Goal: Task Accomplishment & Management: Manage account settings

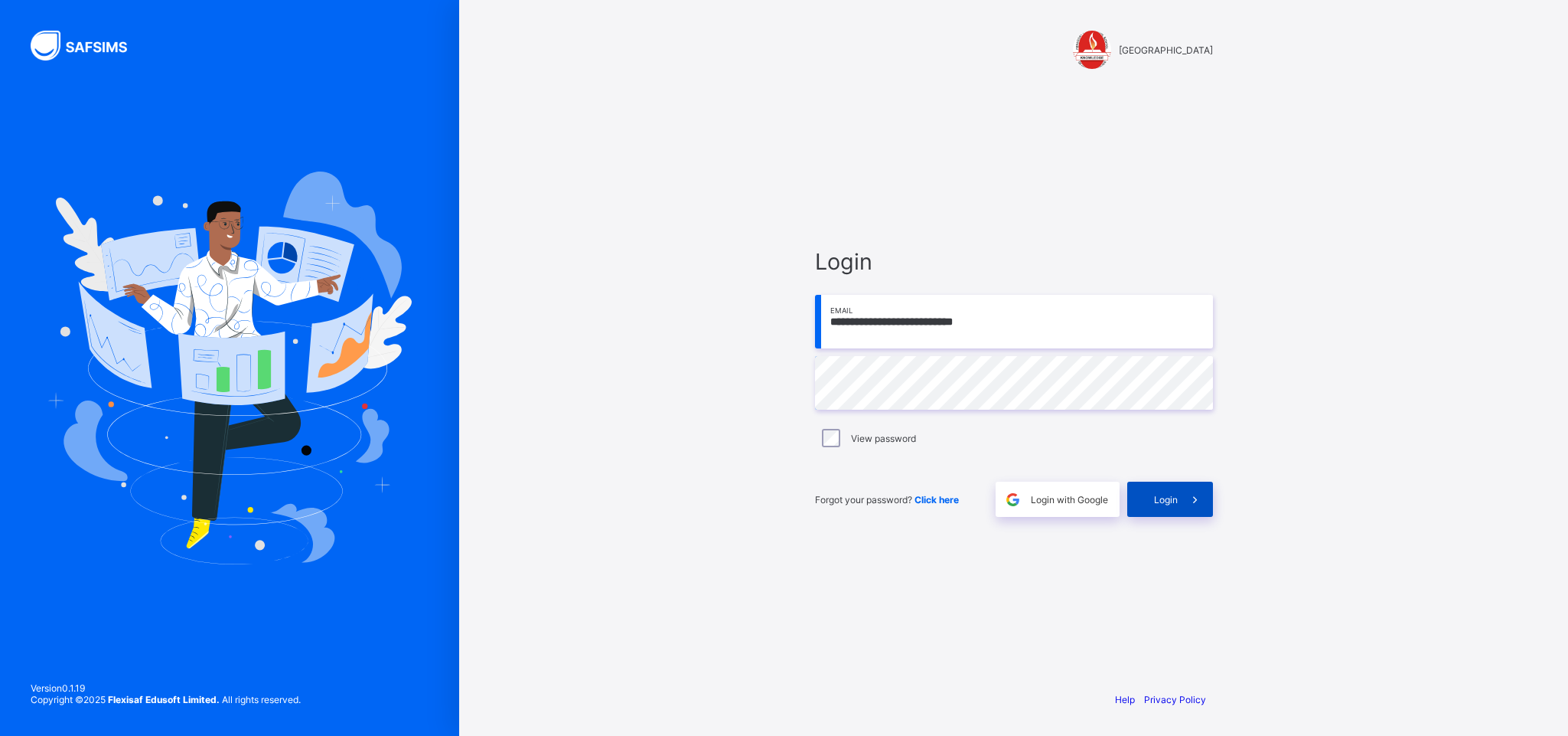
click at [1197, 506] on icon at bounding box center [1195, 499] width 17 height 15
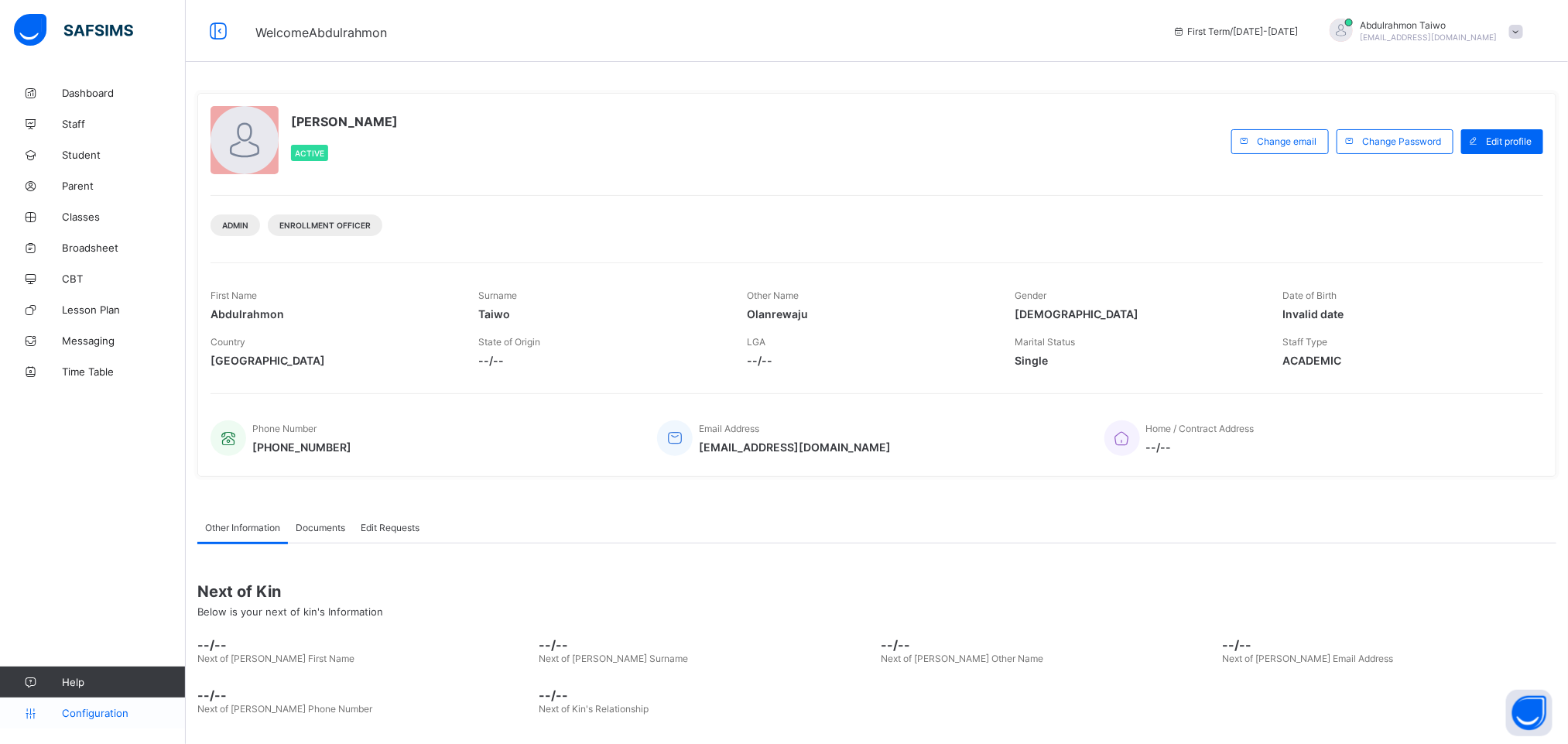
click at [86, 712] on span "Configuration" at bounding box center [123, 713] width 123 height 13
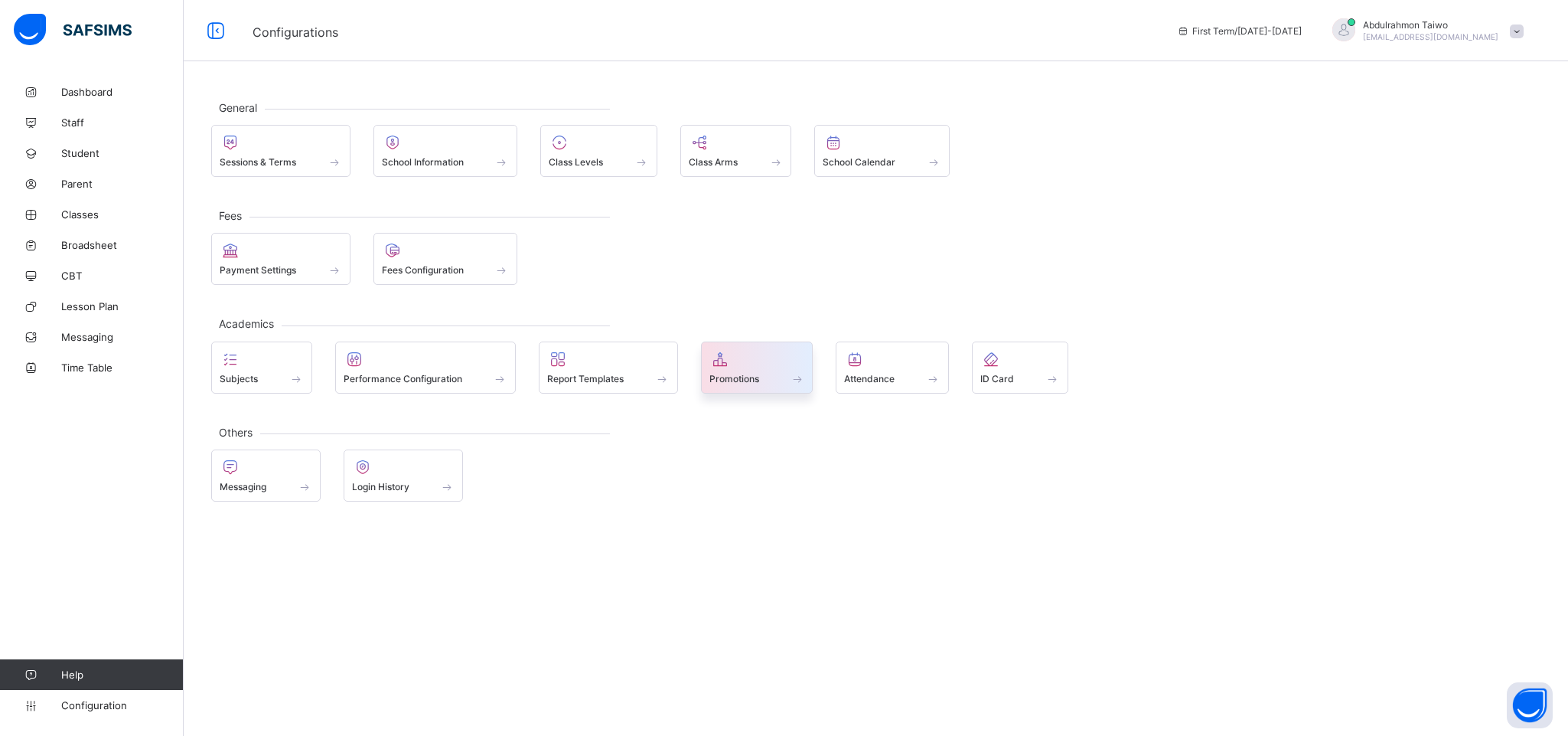
click at [753, 372] on span "Promotions" at bounding box center [734, 378] width 50 height 12
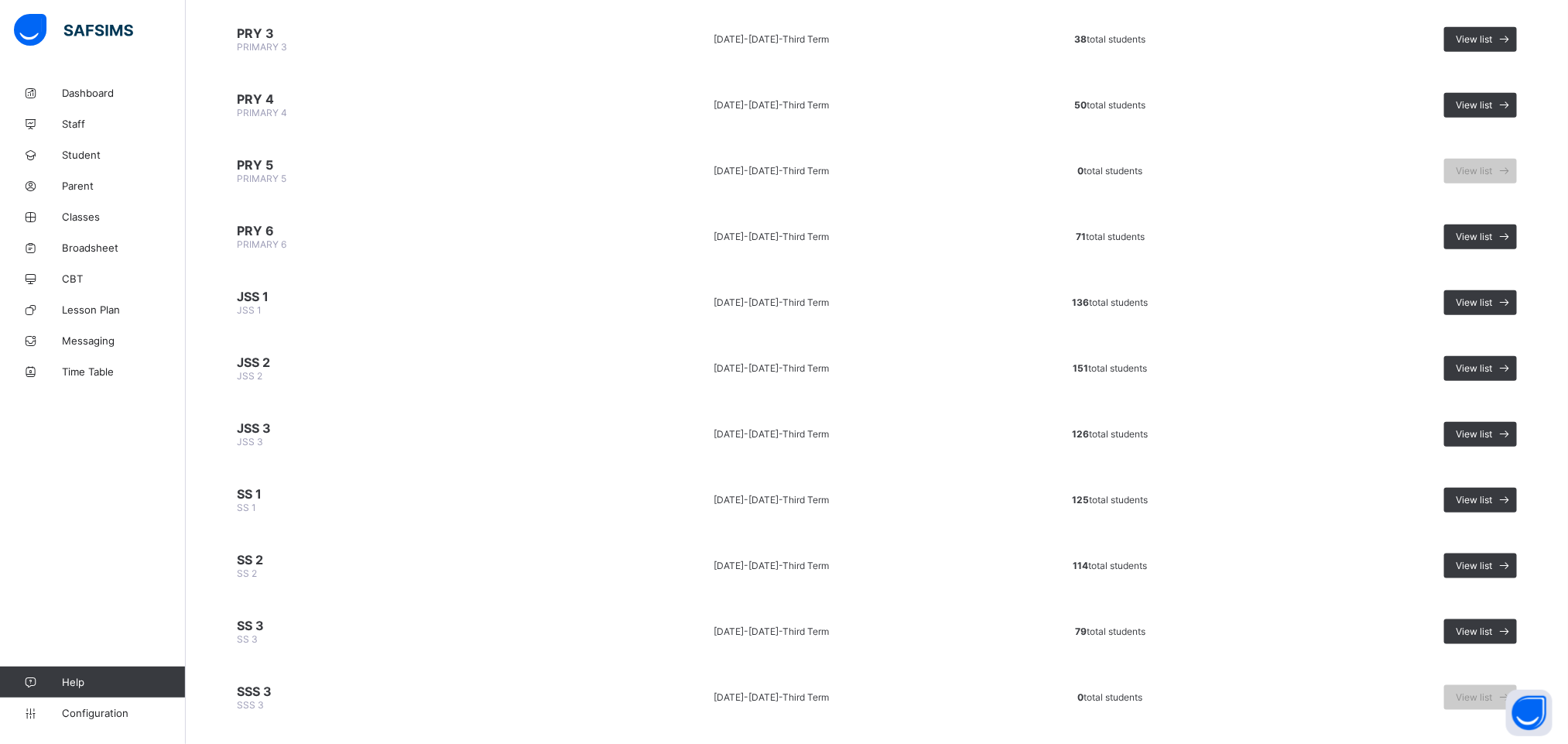
scroll to position [661, 0]
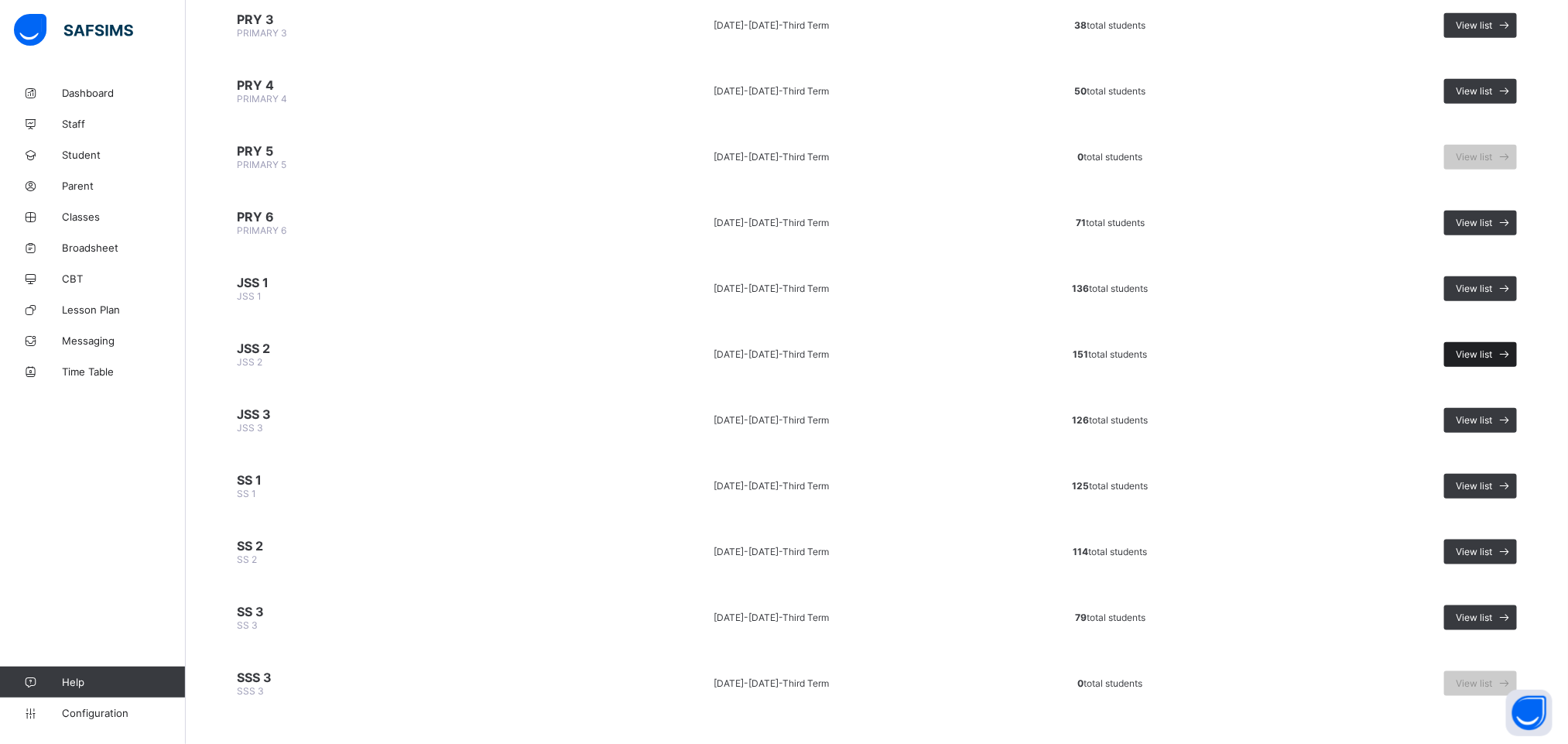
click at [1492, 348] on span "View list" at bounding box center [1474, 354] width 36 height 12
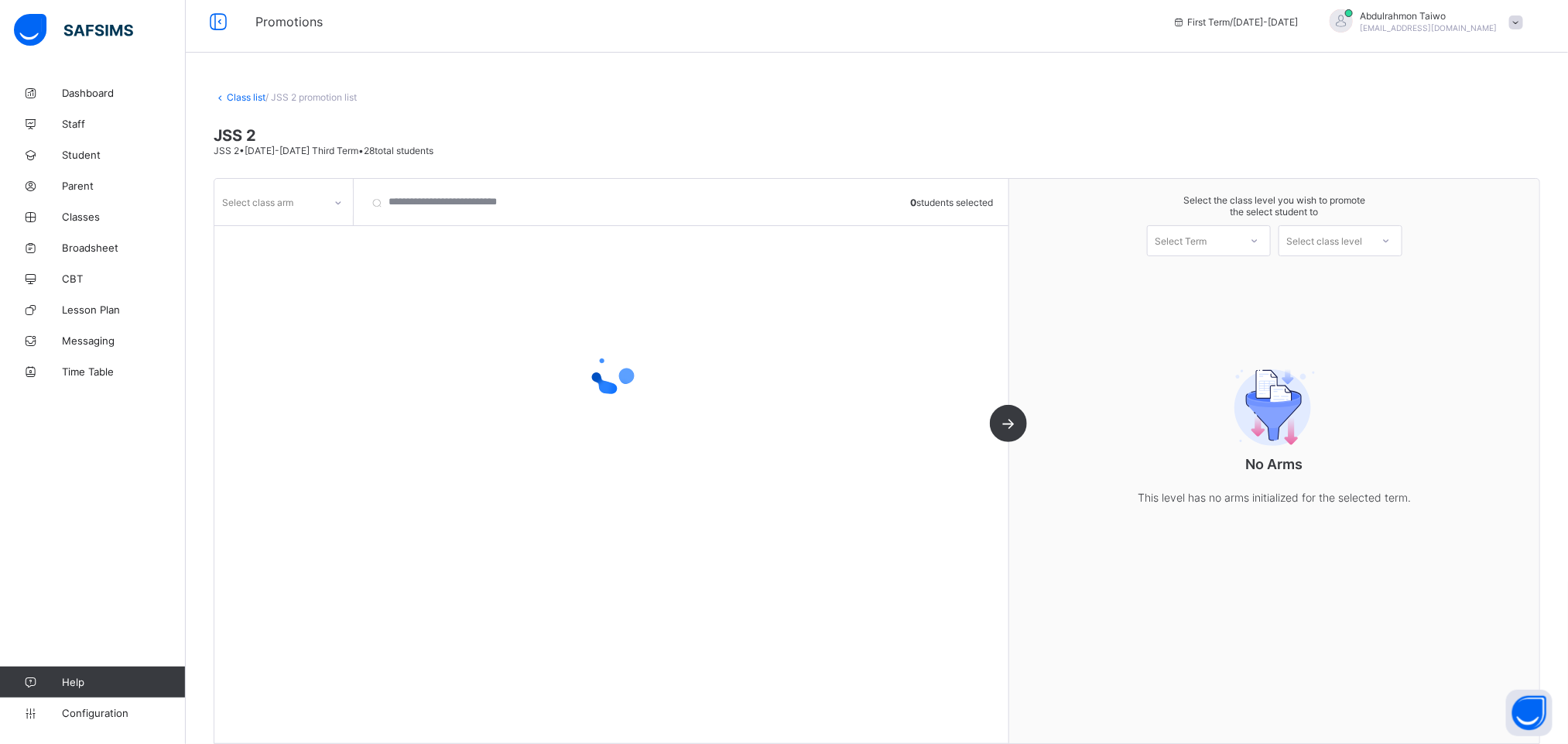
scroll to position [24, 0]
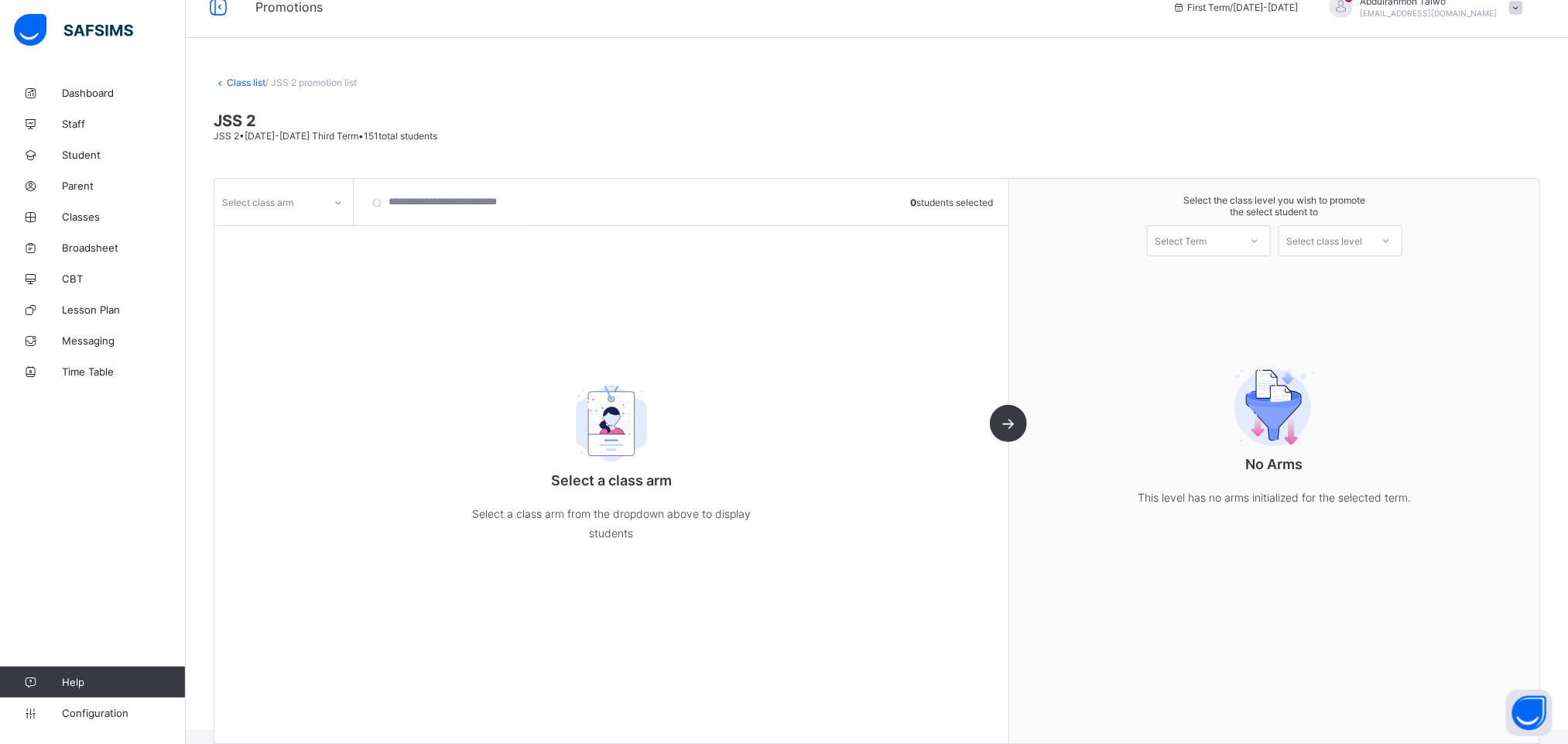
click at [330, 200] on div at bounding box center [338, 202] width 27 height 25
click at [475, 235] on div "option PEACE focused, 2 of 5. 5 results available. Use Up and Down to choose op…" at bounding box center [611, 461] width 795 height 564
click at [310, 204] on div "Select class arm" at bounding box center [268, 201] width 109 height 22
click at [298, 235] on div "GRACE" at bounding box center [283, 236] width 137 height 24
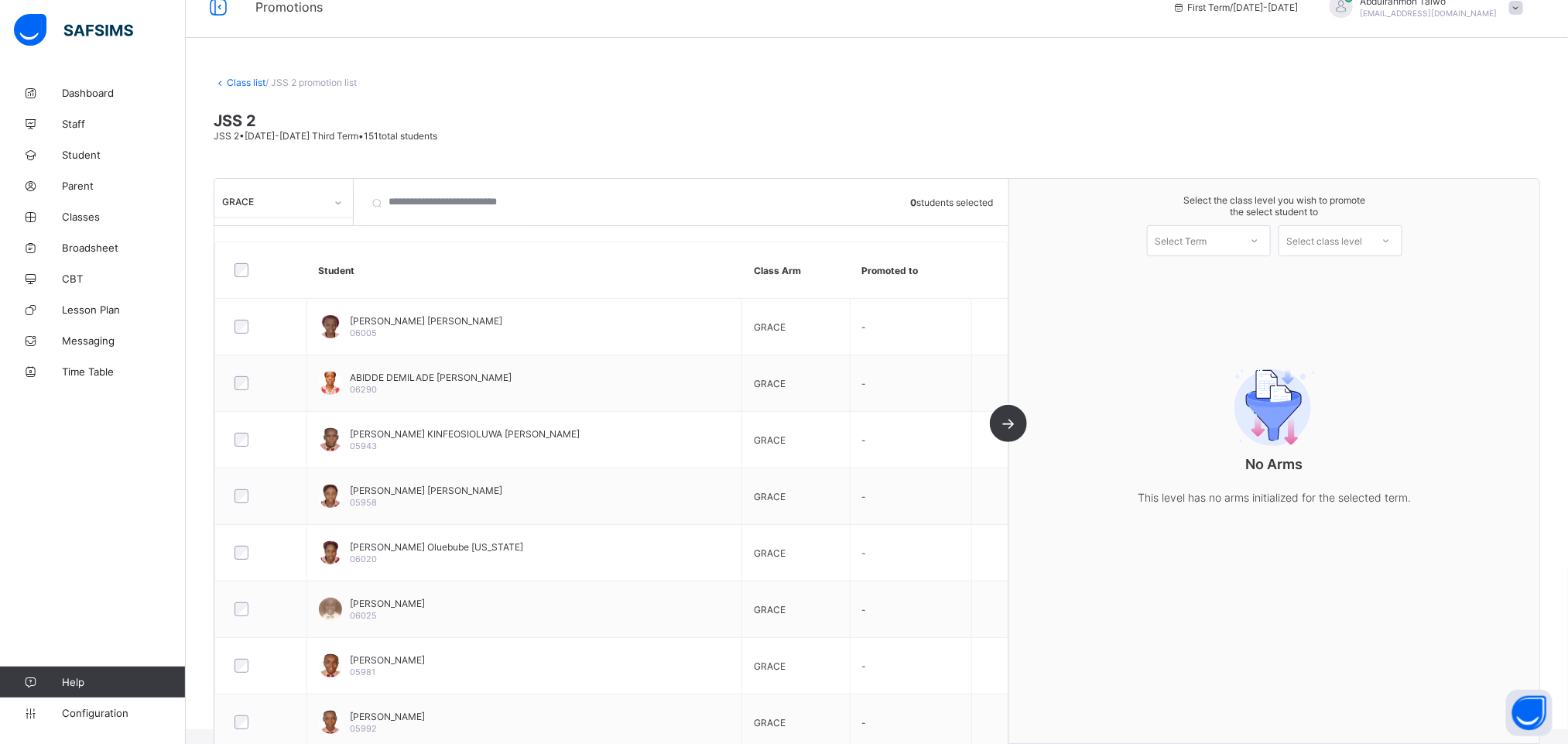
click at [307, 216] on div "GRACE" at bounding box center [283, 202] width 139 height 29
click at [279, 265] on div "PEACE" at bounding box center [283, 259] width 137 height 24
click at [791, 271] on th "Class Arm" at bounding box center [788, 269] width 111 height 56
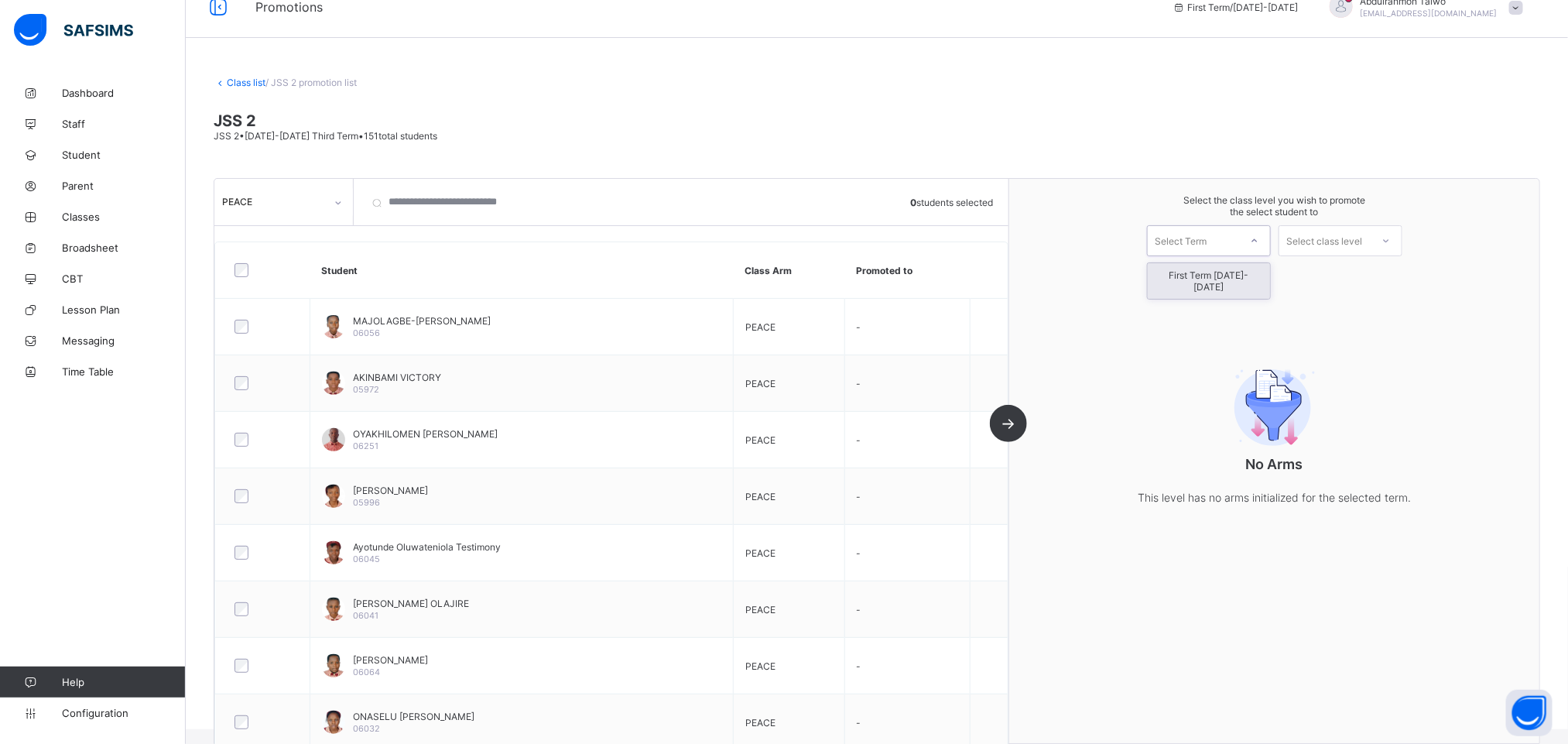
click at [1222, 239] on div "Select Term" at bounding box center [1193, 241] width 91 height 22
click at [1218, 282] on div "First Term [DATE]-[DATE]" at bounding box center [1209, 281] width 122 height 35
click at [1347, 245] on div "Select class level" at bounding box center [1324, 240] width 76 height 30
click at [1234, 323] on div "Select the class level you wish to promote the select student to First Term 202…" at bounding box center [1274, 461] width 530 height 564
click at [1531, 325] on div "No Arms This level has no arms initialized for the selected term." at bounding box center [1274, 431] width 530 height 212
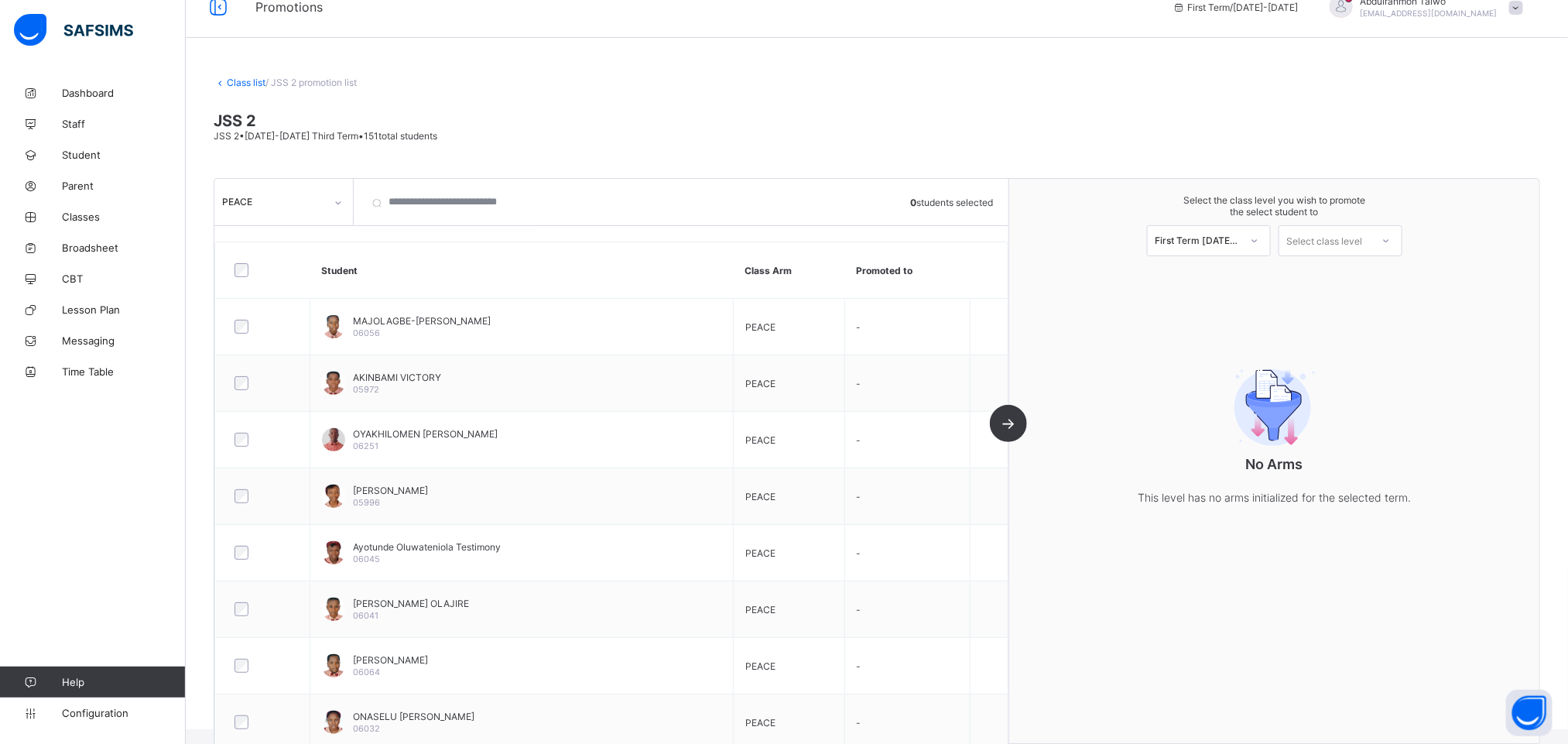
click at [289, 135] on span "JSS 2 • 2024-2025 Third Term • 151 total students" at bounding box center [325, 136] width 224 height 12
click at [242, 85] on link "Class list" at bounding box center [246, 83] width 38 height 12
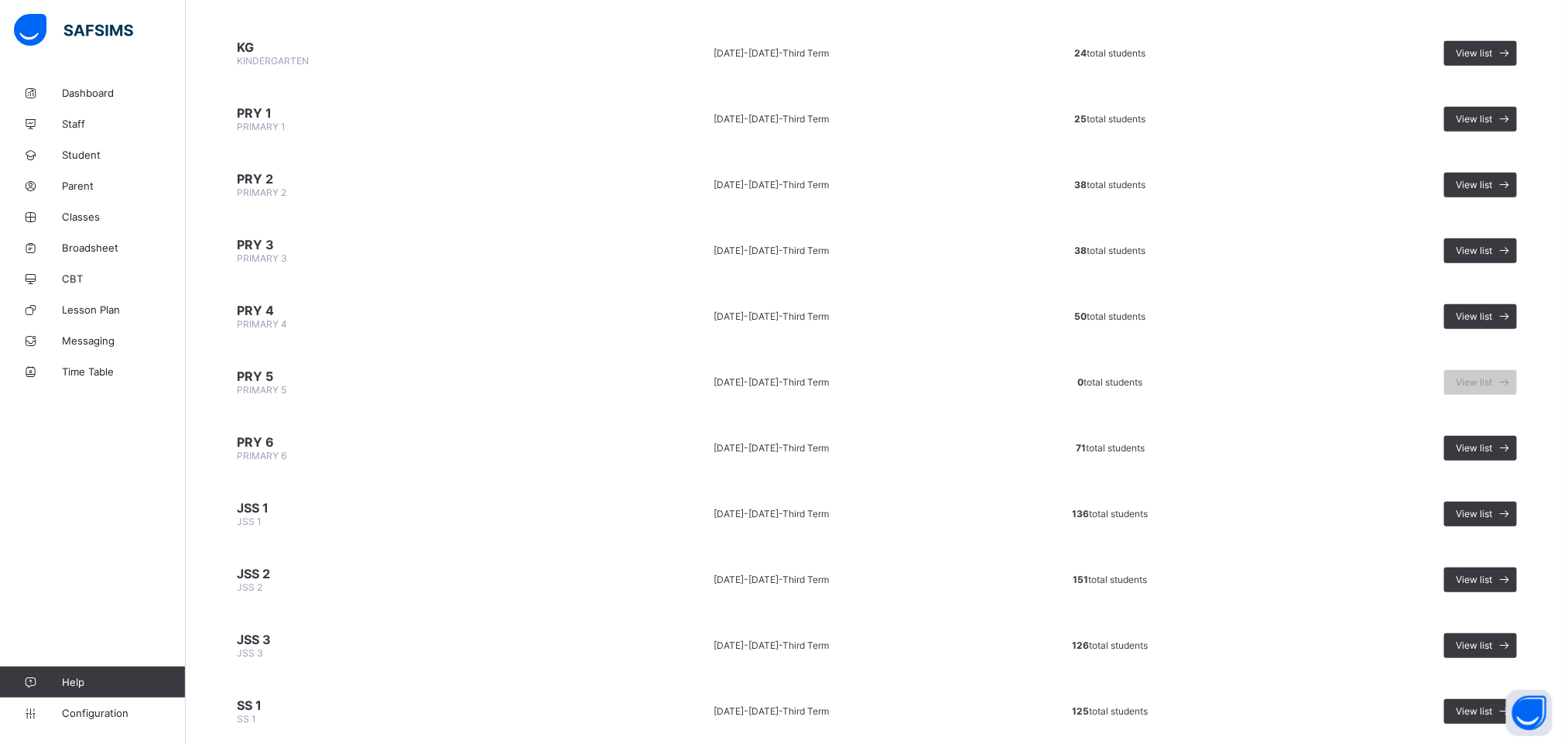
scroll to position [464, 0]
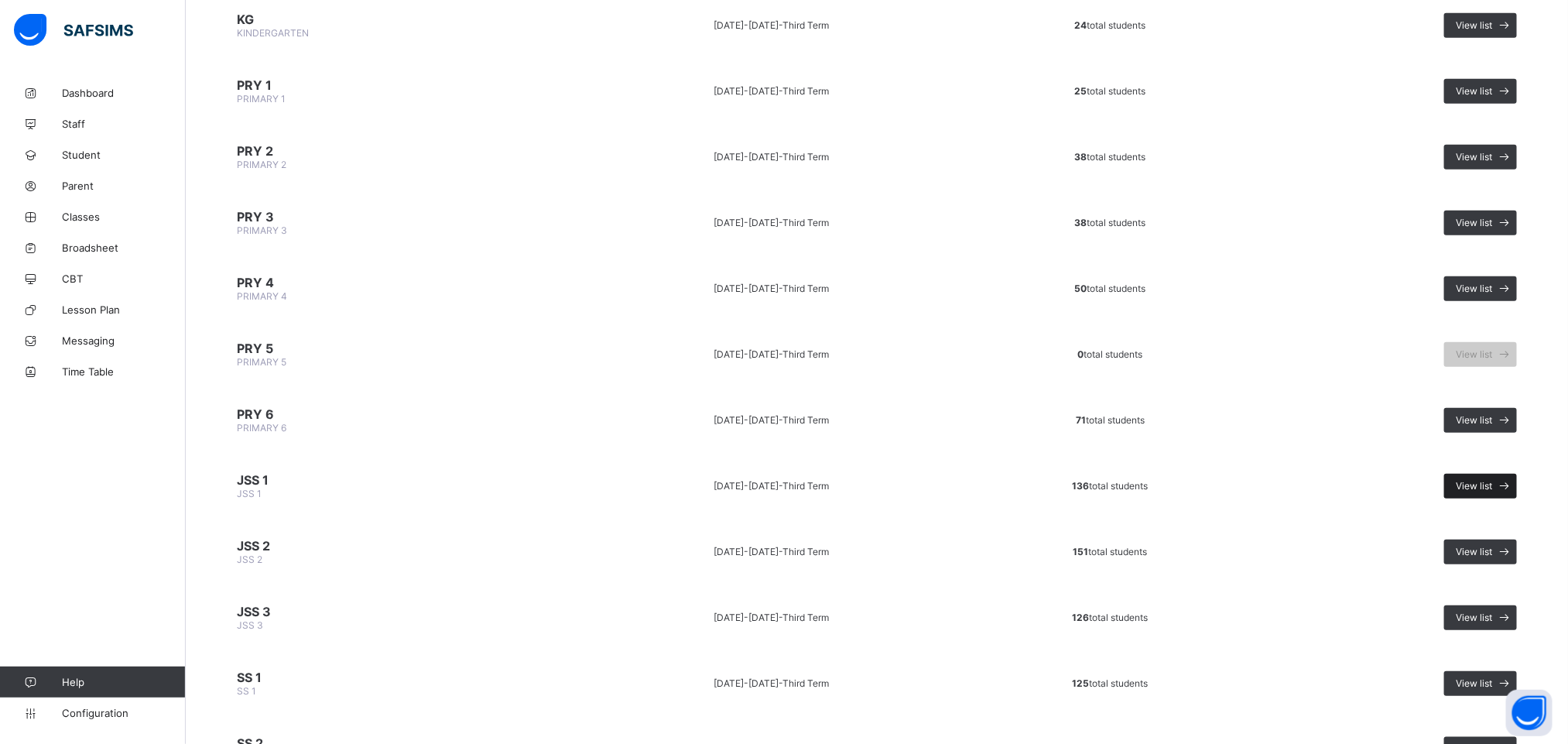
click at [1505, 474] on div "View list" at bounding box center [1481, 486] width 73 height 25
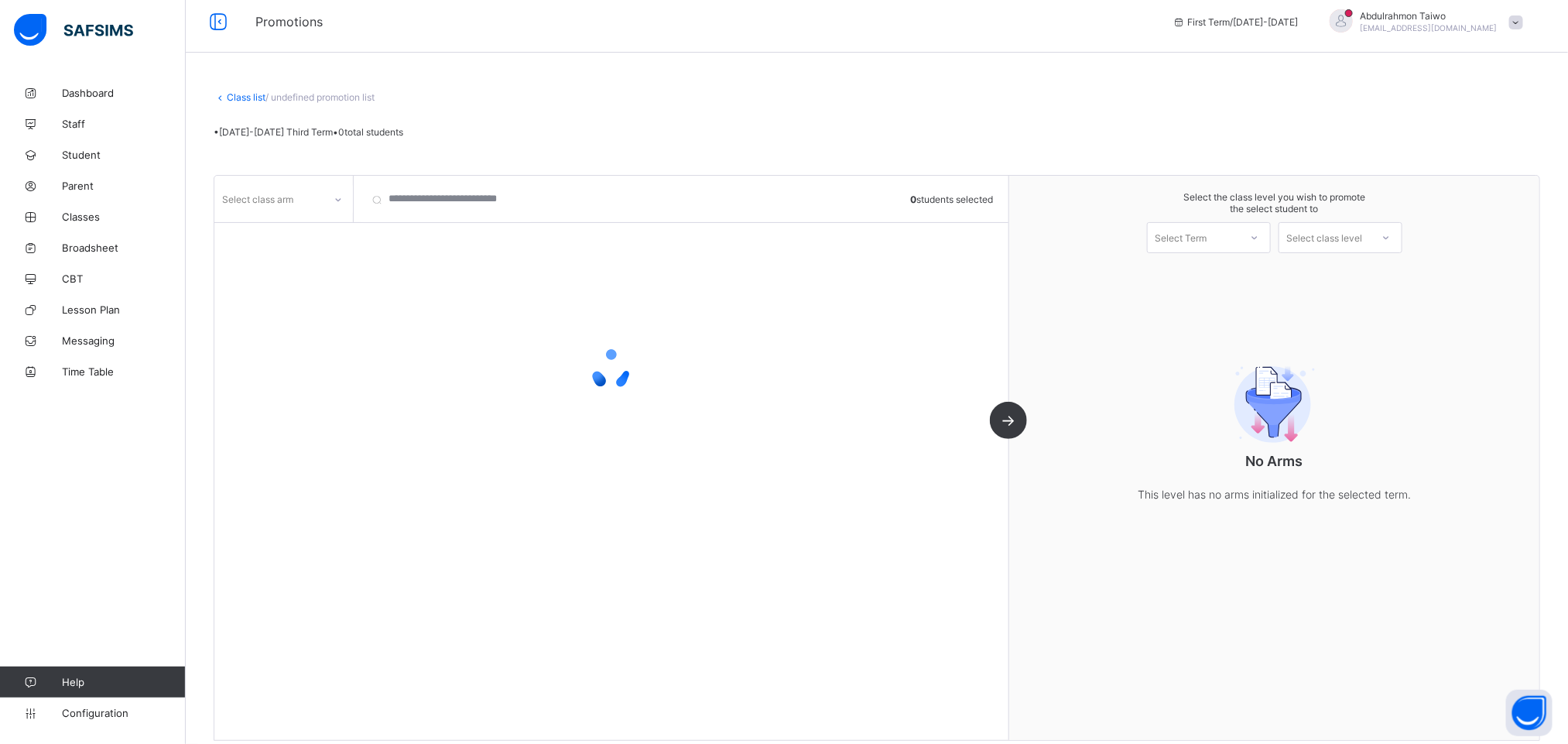
scroll to position [24, 0]
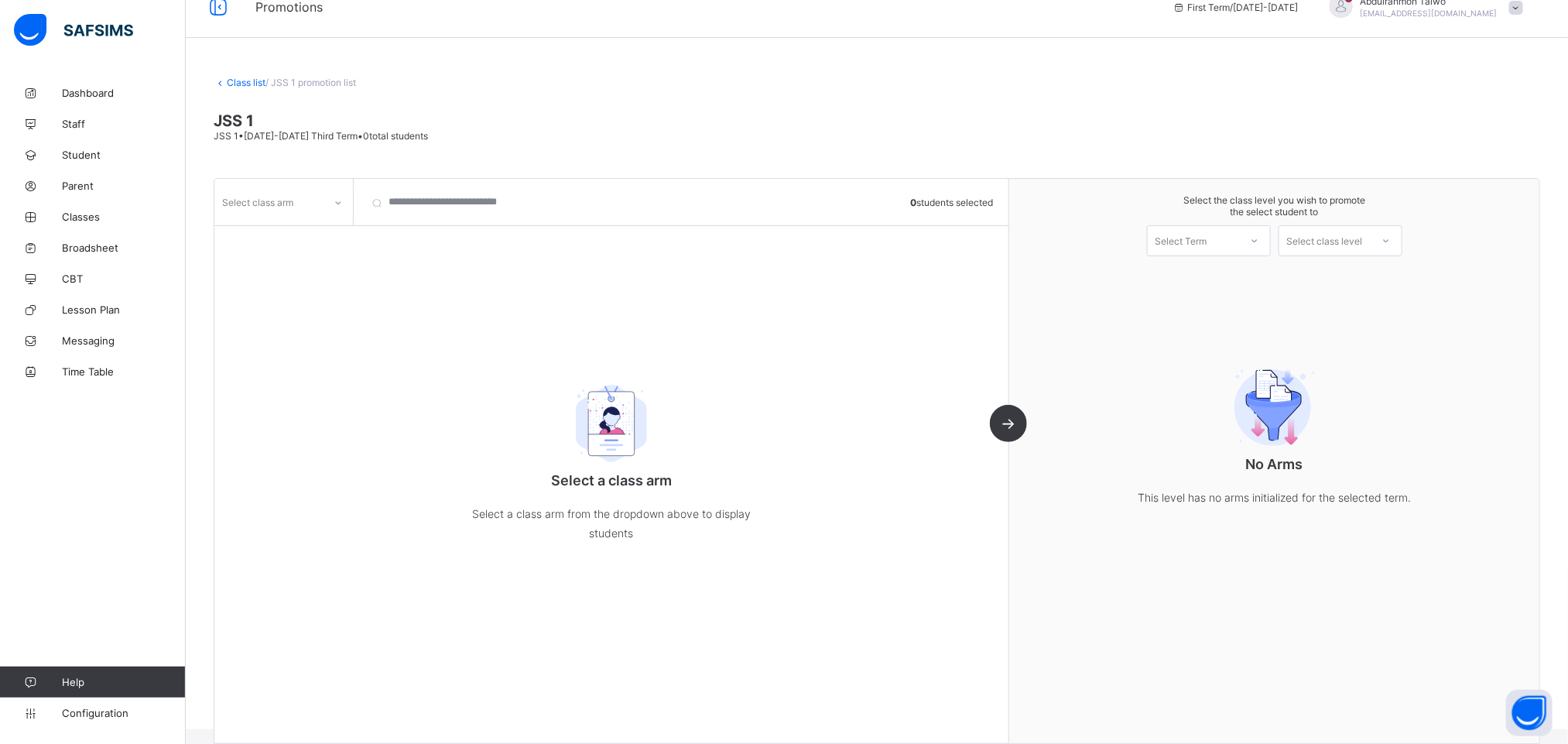
click at [296, 207] on div "Select class arm" at bounding box center [268, 201] width 109 height 22
click at [278, 245] on div "GRACE" at bounding box center [283, 236] width 137 height 24
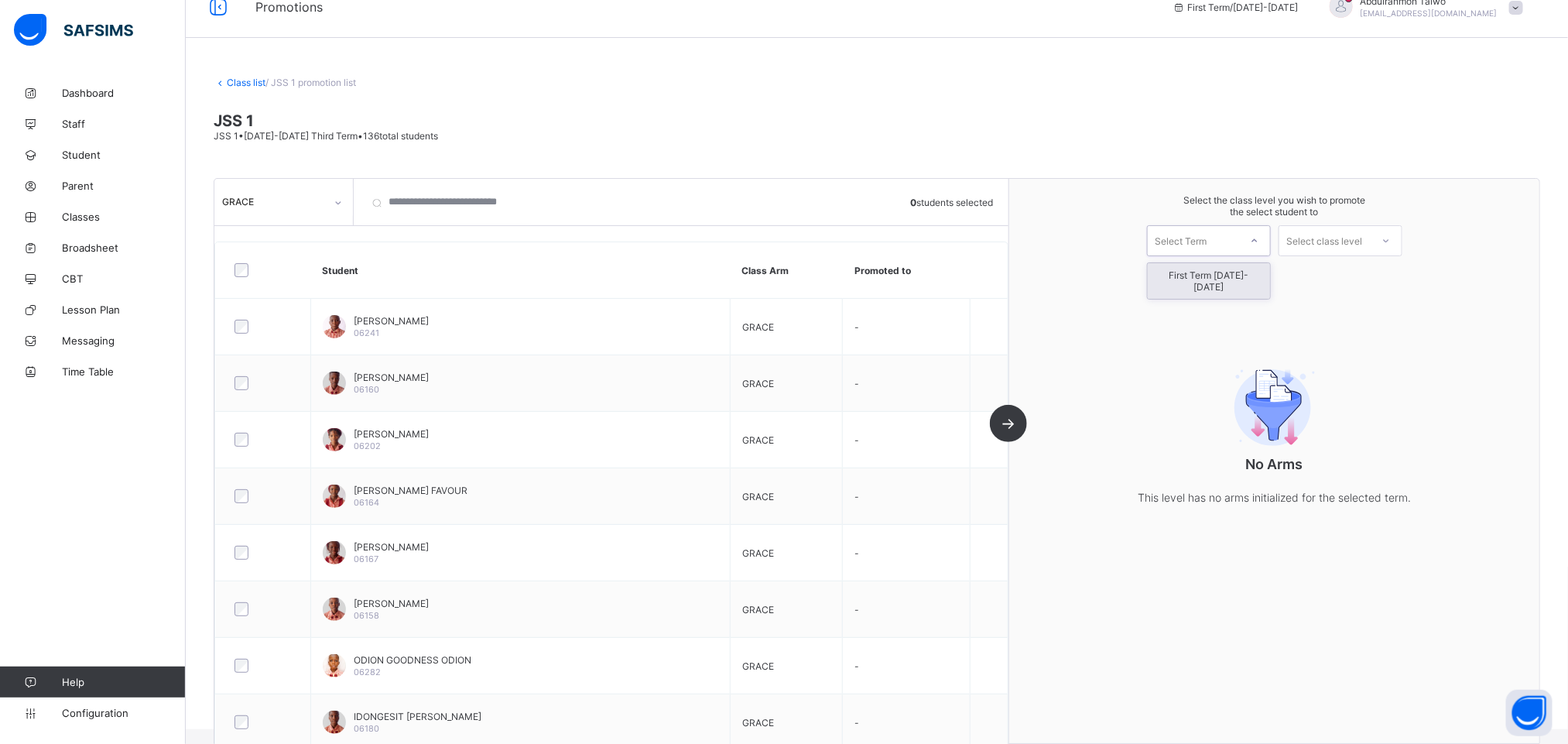
click at [1189, 235] on div "Select Term" at bounding box center [1182, 240] width 52 height 30
click at [1218, 275] on div "First Term [DATE]-[DATE]" at bounding box center [1209, 281] width 122 height 35
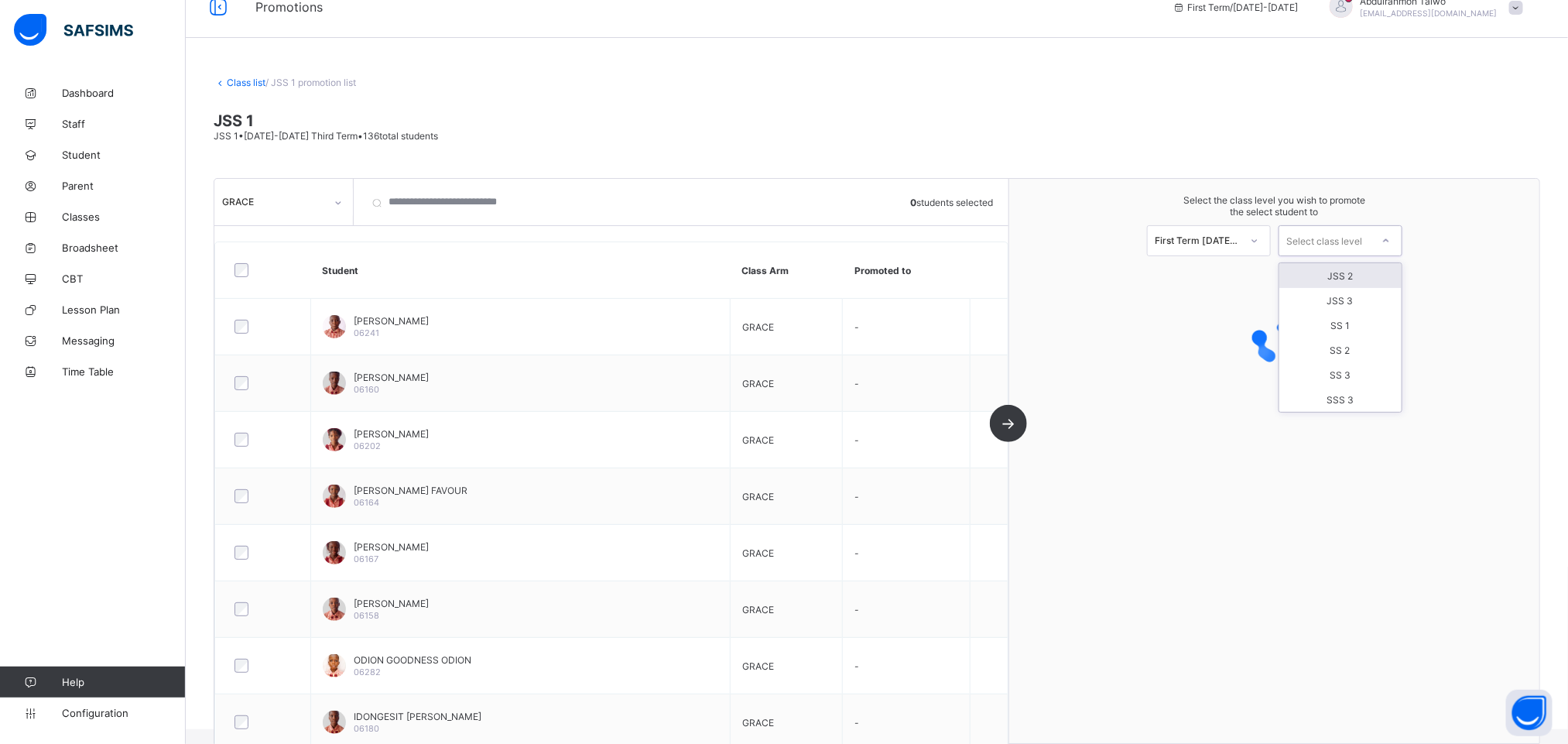
click at [1350, 240] on div "Select class level" at bounding box center [1324, 240] width 76 height 30
click at [1347, 272] on div "JSS 2" at bounding box center [1340, 275] width 122 height 25
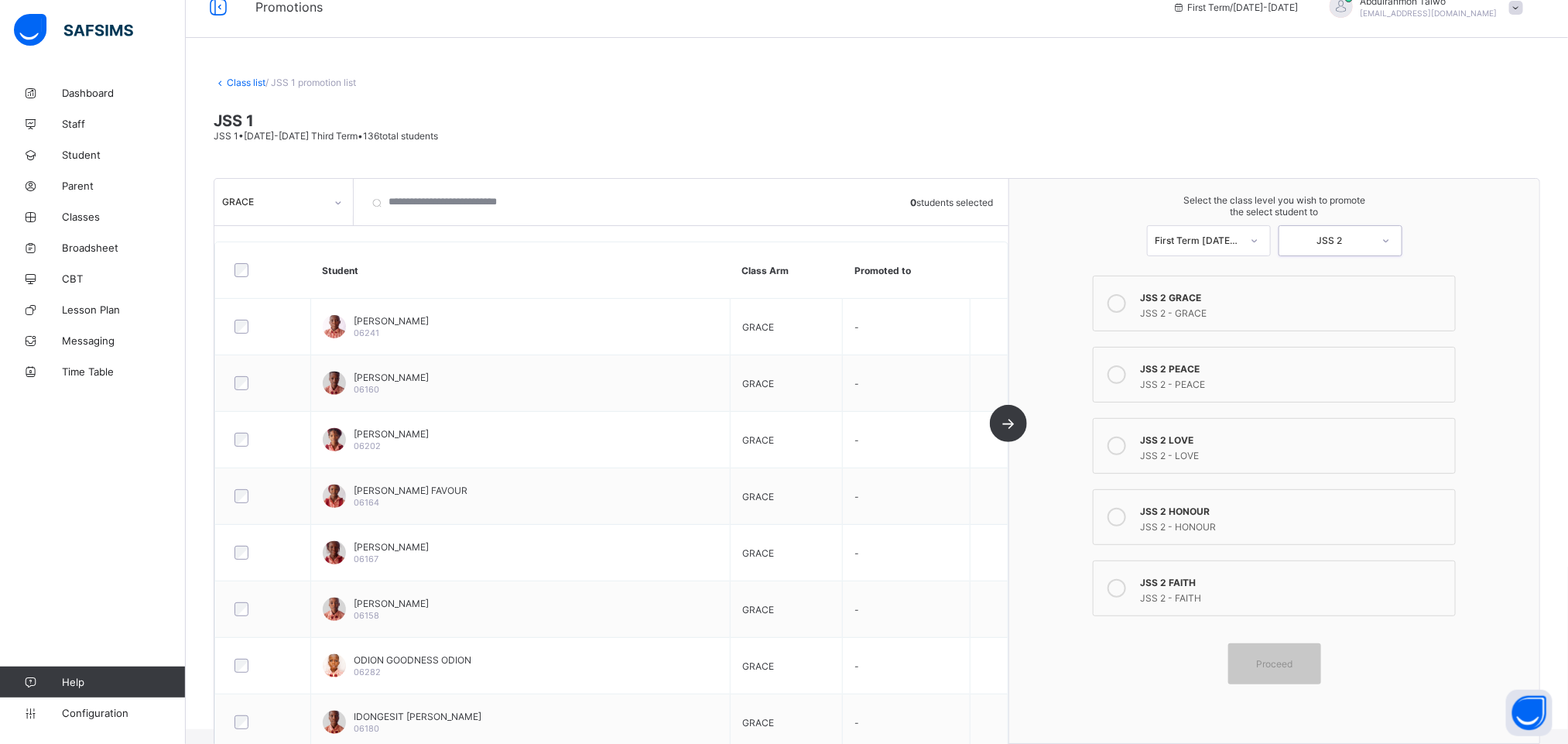
click at [258, 209] on div "GRACE" at bounding box center [268, 201] width 109 height 22
click at [286, 233] on div "GRACE" at bounding box center [283, 236] width 137 height 24
click at [1127, 302] on icon at bounding box center [1117, 303] width 19 height 19
click at [1058, 681] on div "Select the class level you wish to promote the select student to First Term 202…" at bounding box center [1274, 461] width 530 height 564
click at [1282, 668] on span "Proceed" at bounding box center [1274, 663] width 36 height 12
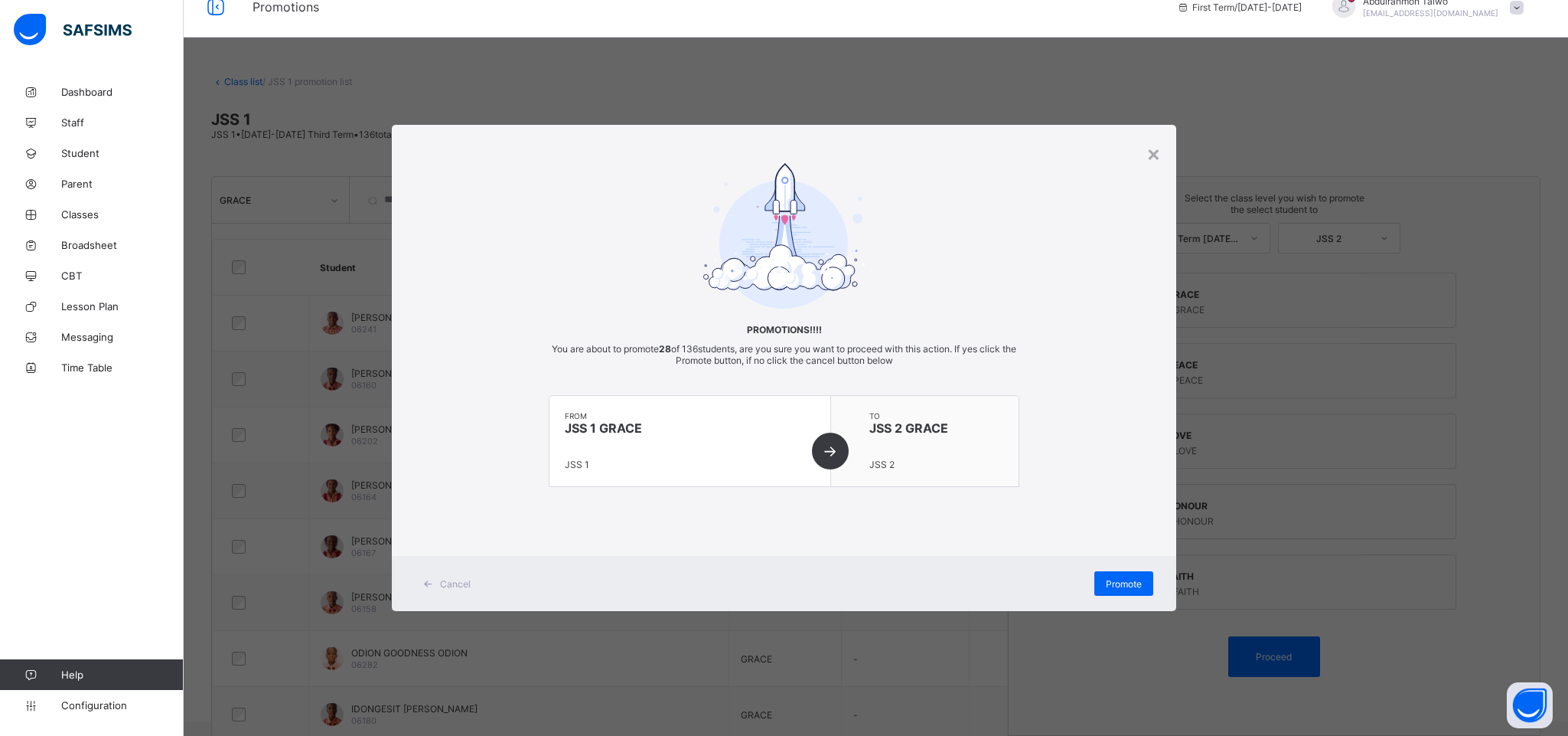
click at [827, 453] on div "from JSS 1 GRACE JSS 1" at bounding box center [690, 440] width 282 height 90
click at [1121, 586] on span "Promote" at bounding box center [1124, 583] width 36 height 12
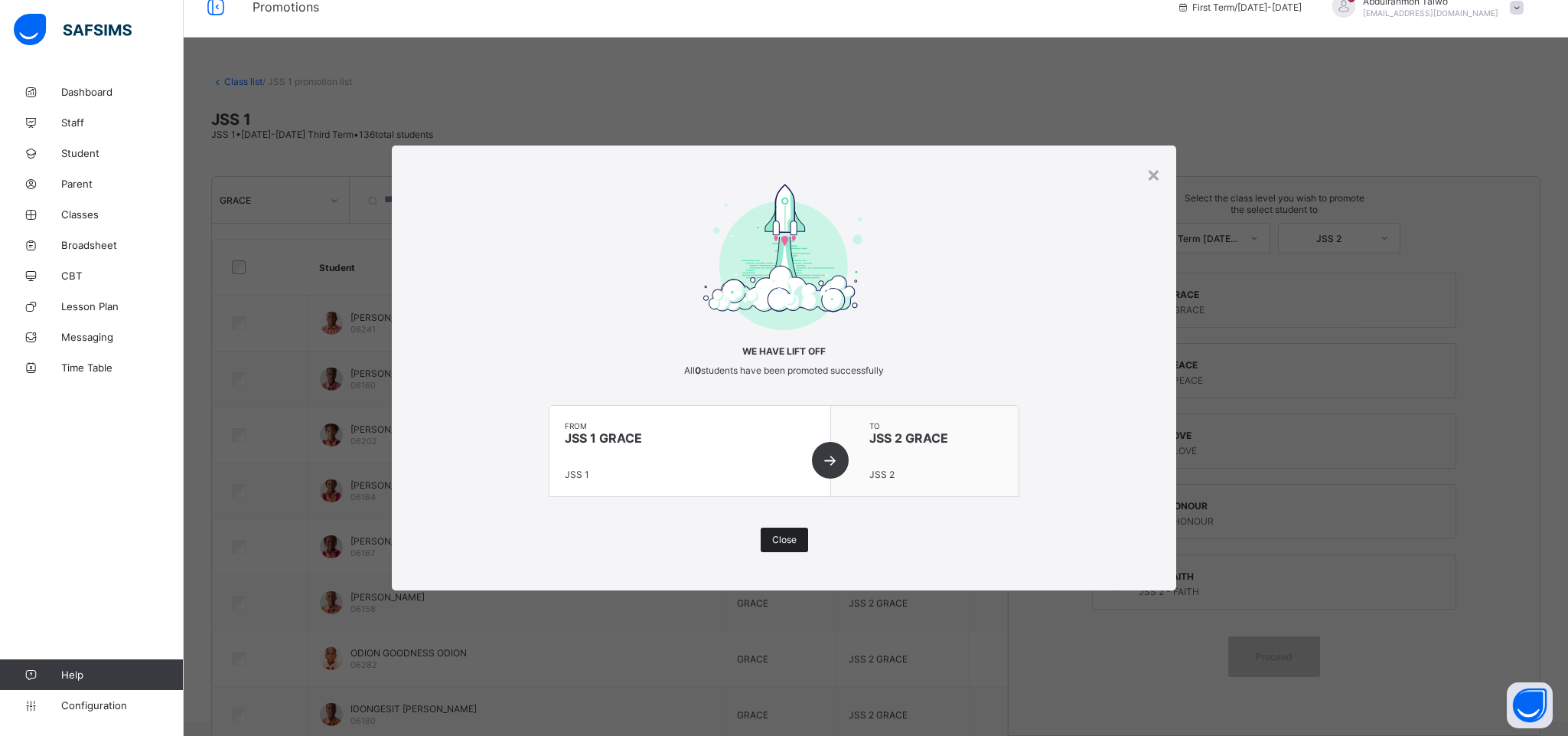
click at [781, 542] on span "Close" at bounding box center [784, 540] width 24 height 12
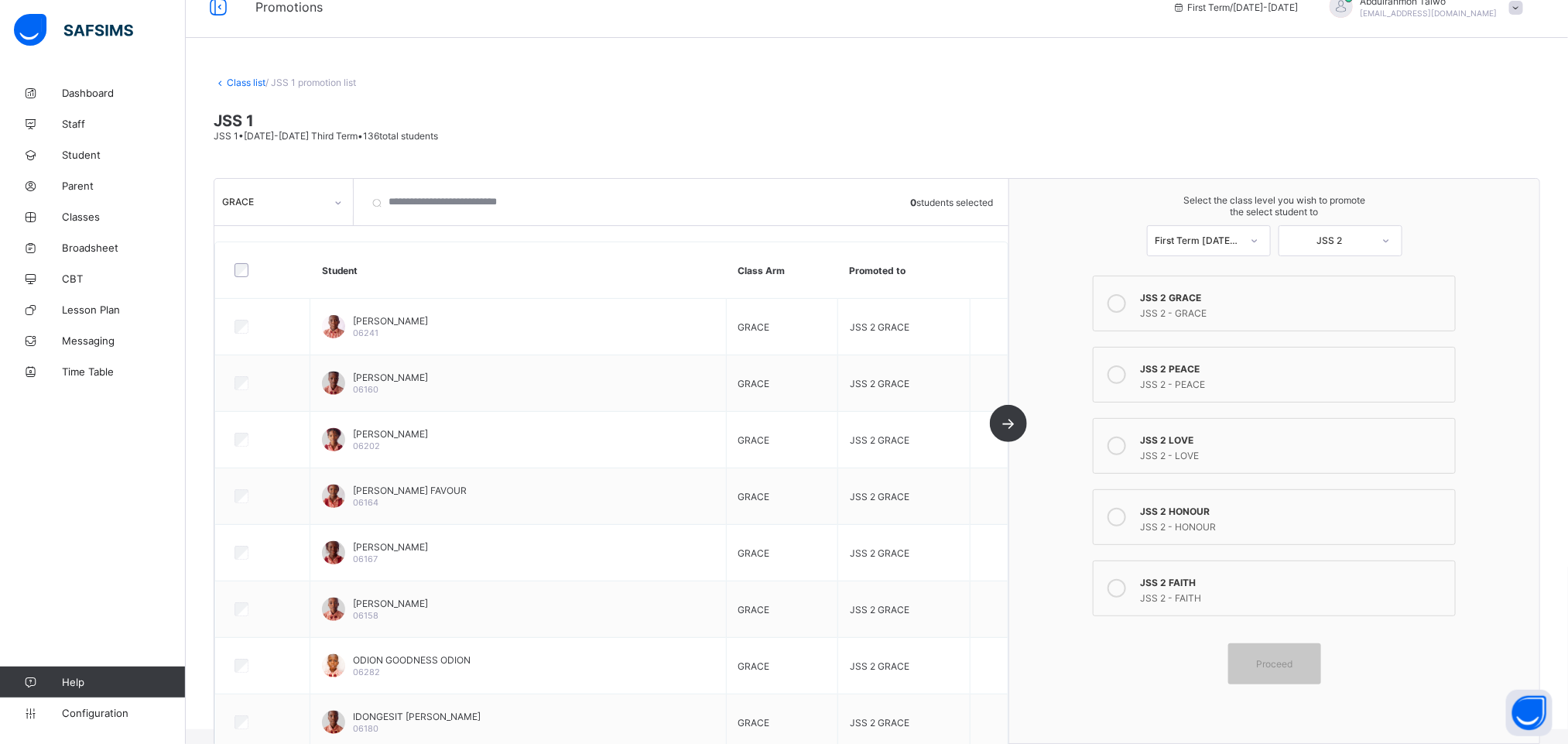
click at [303, 213] on div "GRACE" at bounding box center [283, 202] width 139 height 29
click at [286, 263] on div "FAITH" at bounding box center [283, 259] width 137 height 24
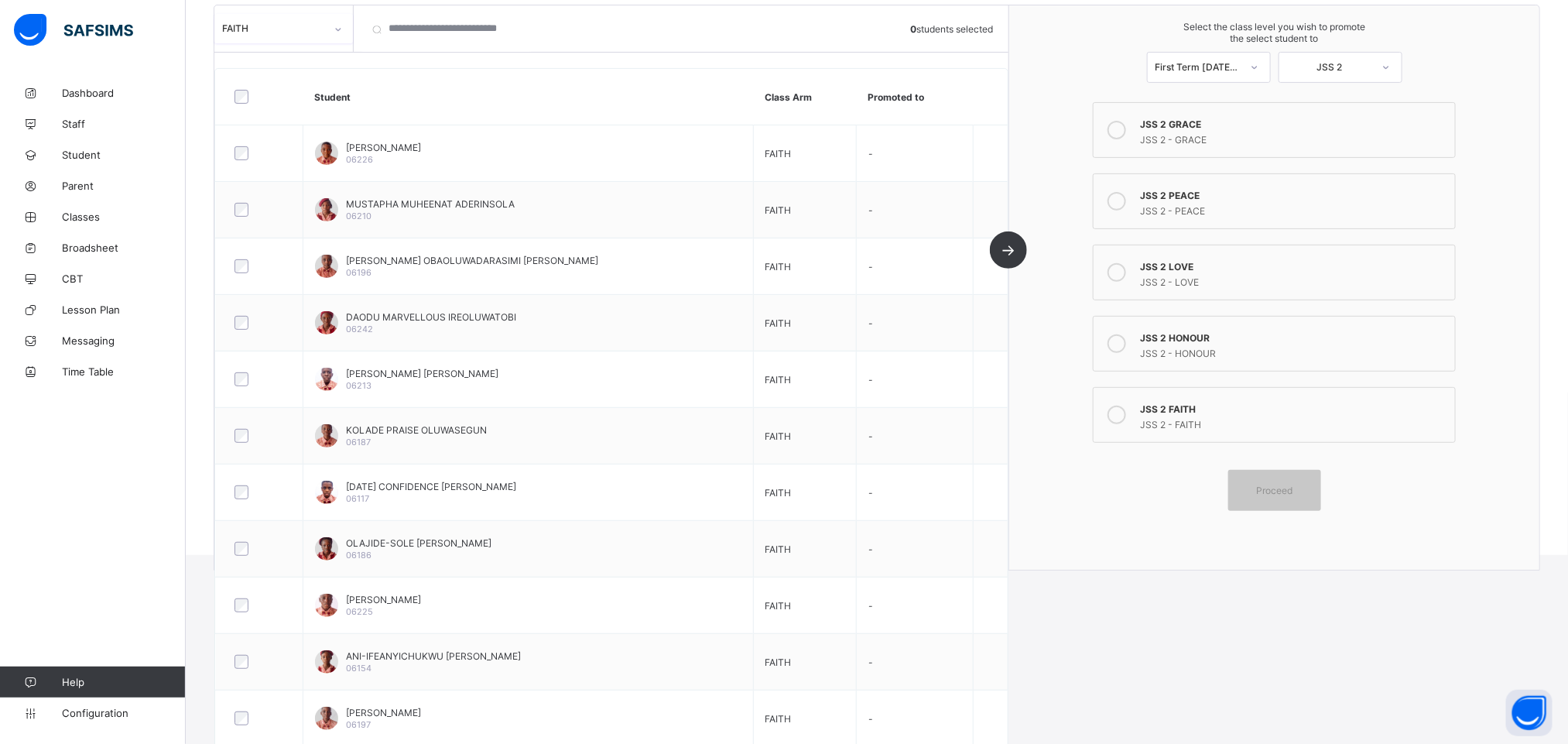
scroll to position [257, 0]
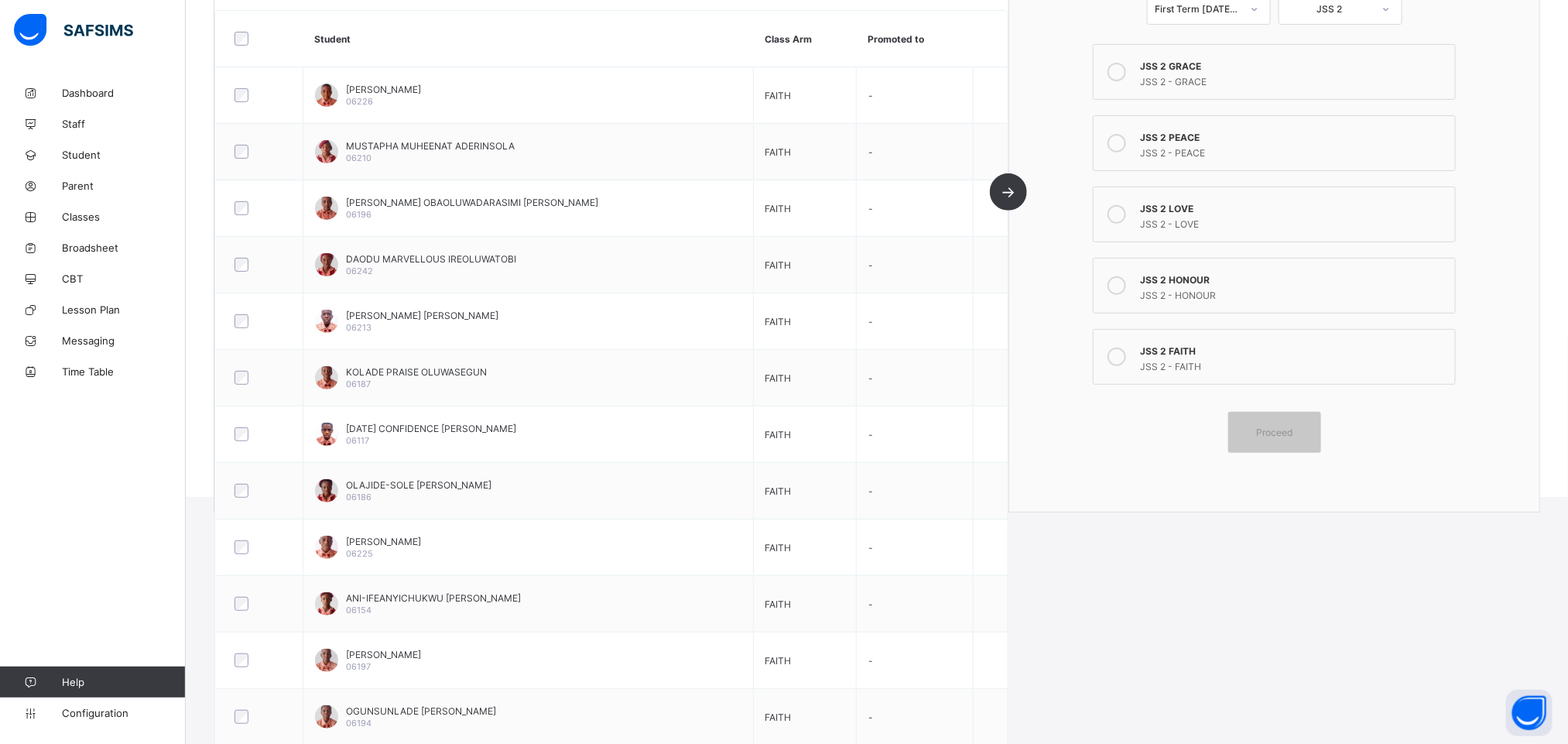
click at [1207, 357] on div "JSS 2 FAITH" at bounding box center [1294, 349] width 308 height 16
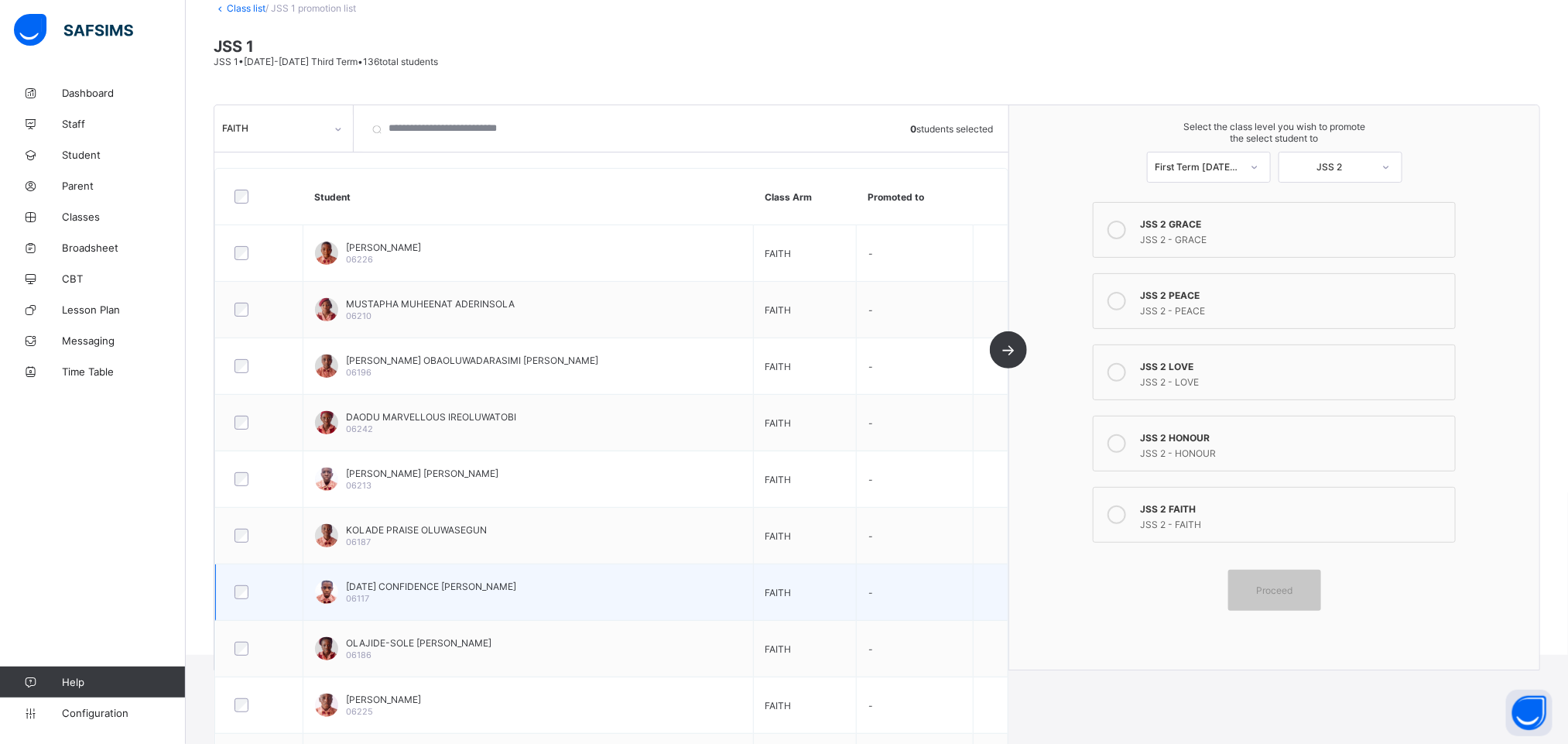
scroll to position [0, 0]
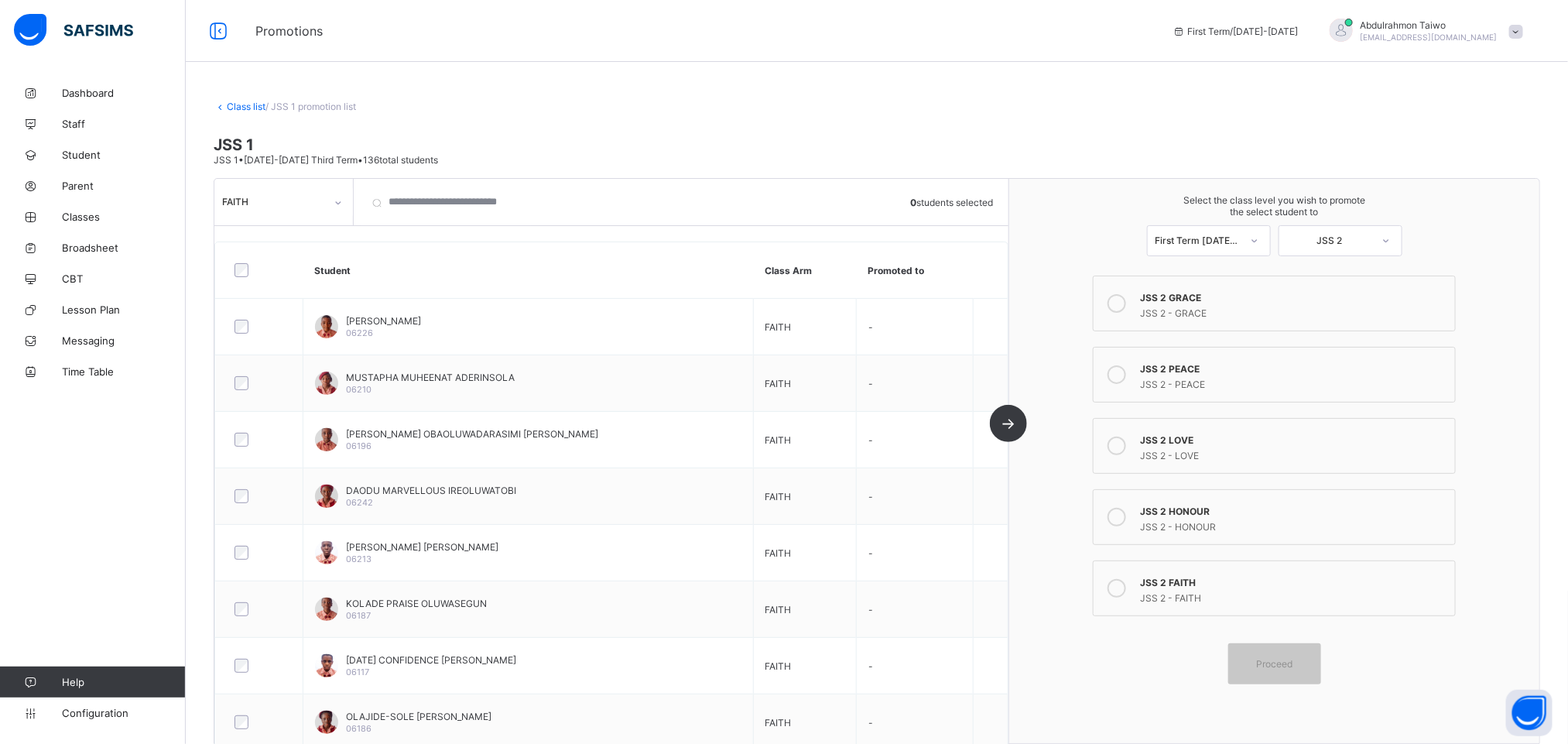
click at [230, 267] on div at bounding box center [259, 269] width 64 height 32
click at [250, 272] on div at bounding box center [259, 270] width 56 height 14
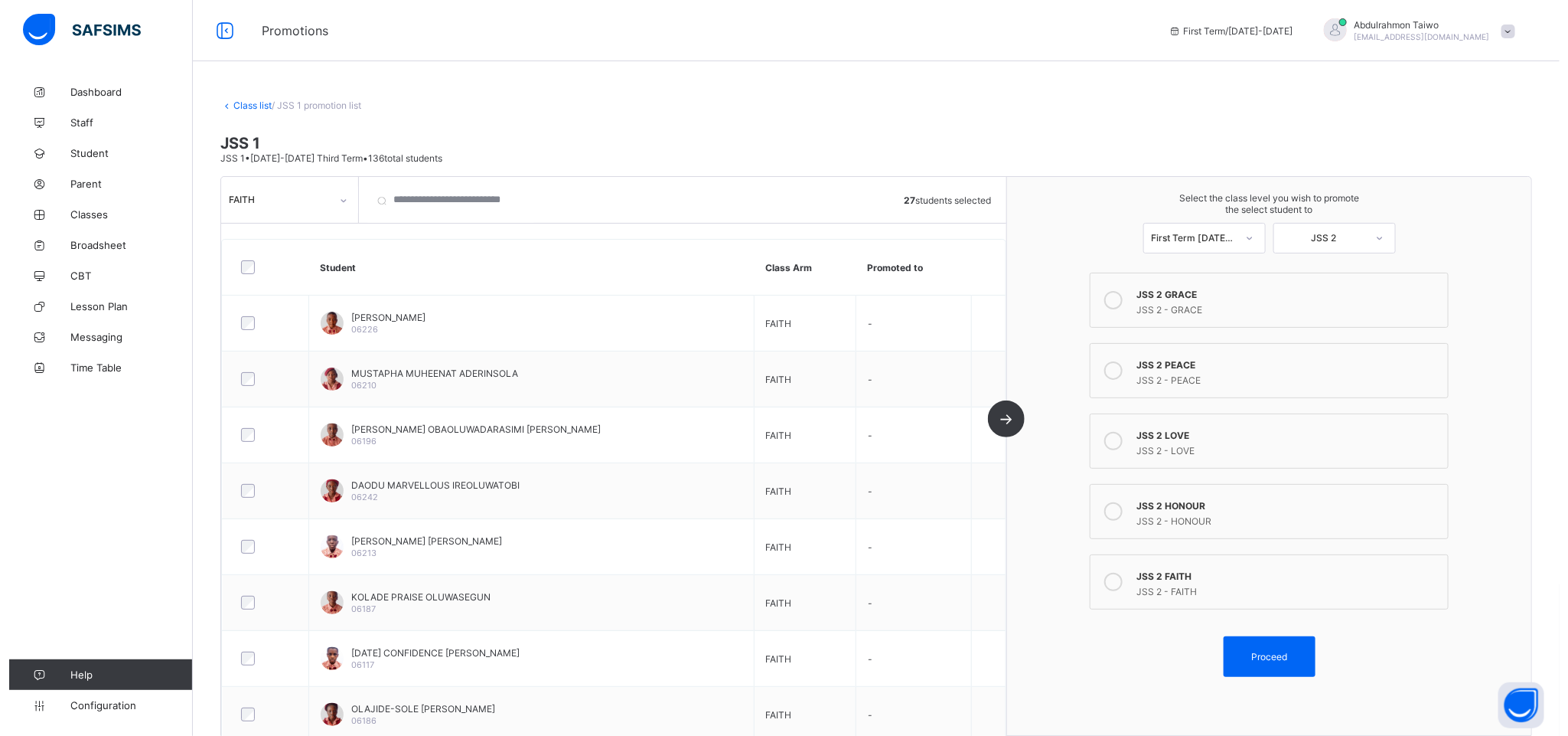
scroll to position [115, 0]
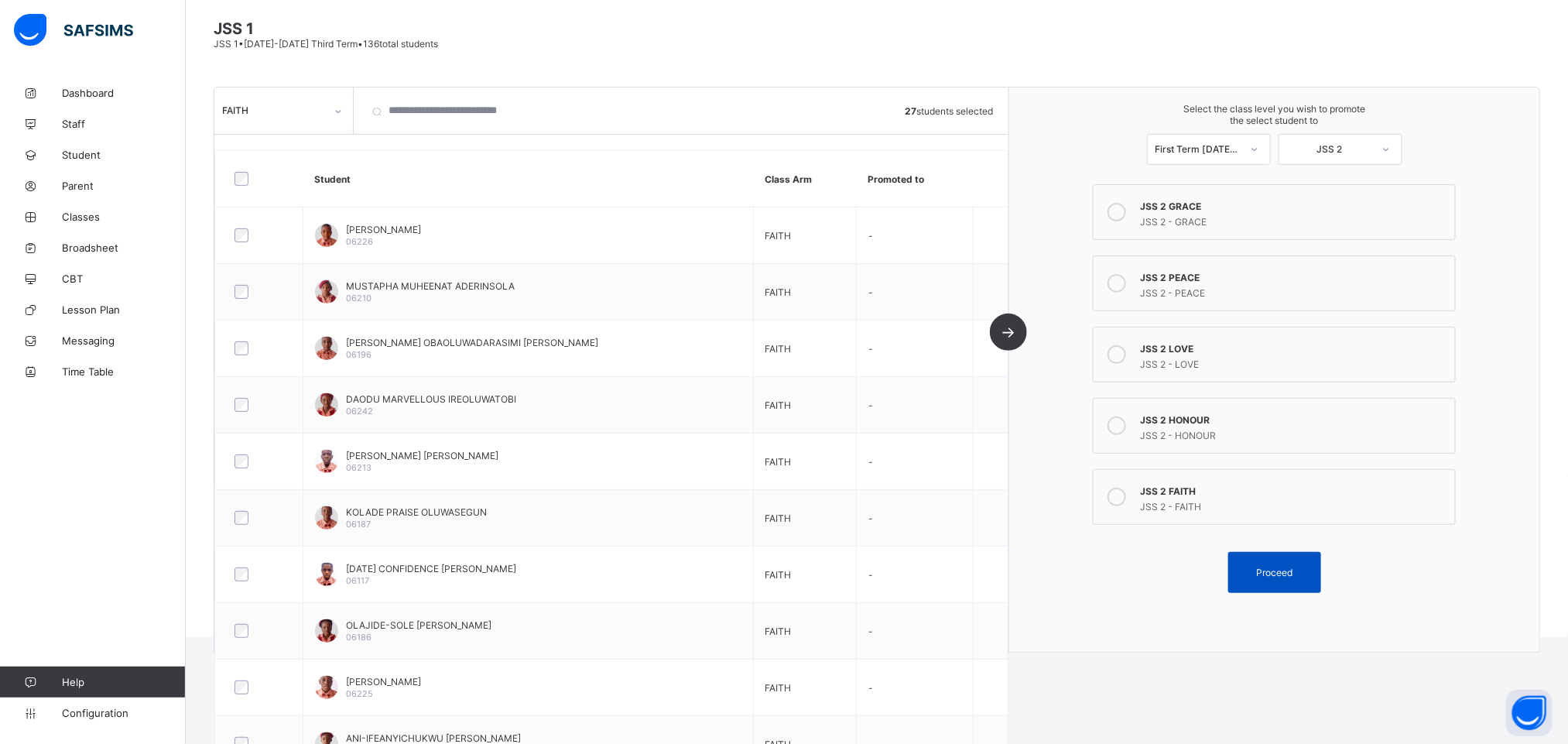
click at [1308, 578] on span "Proceed" at bounding box center [1274, 572] width 70 height 12
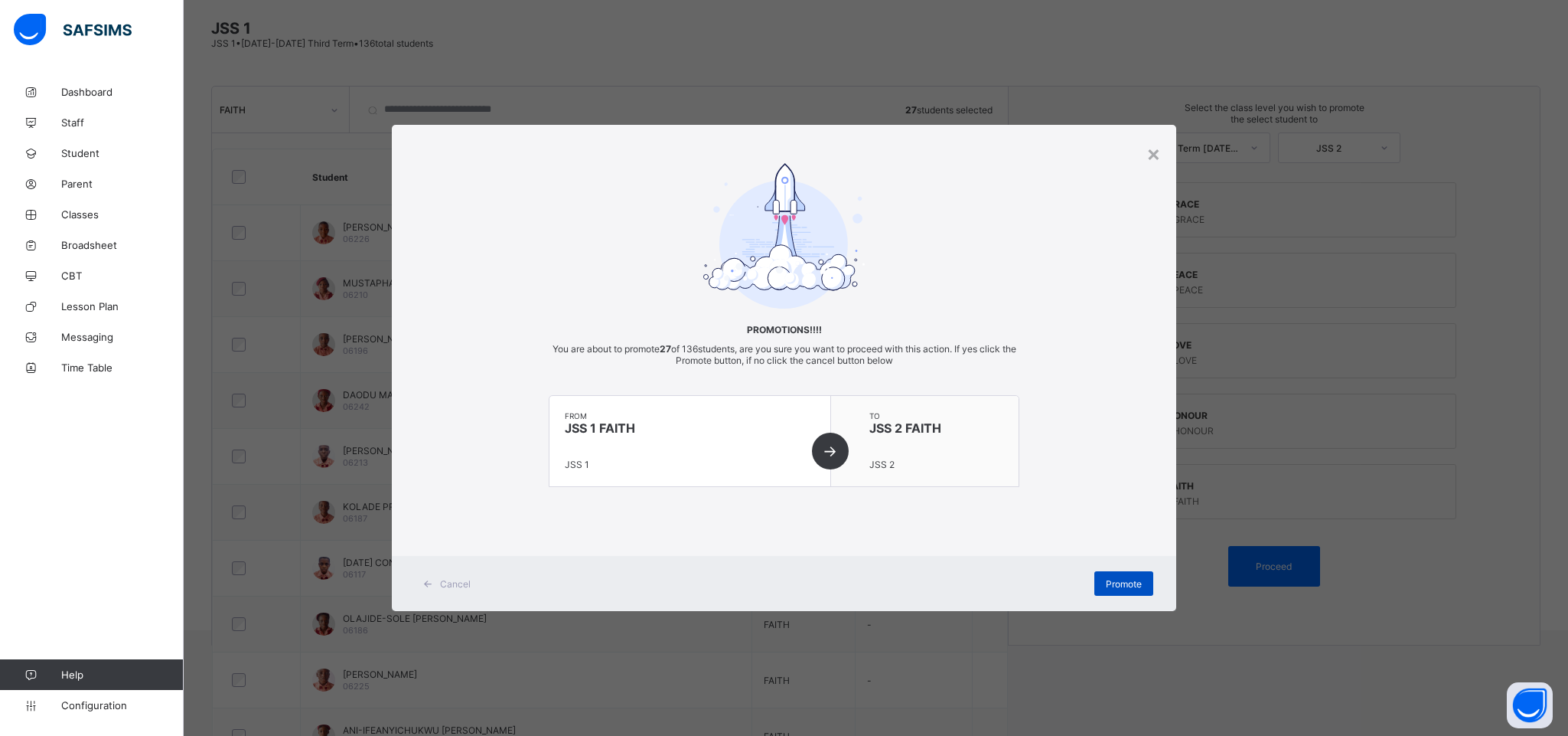
click at [1118, 588] on span "Promote" at bounding box center [1124, 583] width 36 height 12
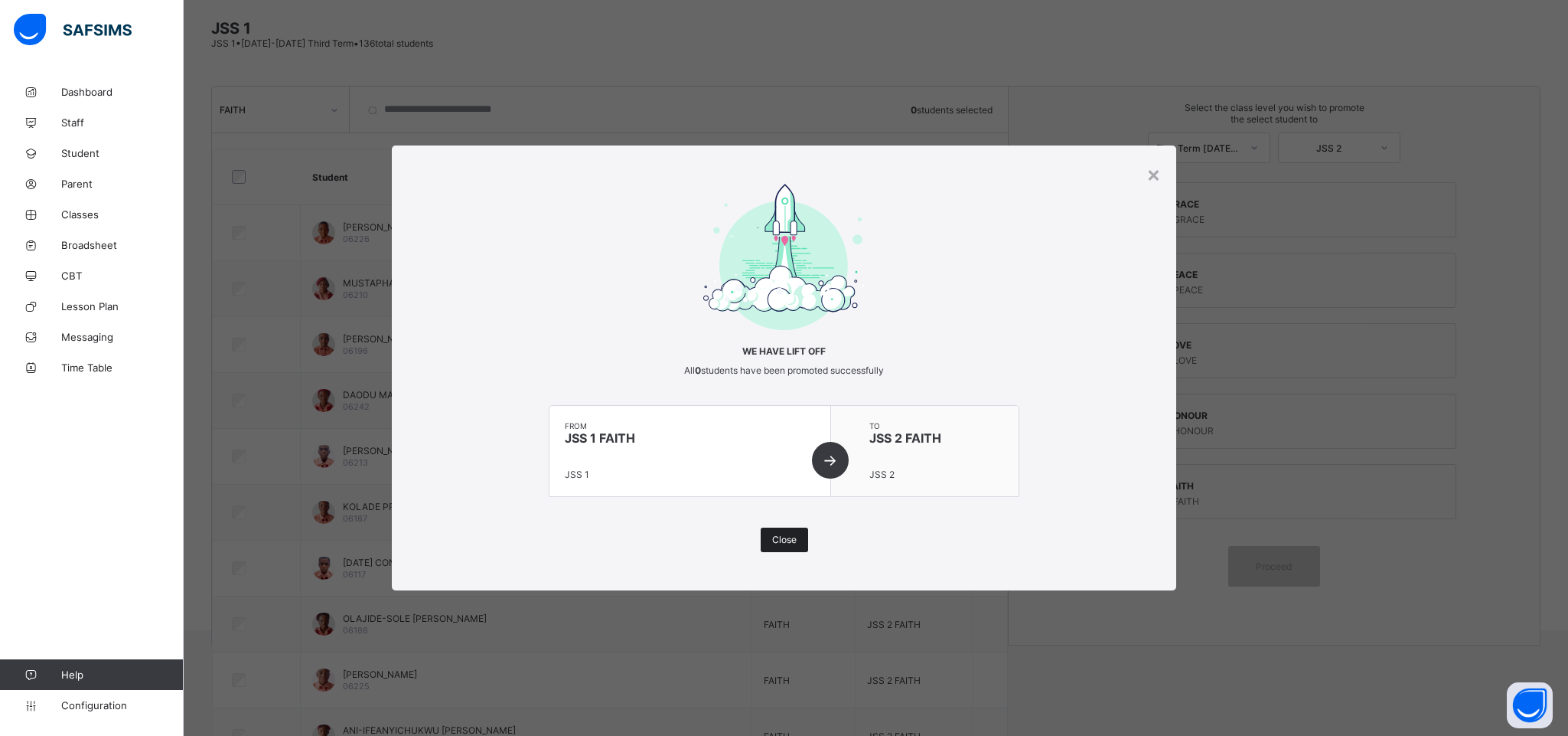
click at [785, 539] on span "Close" at bounding box center [784, 540] width 24 height 12
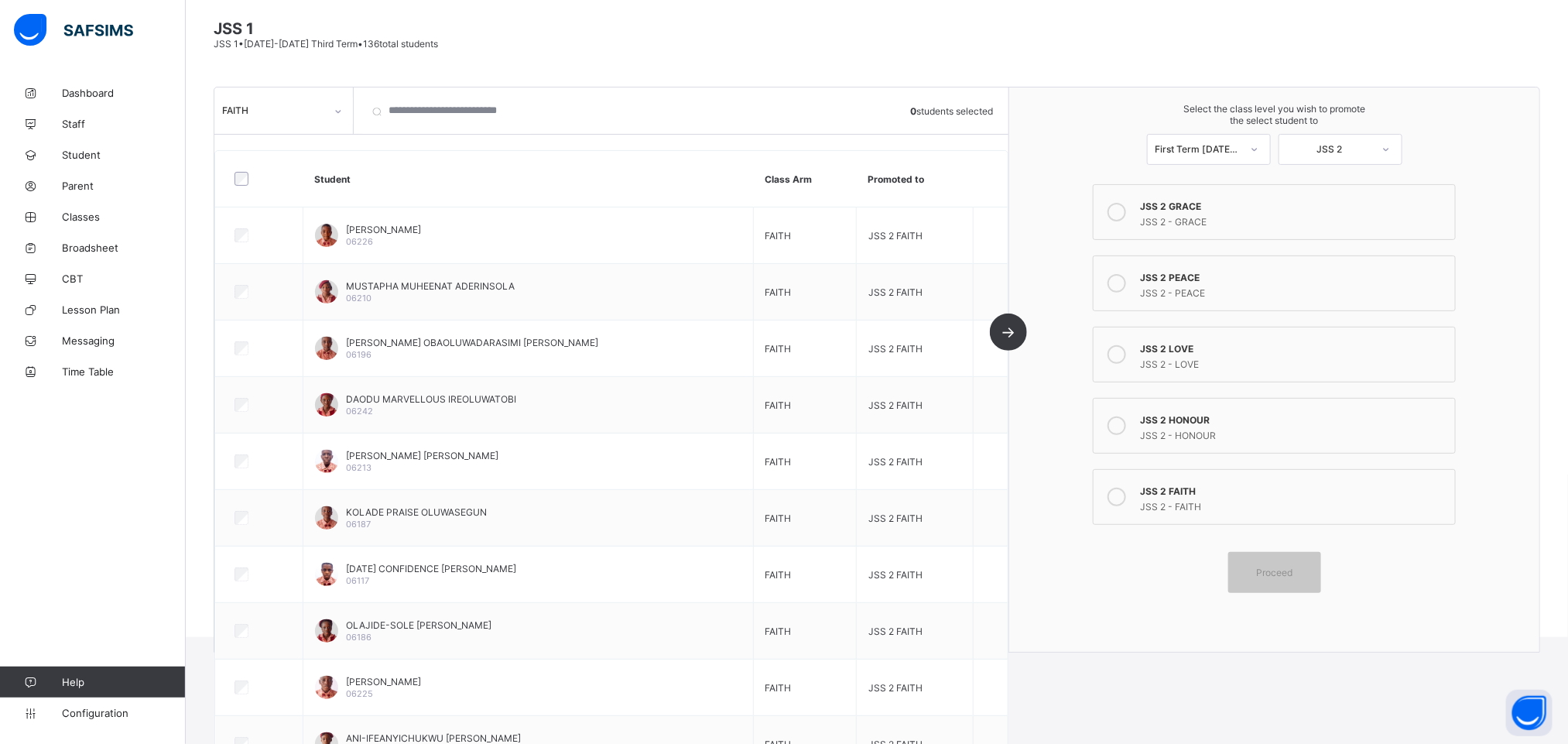
click at [293, 116] on div "FAITH" at bounding box center [273, 111] width 103 height 12
click at [263, 194] on div "HONOUR" at bounding box center [283, 192] width 137 height 24
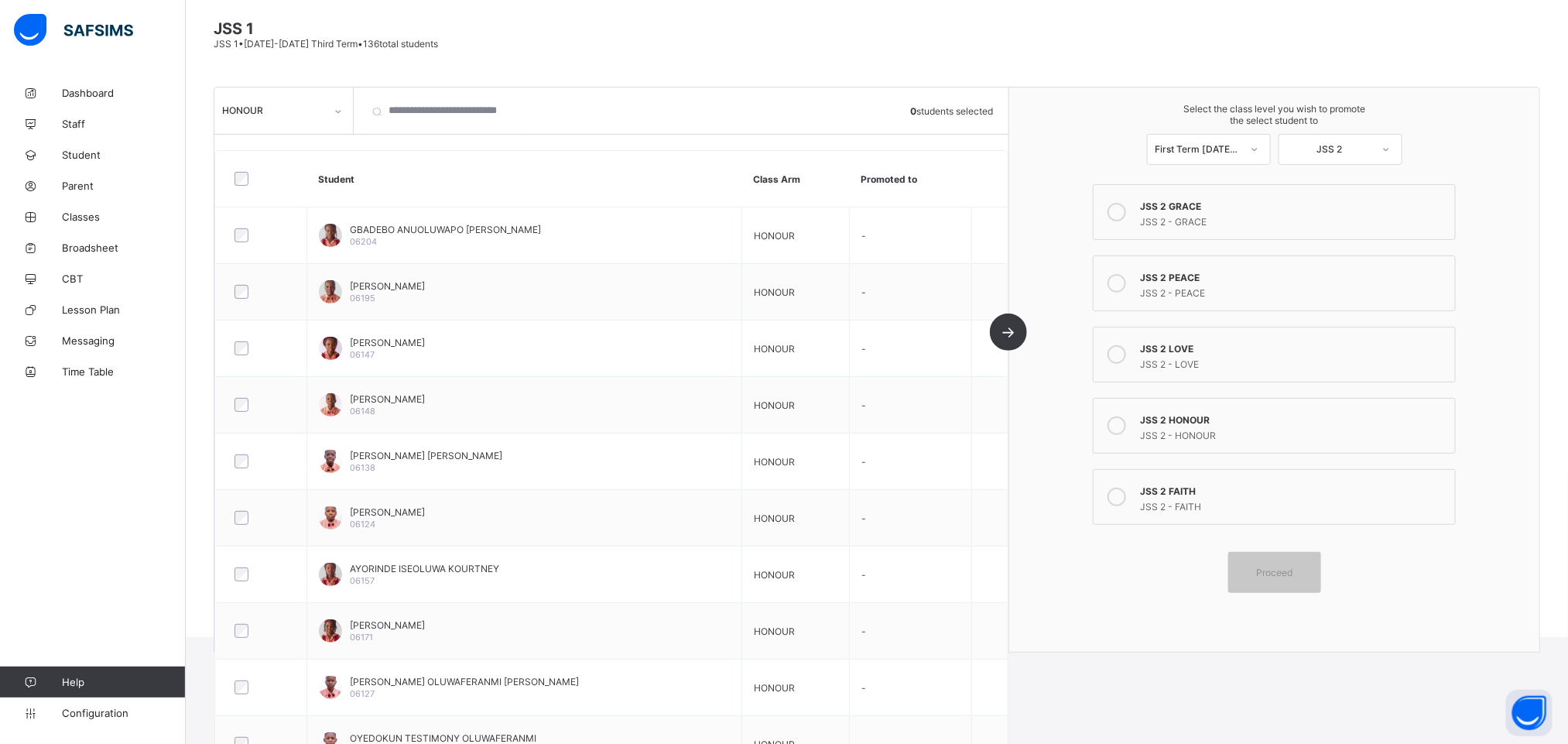
click at [1232, 446] on label "JSS 2 HONOUR JSS 2 - HONOUR" at bounding box center [1274, 426] width 363 height 56
click at [1290, 578] on span "Proceed" at bounding box center [1274, 572] width 36 height 12
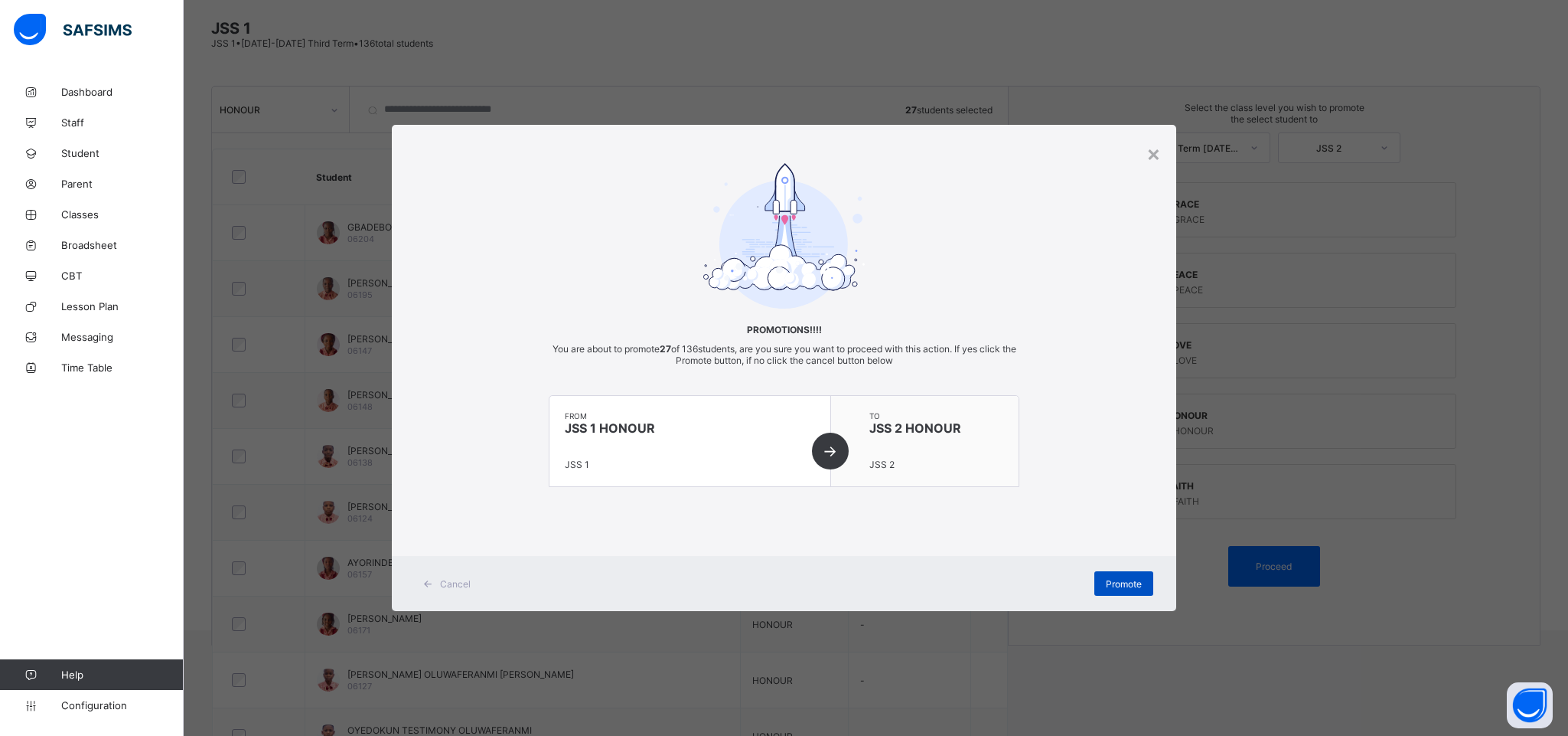
click at [1134, 575] on div "Promote" at bounding box center [1124, 582] width 59 height 24
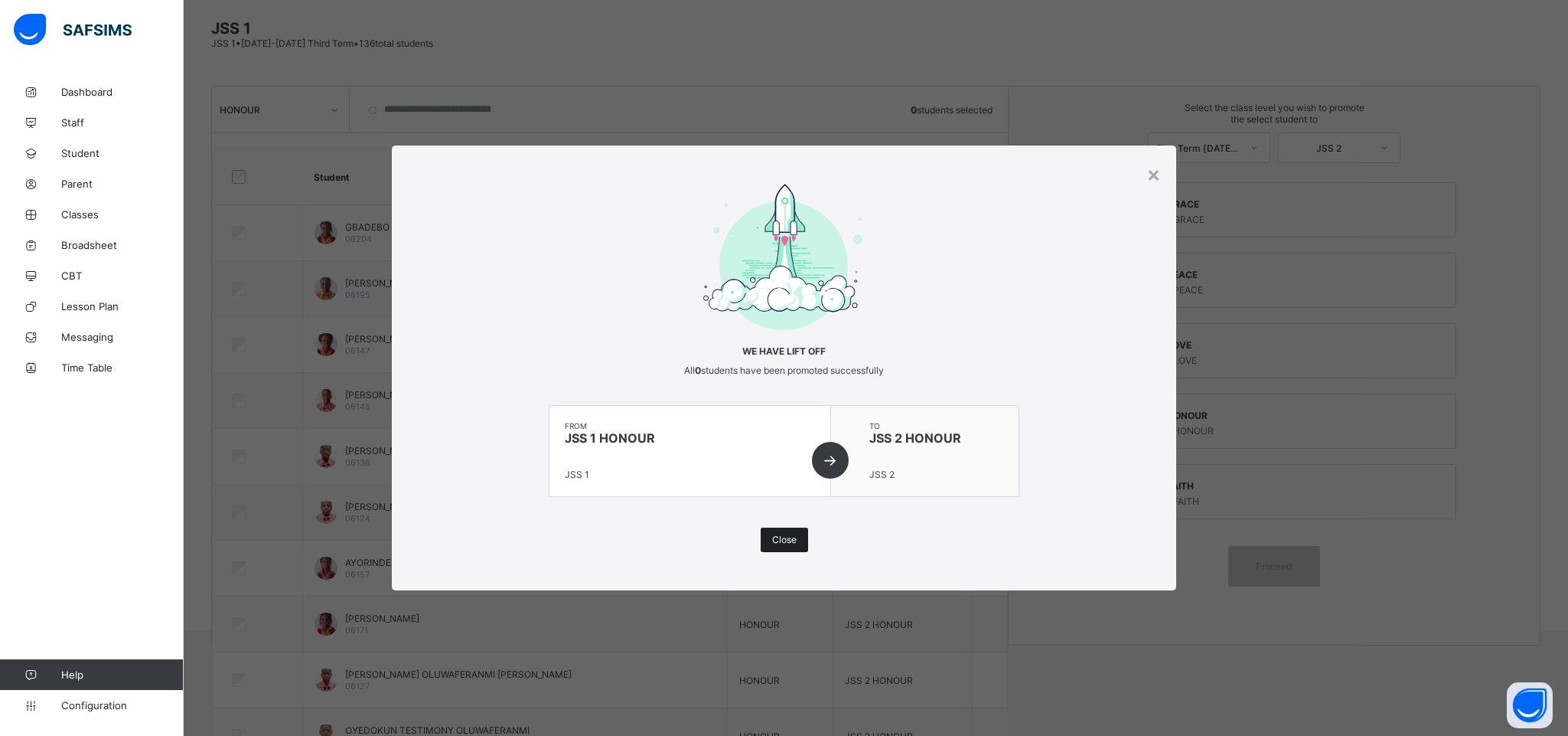
click at [790, 540] on span "Close" at bounding box center [784, 540] width 24 height 12
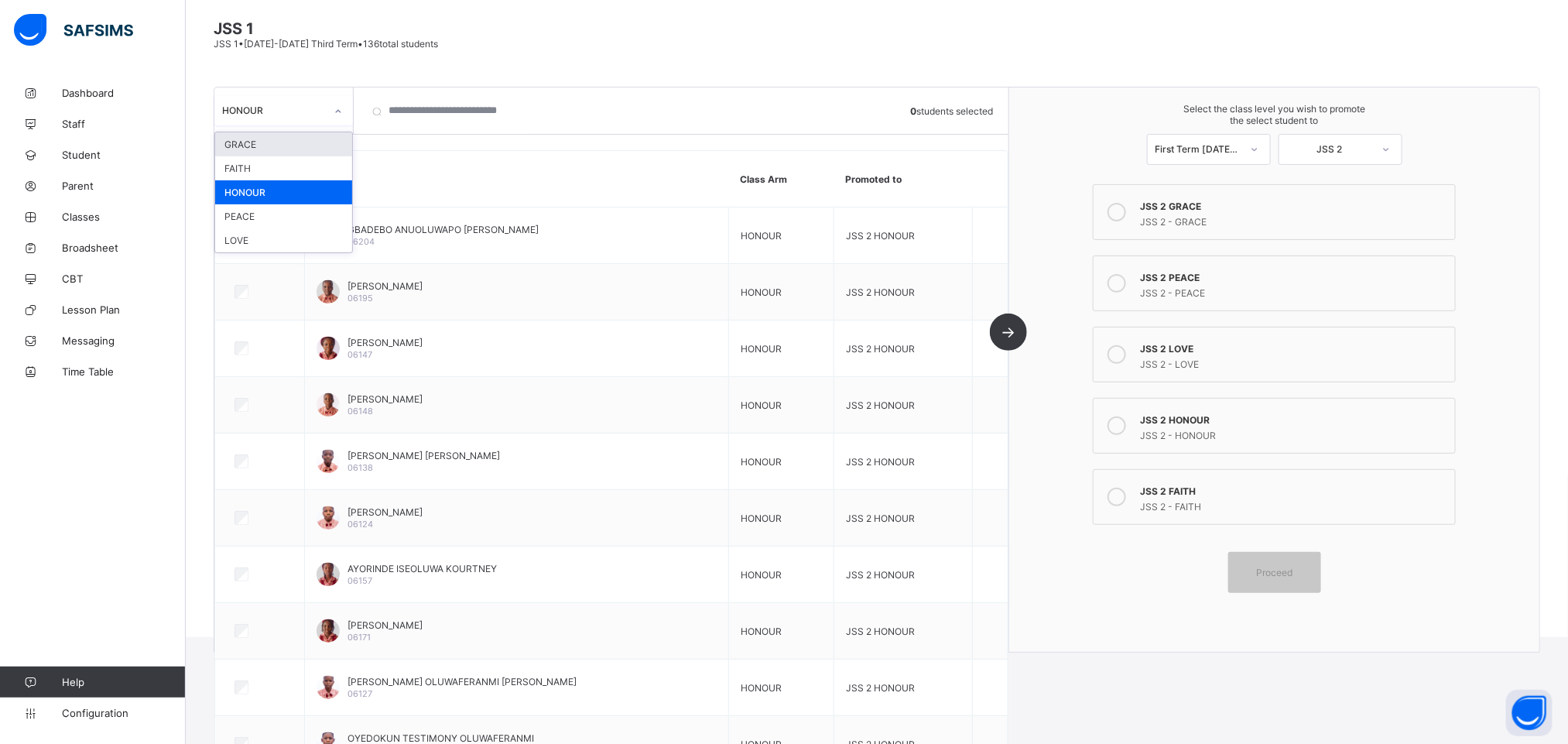
click at [327, 112] on div at bounding box center [338, 111] width 27 height 25
click at [261, 211] on div "PEACE" at bounding box center [283, 216] width 137 height 24
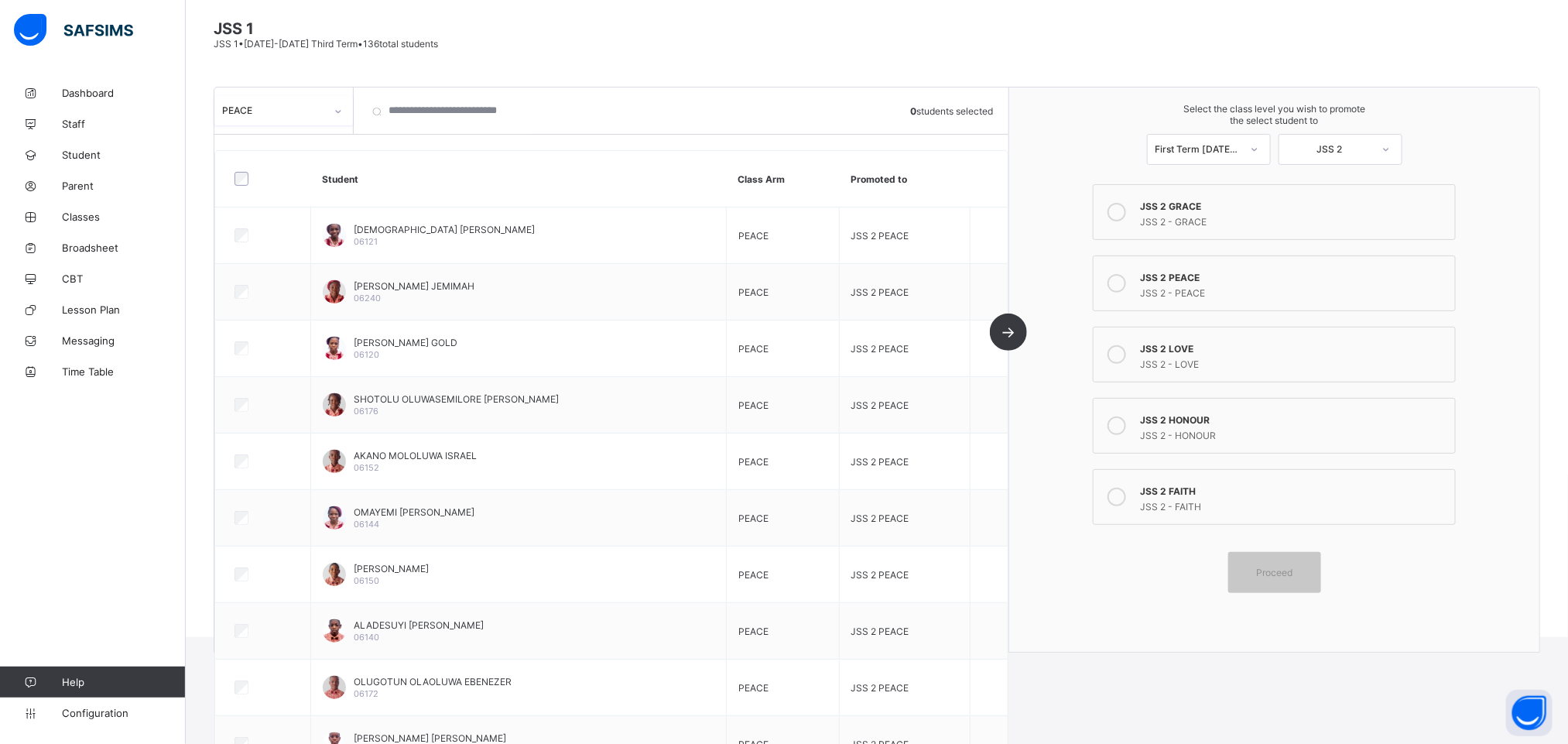
click at [242, 188] on div at bounding box center [262, 178] width 72 height 32
click at [1241, 289] on div "JSS 2 - PEACE" at bounding box center [1294, 291] width 308 height 16
click at [1226, 149] on div "First Term 2025-2026" at bounding box center [1198, 149] width 86 height 12
click at [1308, 567] on div "Proceed" at bounding box center [1275, 572] width 92 height 41
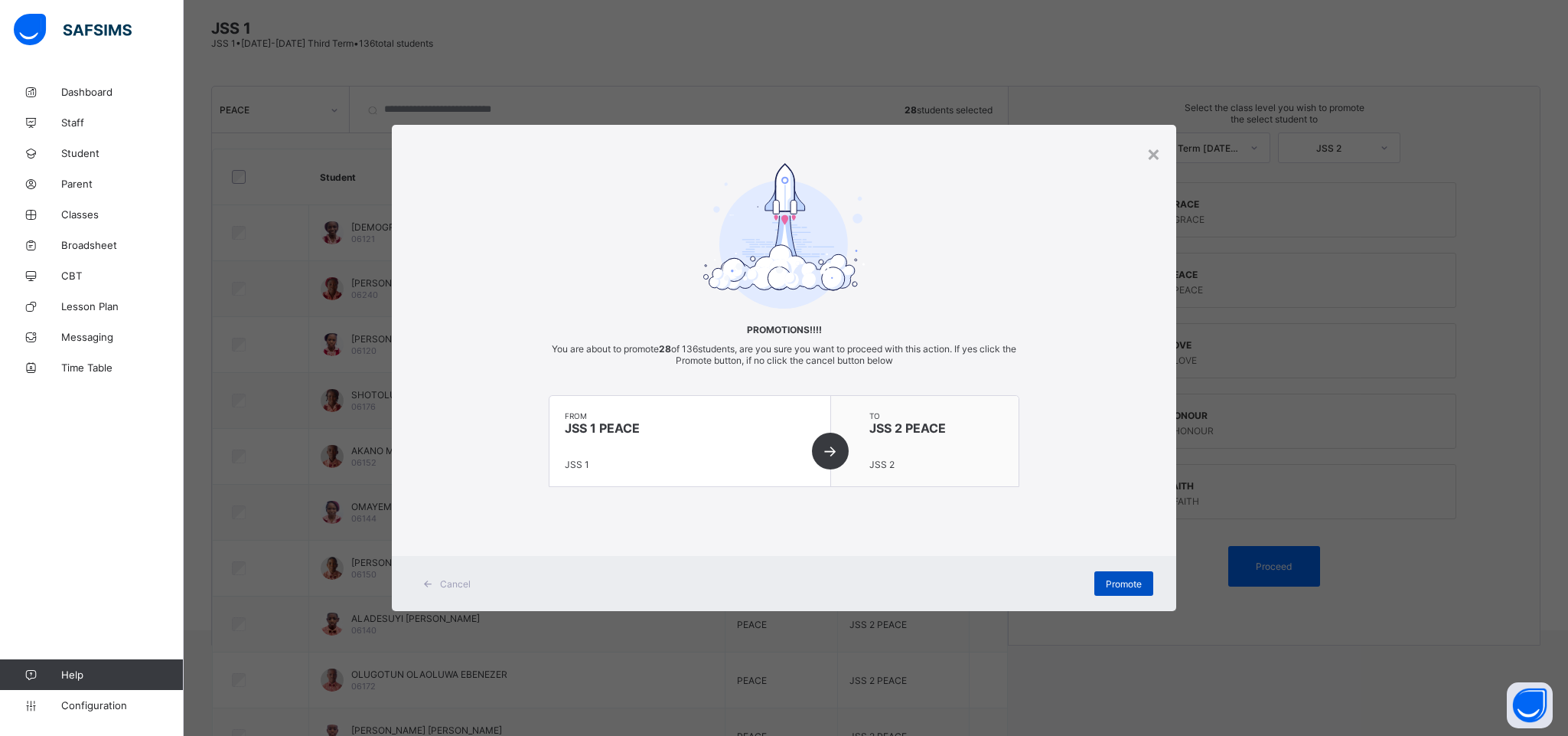
click at [1125, 579] on span "Promote" at bounding box center [1124, 583] width 36 height 12
click at [1111, 581] on span "Promote" at bounding box center [1124, 583] width 36 height 12
click at [1473, 519] on div "× Promotions!!!! You are about to promote 28 of 136 students, are you sure you …" at bounding box center [784, 368] width 1568 height 736
click at [1158, 154] on div "×" at bounding box center [1153, 153] width 15 height 26
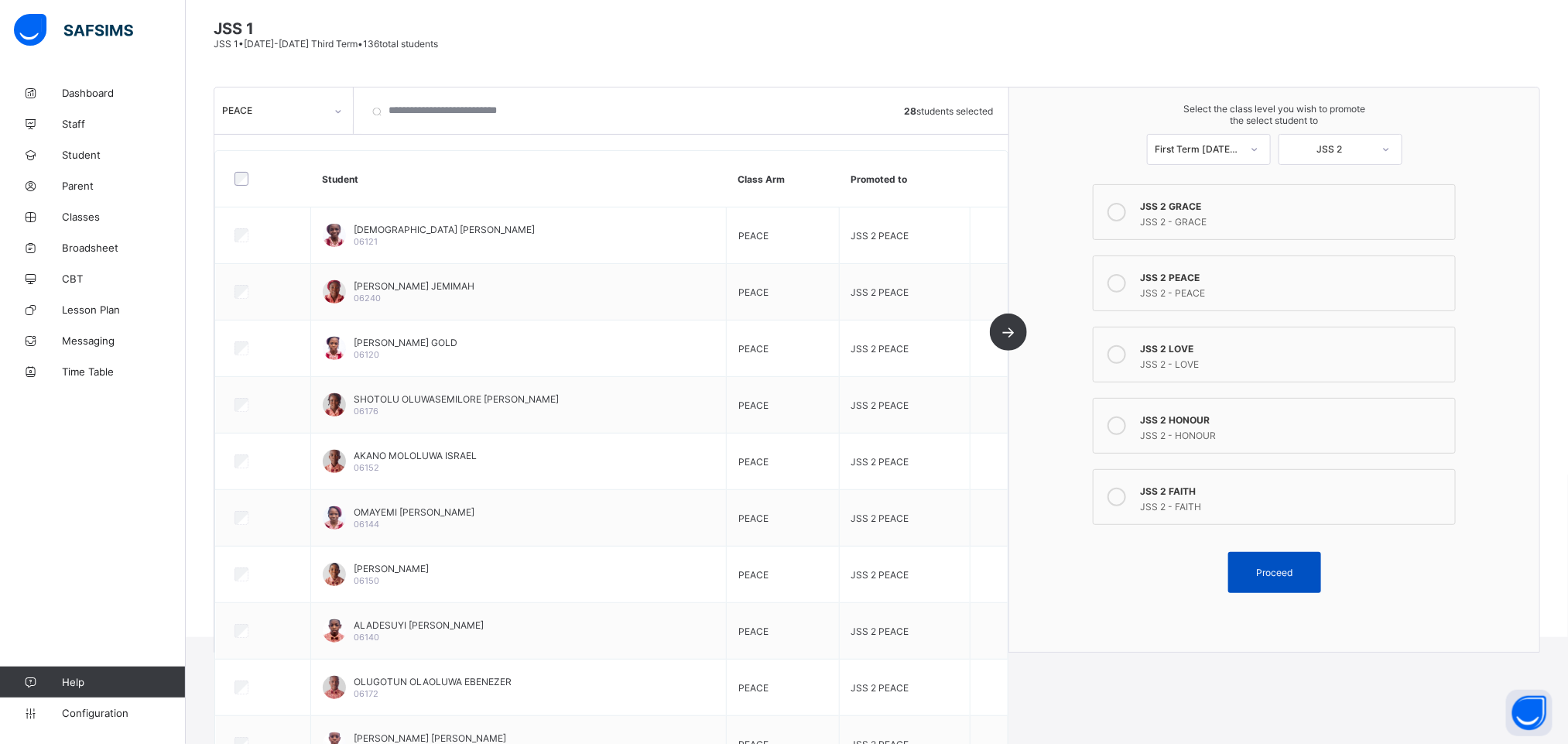
click at [1266, 578] on span "Proceed" at bounding box center [1274, 572] width 70 height 12
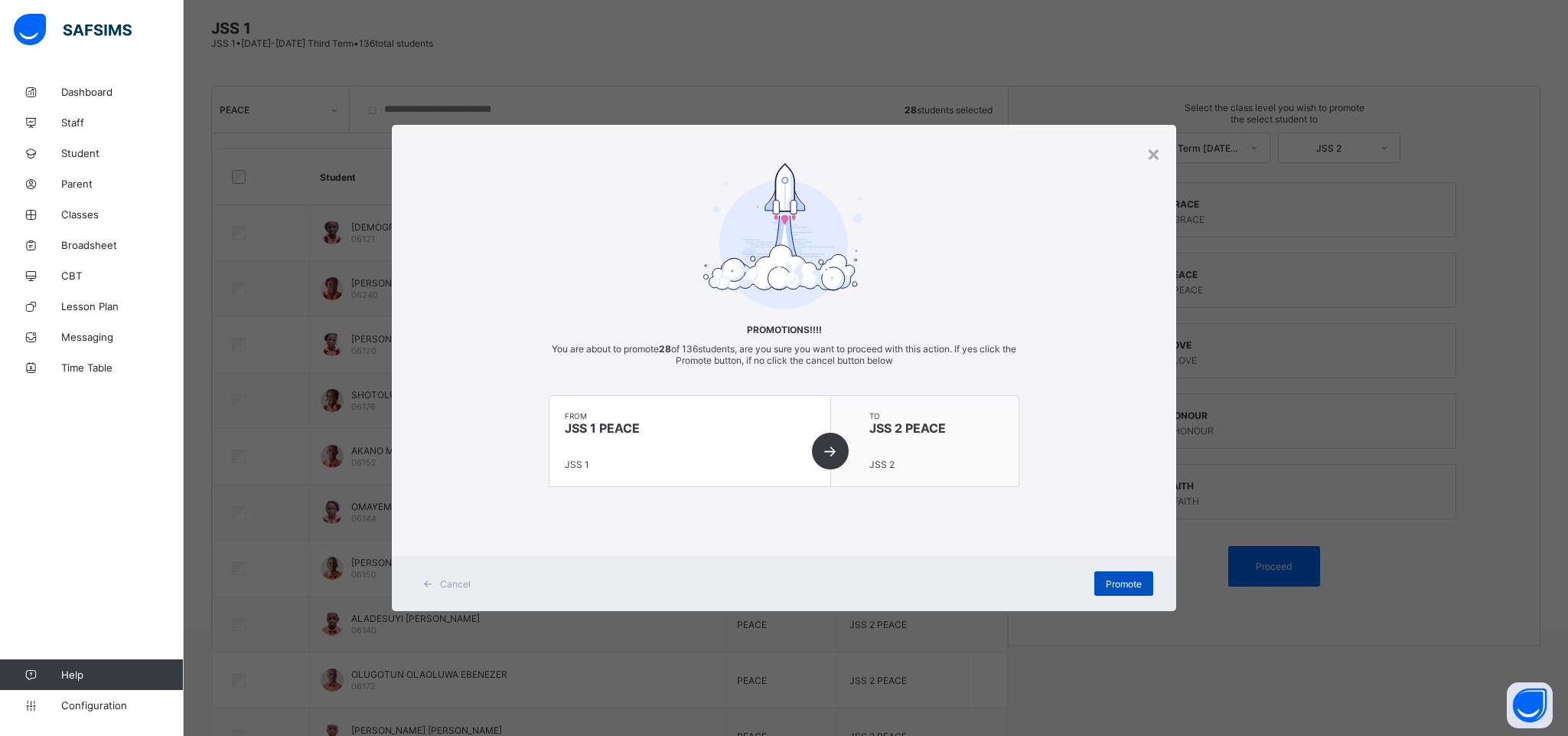
click at [1124, 585] on span "Promote" at bounding box center [1124, 583] width 36 height 12
click at [1163, 153] on div "× Promotions!!!! You are about to promote 28 of 136 students, are you sure you …" at bounding box center [784, 368] width 784 height 487
click at [1161, 160] on div "×" at bounding box center [1153, 153] width 15 height 26
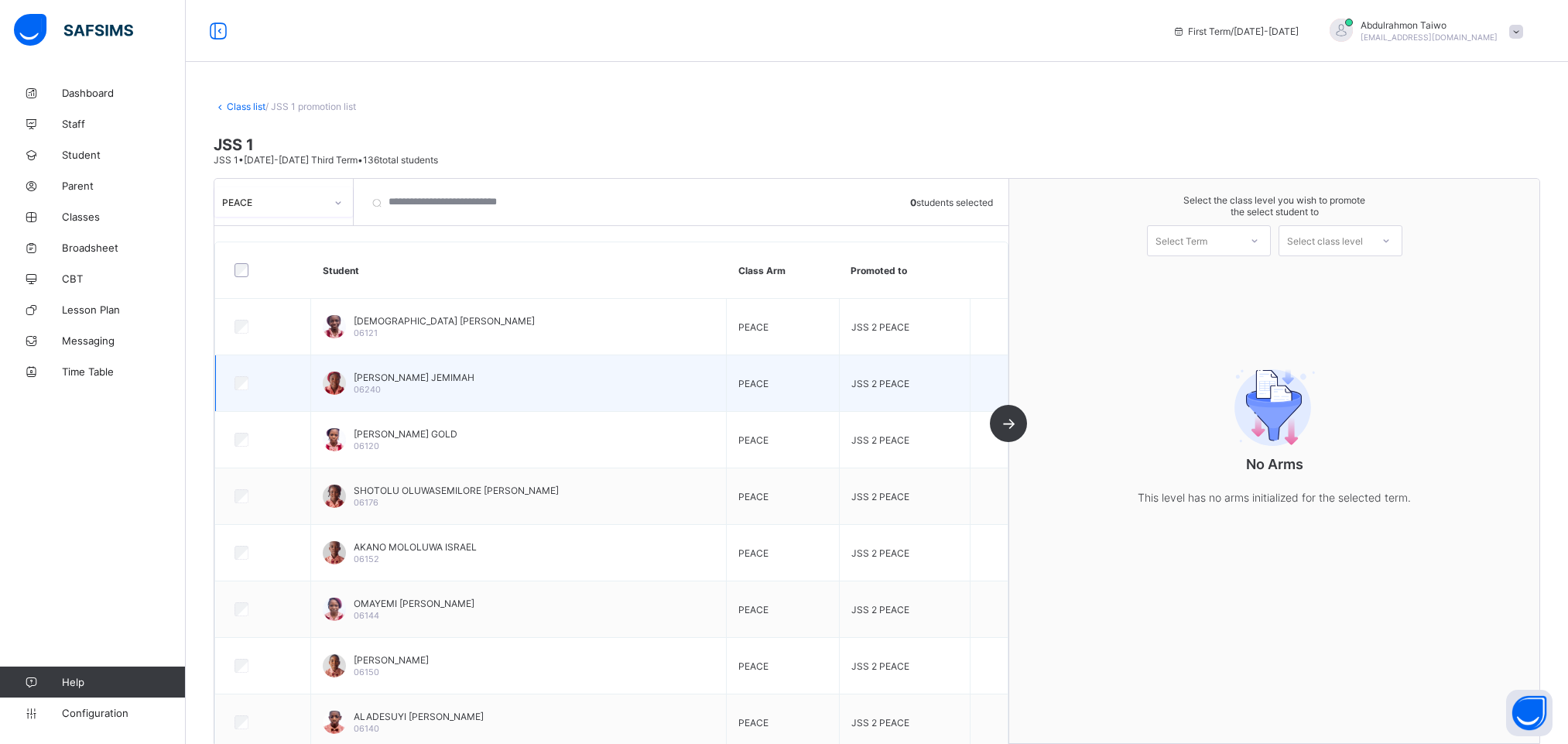
scroll to position [24, 0]
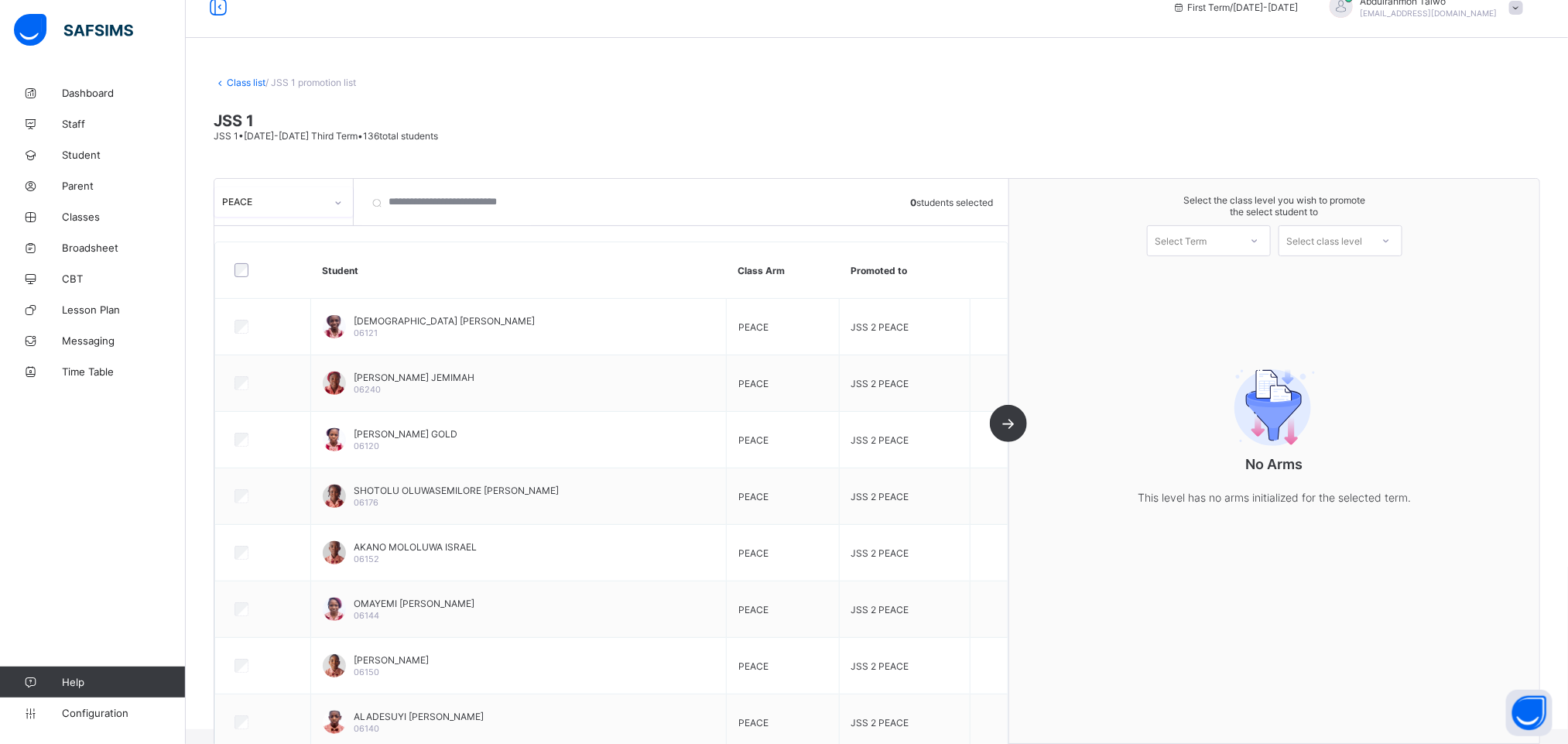
click at [252, 274] on div at bounding box center [262, 270] width 64 height 14
click at [1233, 238] on div "Select Term" at bounding box center [1193, 241] width 91 height 22
click at [1229, 279] on div "First Term [DATE]-[DATE]" at bounding box center [1209, 281] width 122 height 35
click at [1327, 245] on div "Select class level" at bounding box center [1324, 240] width 76 height 30
click at [1370, 277] on div "JSS 2" at bounding box center [1340, 275] width 122 height 25
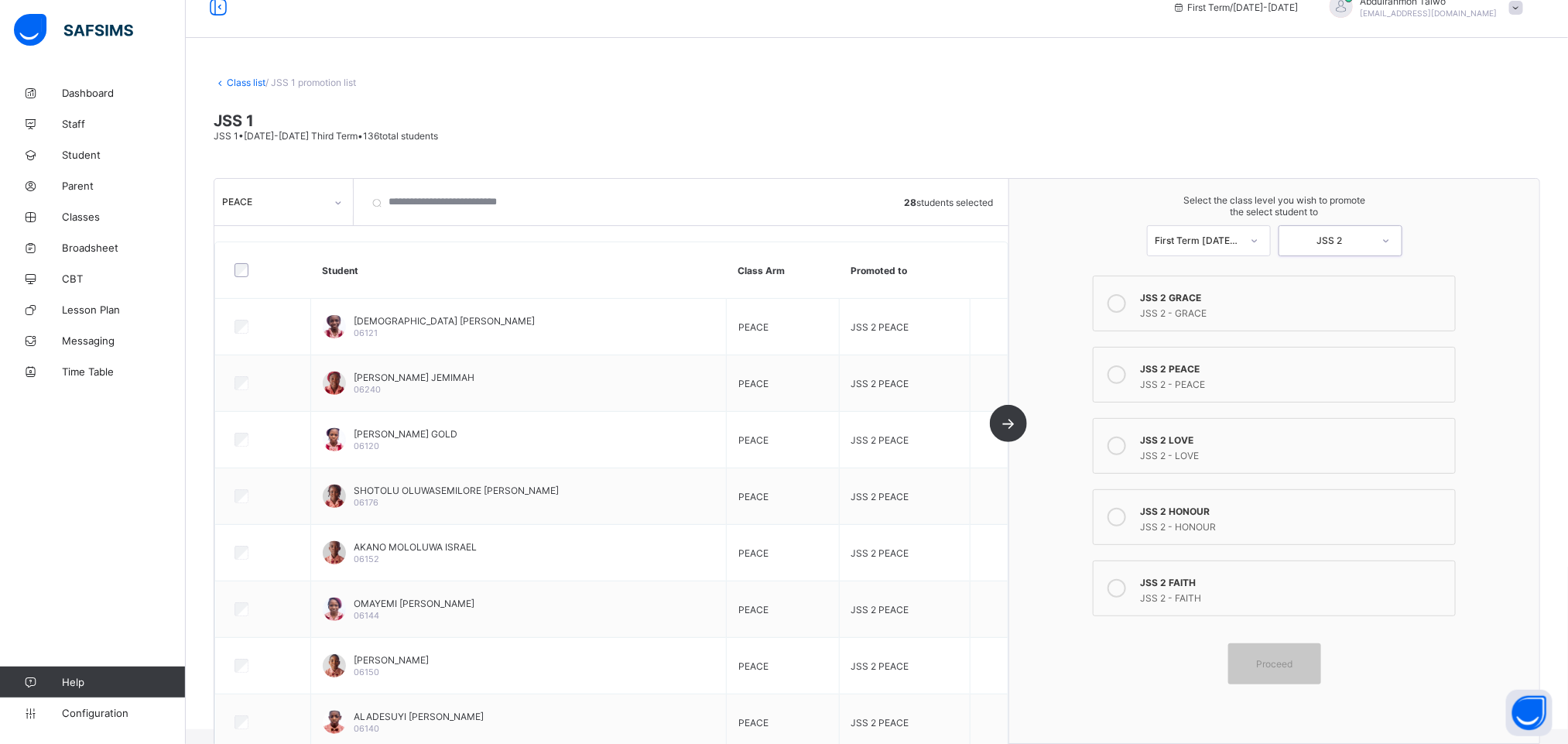
click at [1224, 393] on label "JSS 2 PEACE JSS 2 - PEACE" at bounding box center [1274, 374] width 363 height 56
click at [1292, 662] on span "Proceed" at bounding box center [1274, 663] width 36 height 12
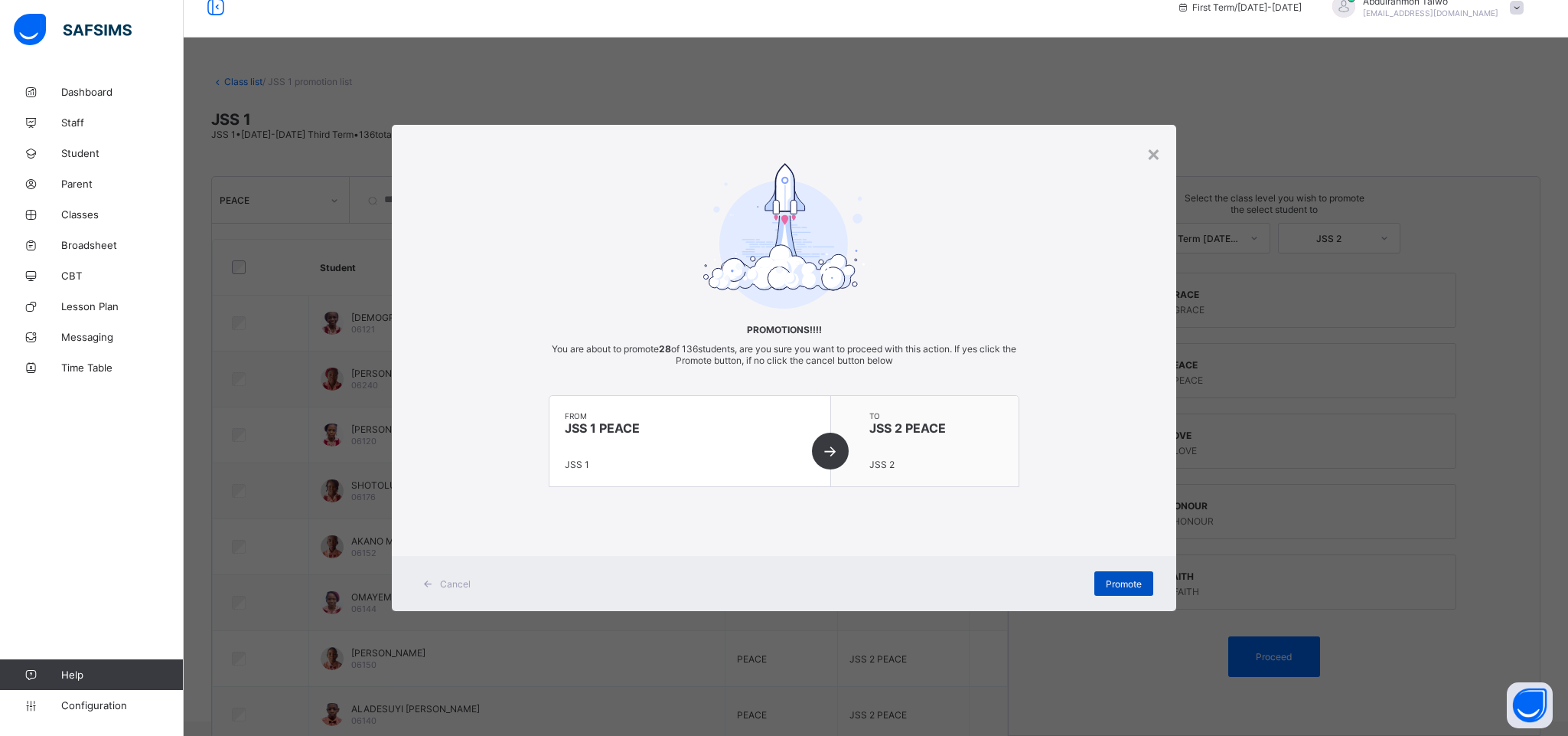
click at [1135, 586] on span "Promote" at bounding box center [1124, 583] width 36 height 12
click at [1238, 520] on div "× Promotions!!!! You are about to promote 28 of 136 students, are you sure you …" at bounding box center [784, 368] width 1568 height 736
click at [1126, 470] on div "Promotions!!!! You are about to promote 28 of 136 students, are you sure you wa…" at bounding box center [784, 340] width 784 height 355
click at [1123, 581] on span "Promote" at bounding box center [1124, 583] width 36 height 12
click at [1264, 445] on div "× Promotions!!!! You are about to promote 28 of 136 students, are you sure you …" at bounding box center [784, 368] width 1568 height 736
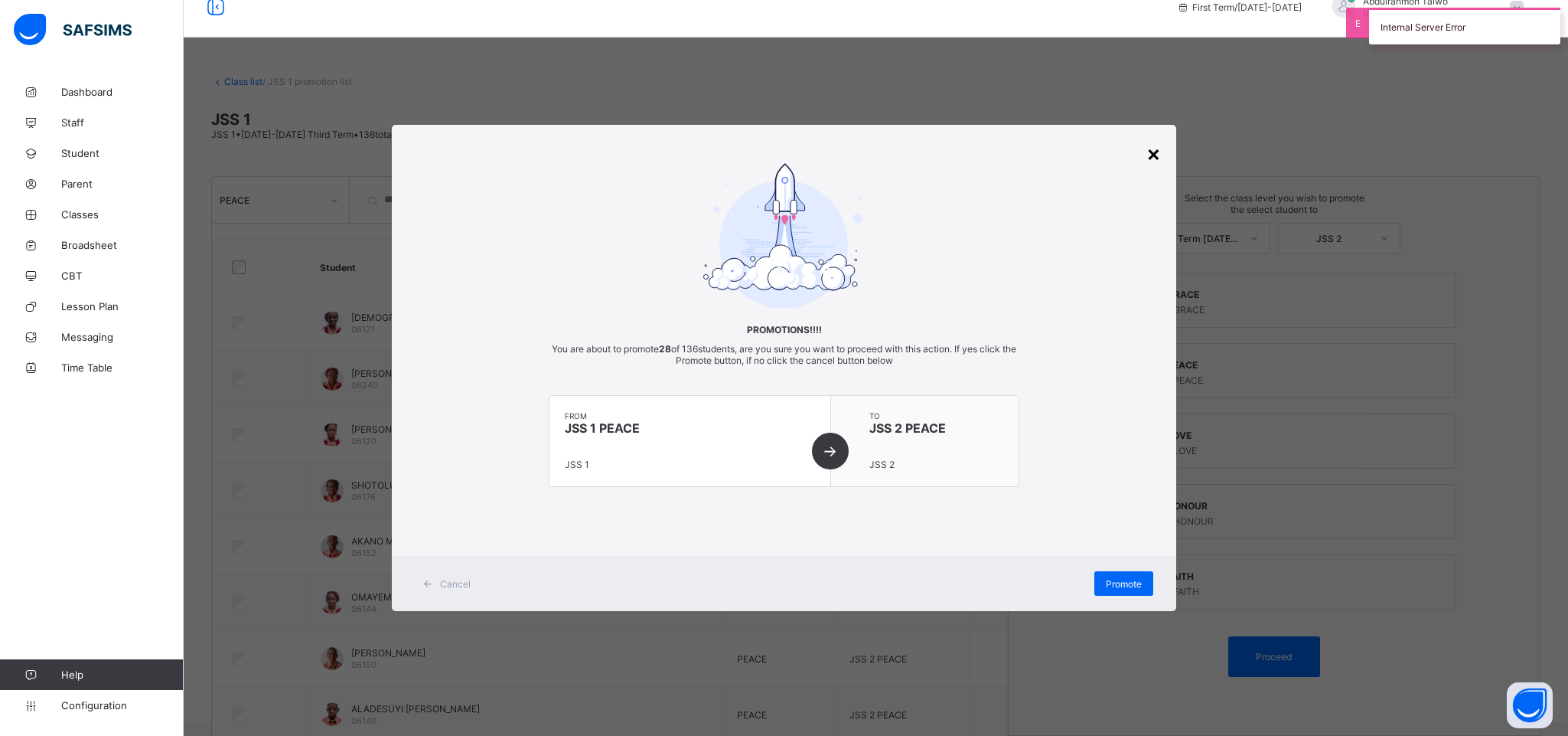
click at [1149, 155] on div "×" at bounding box center [1153, 153] width 15 height 26
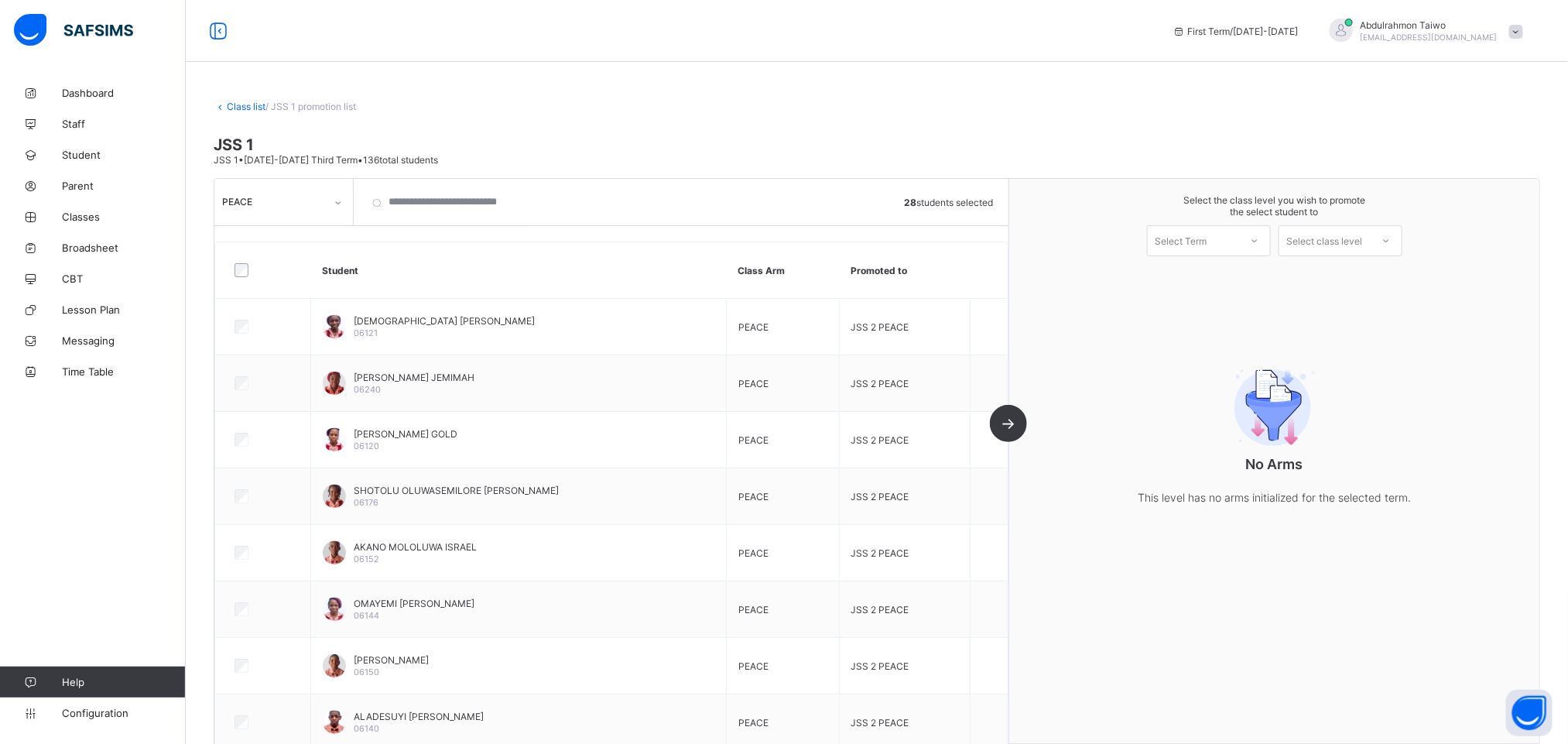
click at [1207, 245] on div "Select Term" at bounding box center [1182, 240] width 52 height 30
click at [1213, 278] on div "First Term 2025-2026" at bounding box center [1209, 281] width 122 height 35
click at [1330, 235] on div "Select class level" at bounding box center [1324, 240] width 76 height 30
click at [1341, 284] on div "JSS 2" at bounding box center [1340, 275] width 122 height 25
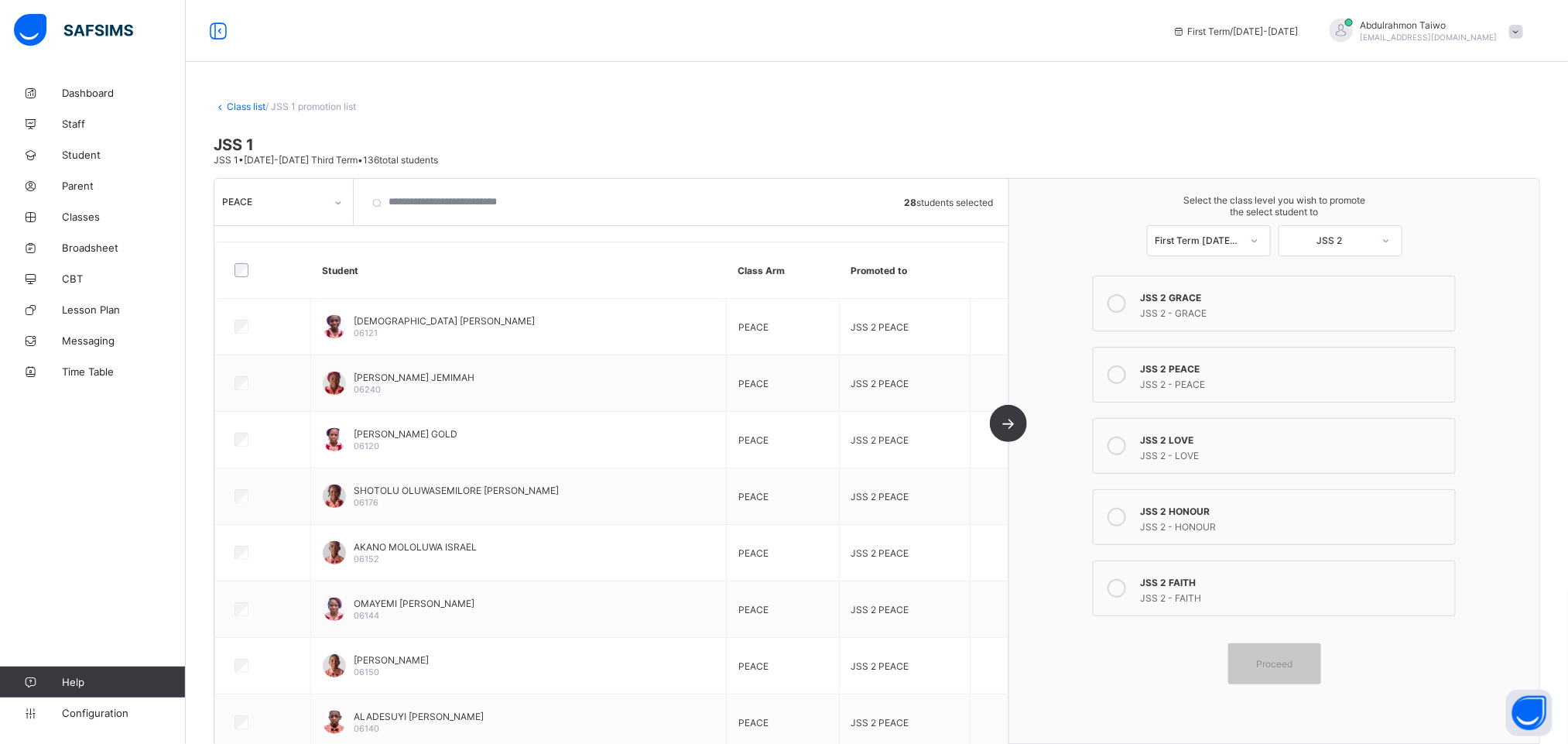
click at [1194, 378] on div "JSS 2 - PEACE" at bounding box center [1294, 382] width 308 height 16
click at [1293, 669] on span "Proceed" at bounding box center [1274, 663] width 36 height 12
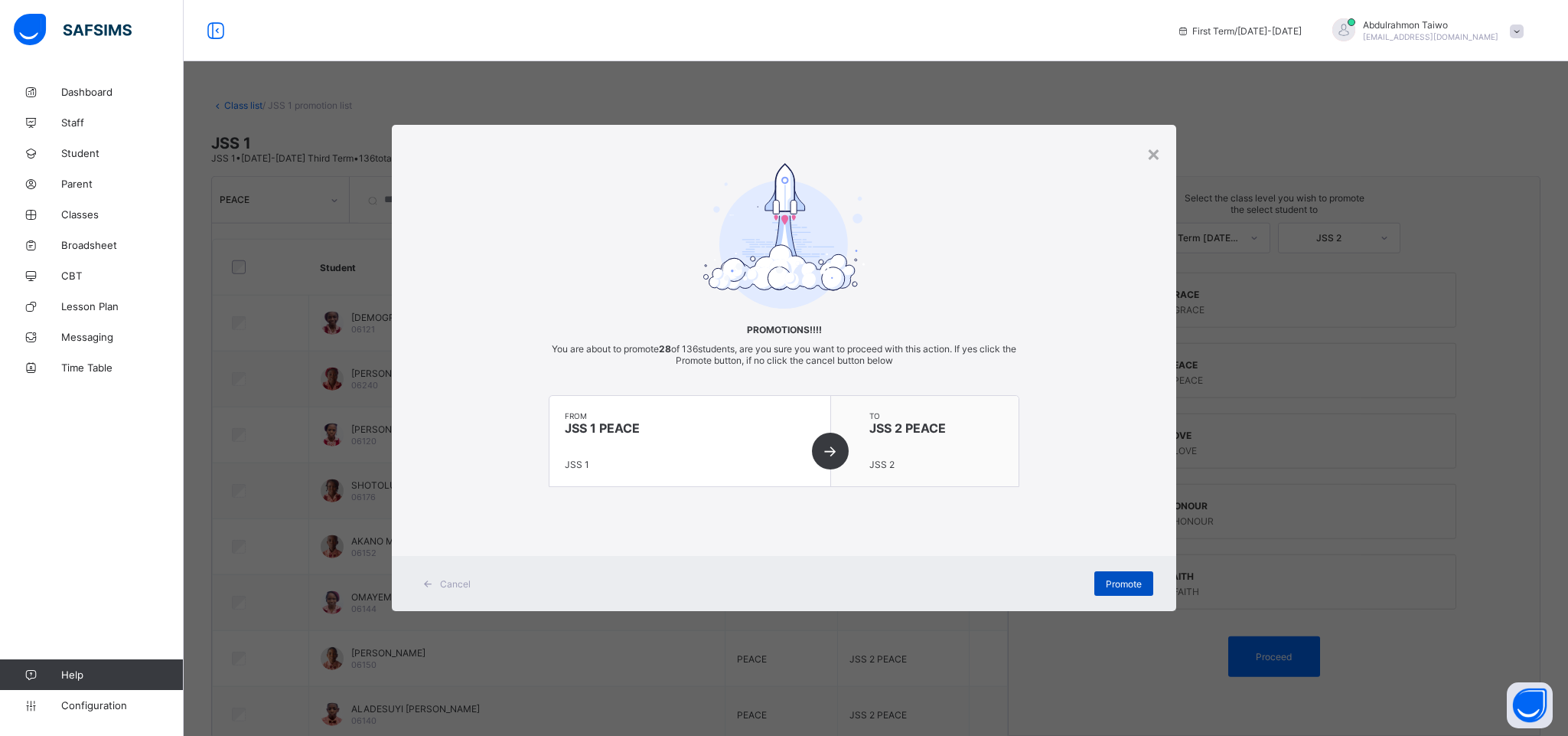
click at [1139, 581] on span "Promote" at bounding box center [1124, 583] width 36 height 12
click at [1149, 159] on div "×" at bounding box center [1153, 153] width 15 height 26
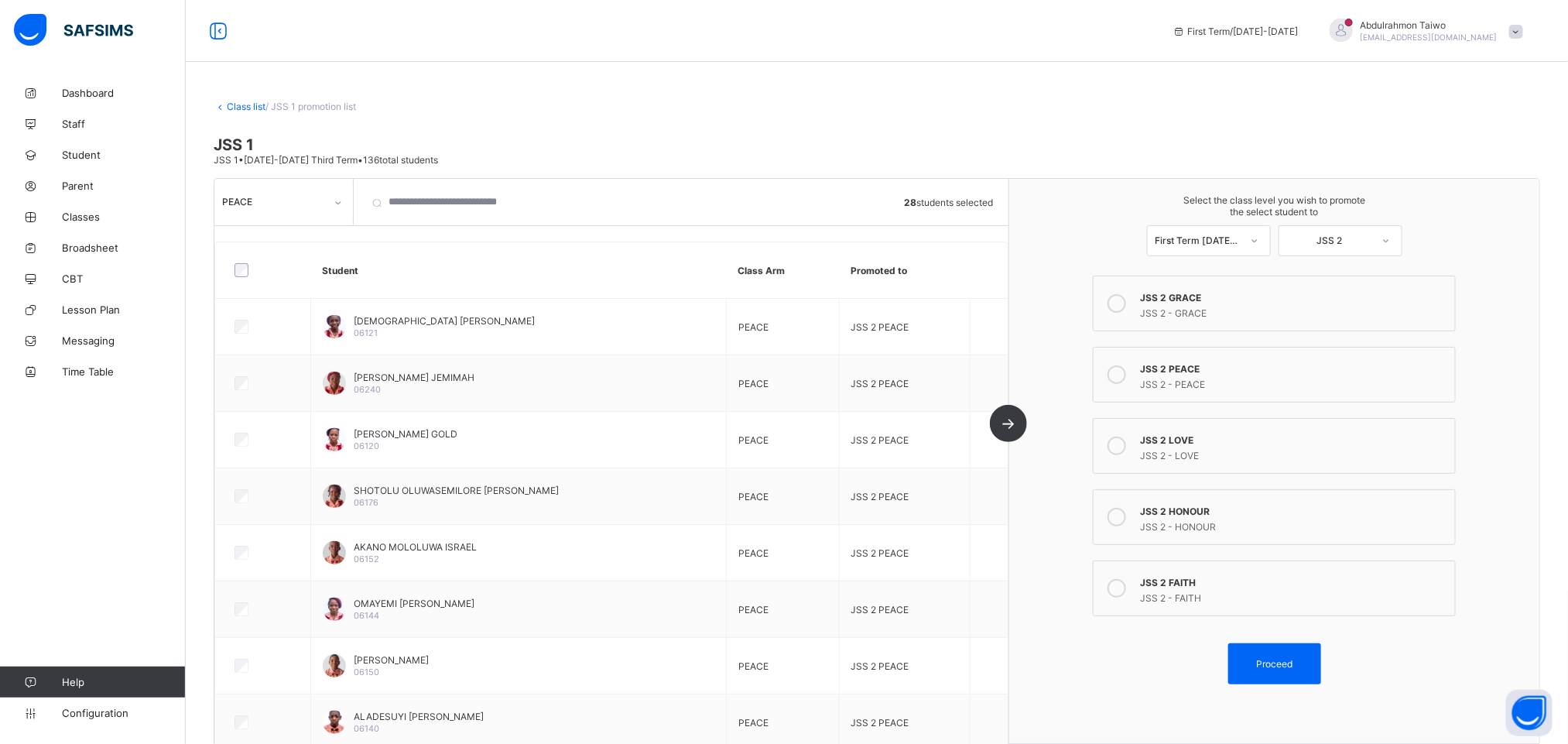
click at [312, 209] on div "PEACE" at bounding box center [268, 201] width 109 height 22
click at [278, 307] on div "LOVE" at bounding box center [283, 308] width 137 height 24
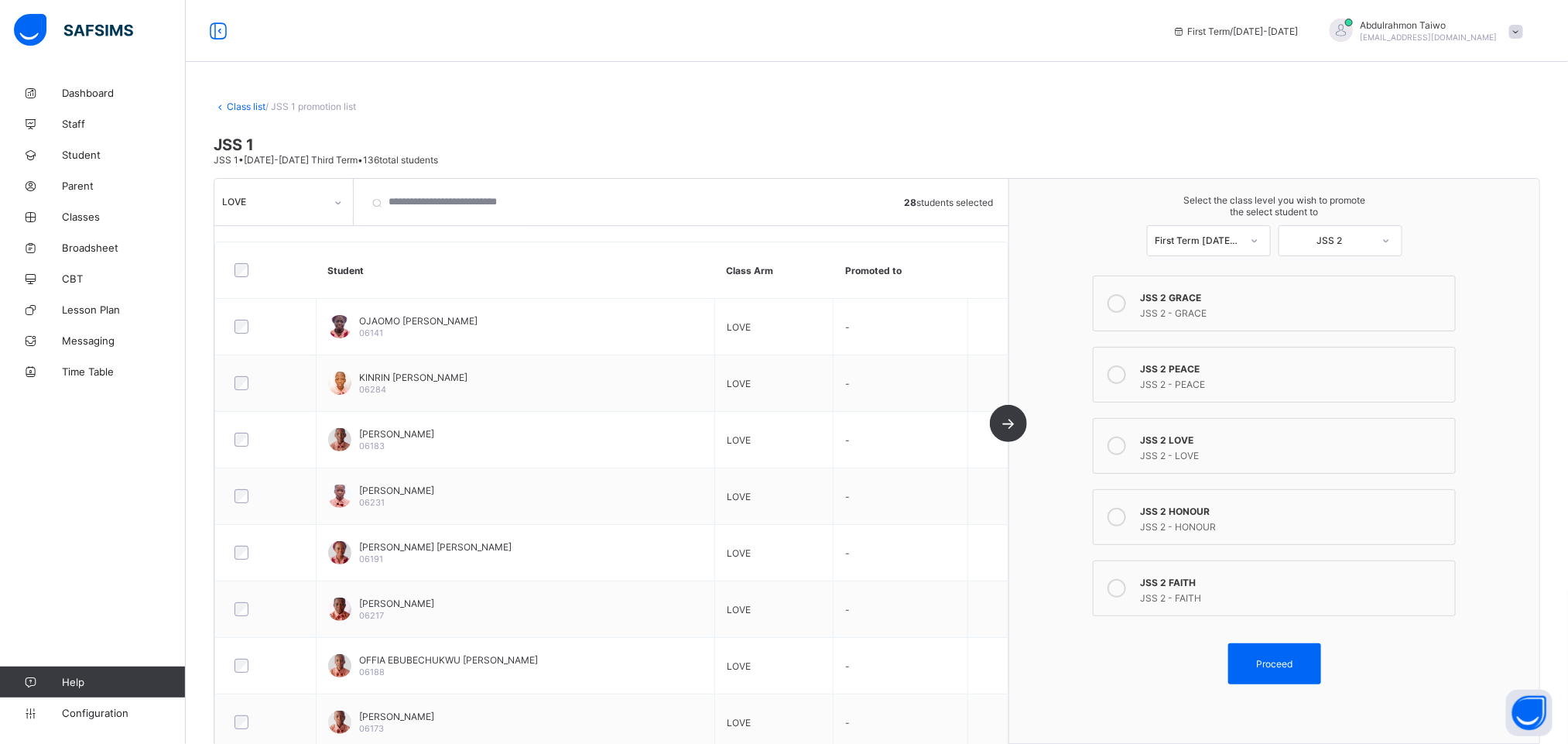
click at [1164, 436] on div "JSS 2 LOVE" at bounding box center [1294, 438] width 308 height 16
click at [312, 198] on div "LOVE" at bounding box center [273, 201] width 103 height 12
click at [316, 195] on div "LOVE" at bounding box center [268, 201] width 109 height 22
click at [1293, 664] on span "Proceed" at bounding box center [1274, 663] width 36 height 12
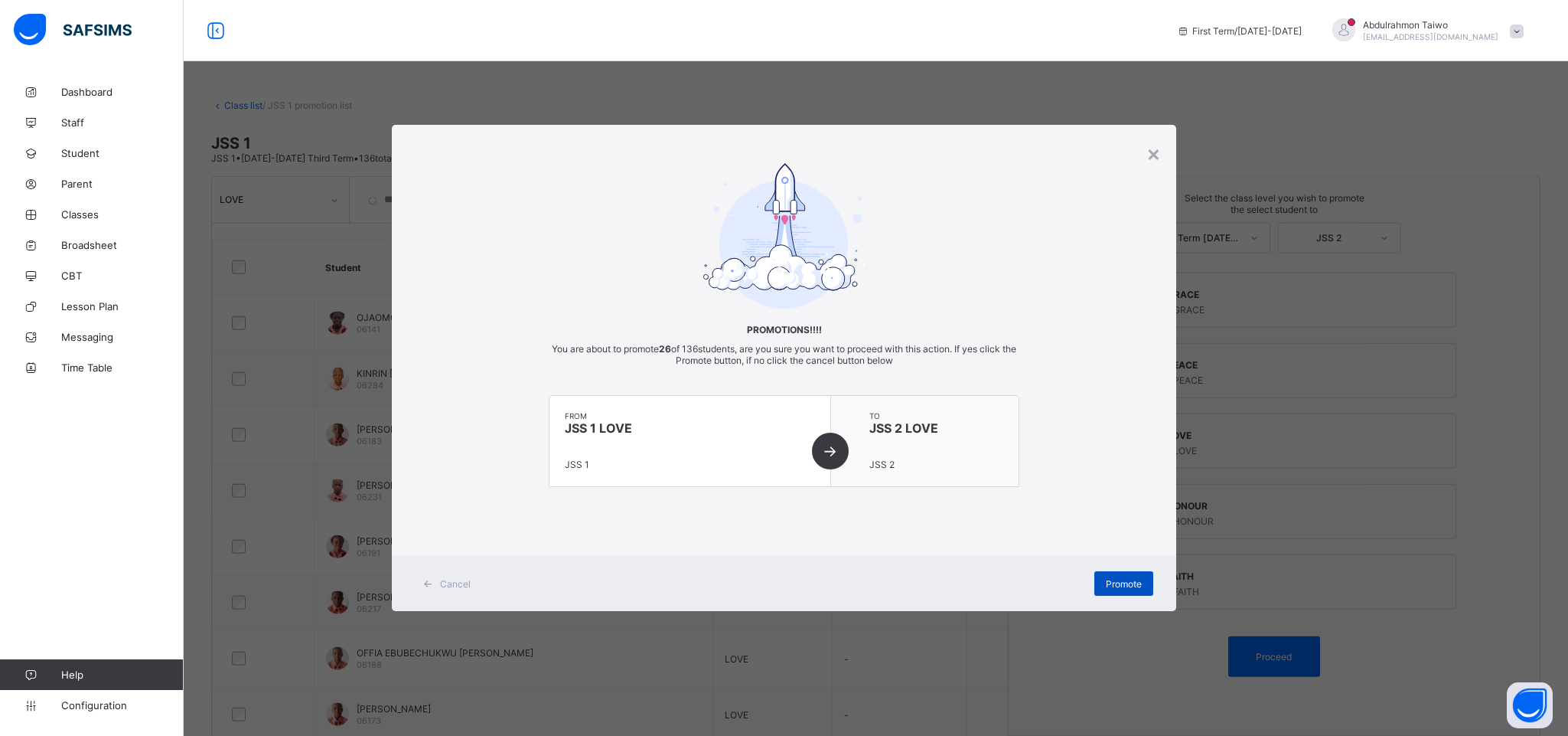
click at [1118, 579] on span "Promote" at bounding box center [1124, 583] width 36 height 12
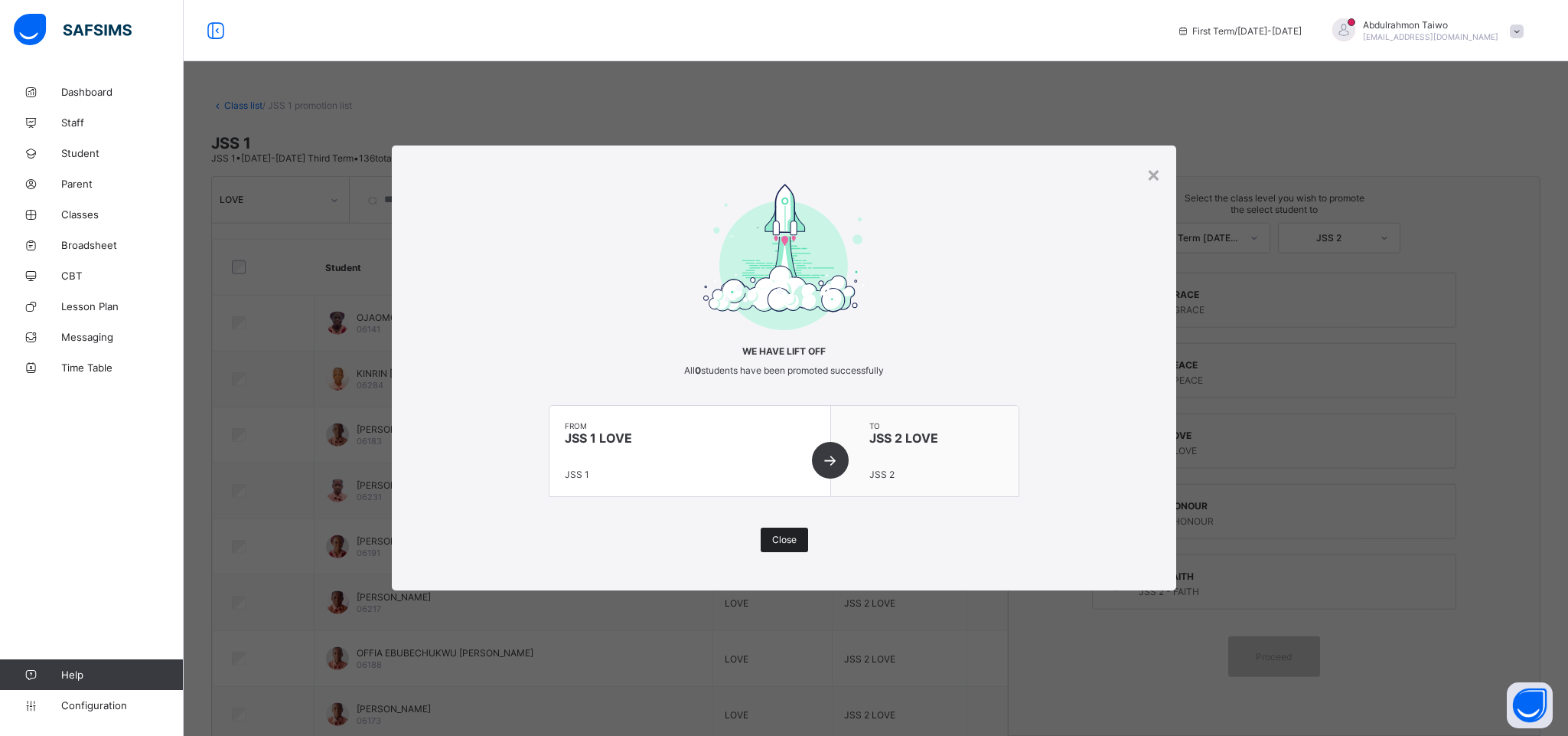
click at [774, 541] on span "Close" at bounding box center [784, 540] width 24 height 12
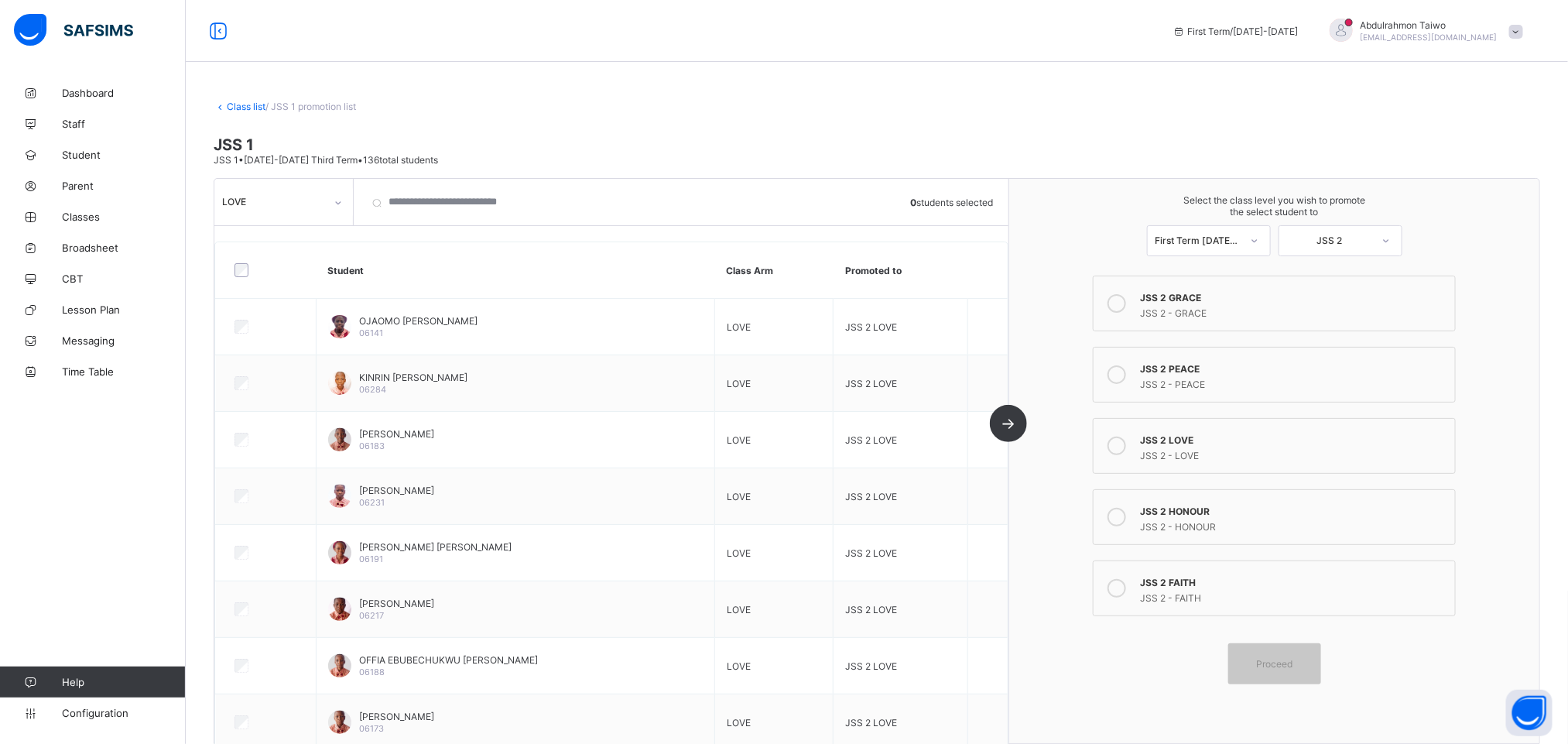
click at [291, 198] on div "LOVE" at bounding box center [273, 201] width 103 height 12
click at [267, 284] on div "PEACE" at bounding box center [283, 283] width 137 height 24
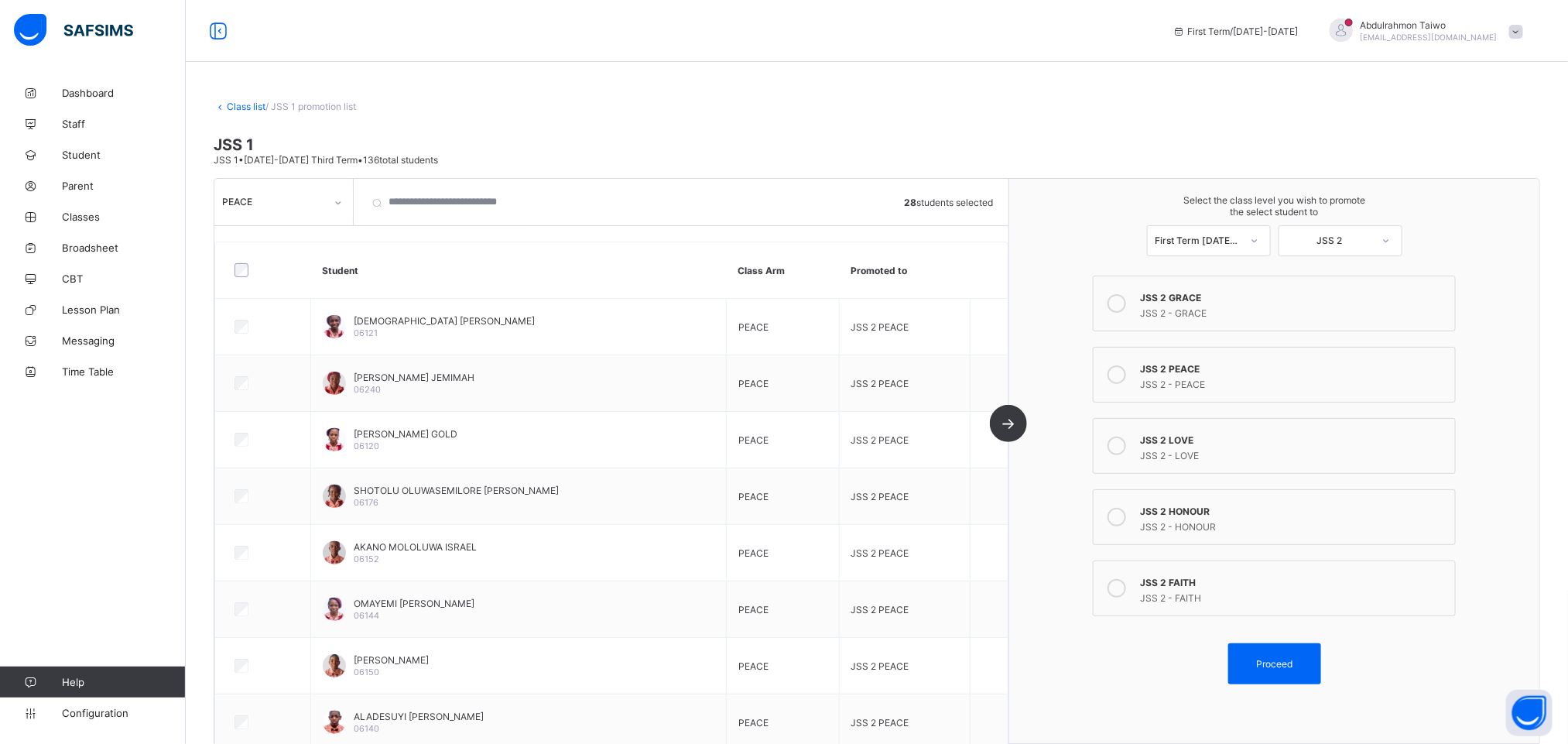
click at [1213, 379] on div "JSS 2 - PEACE" at bounding box center [1294, 382] width 308 height 16
click at [1284, 659] on div "Proceed" at bounding box center [1275, 663] width 92 height 41
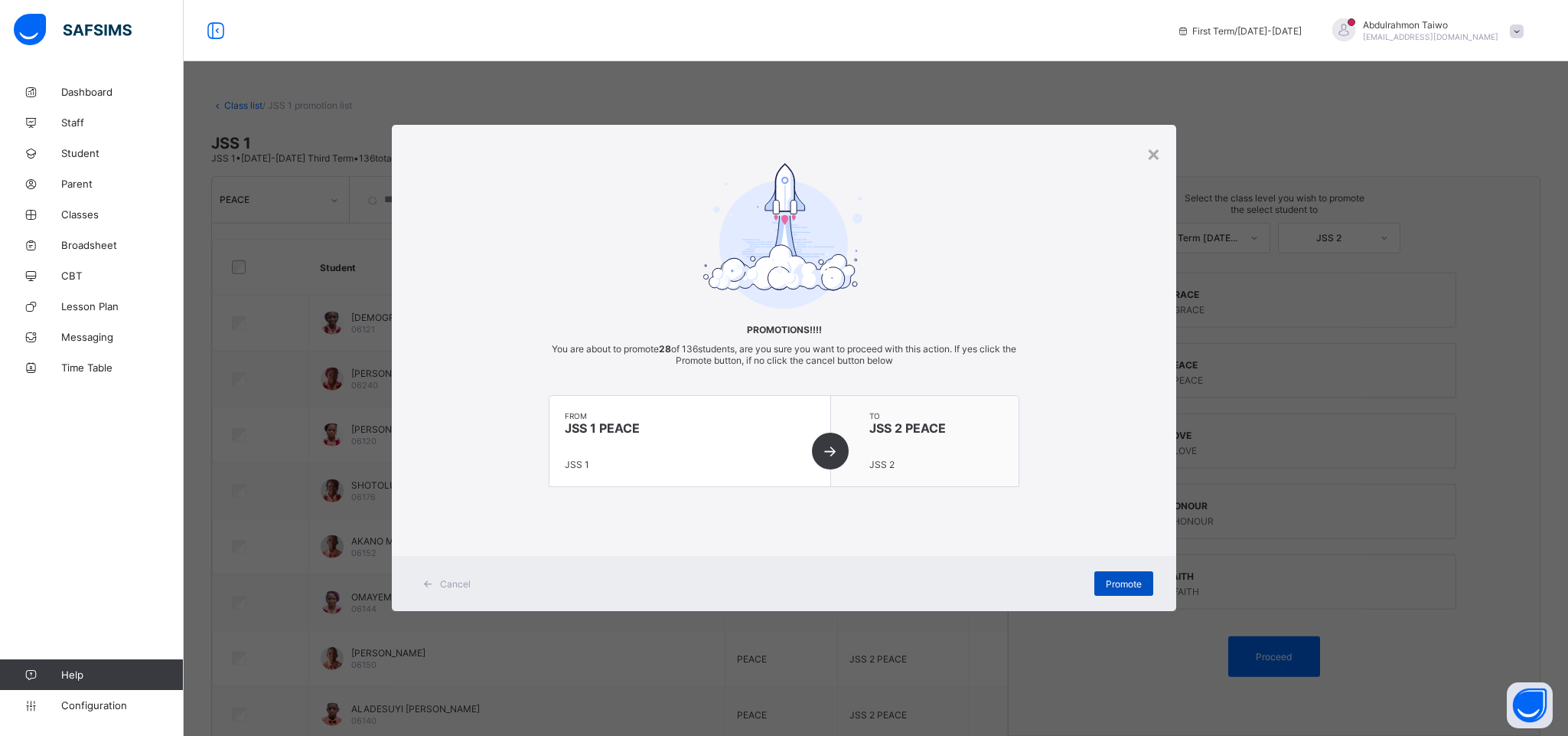
click at [1106, 584] on span "Promote" at bounding box center [1124, 583] width 36 height 12
click at [1259, 453] on div "× Promotions!!!! You are about to promote 28 of 136 students, are you sure you …" at bounding box center [784, 368] width 1568 height 736
click at [1156, 157] on div "×" at bounding box center [1153, 153] width 15 height 26
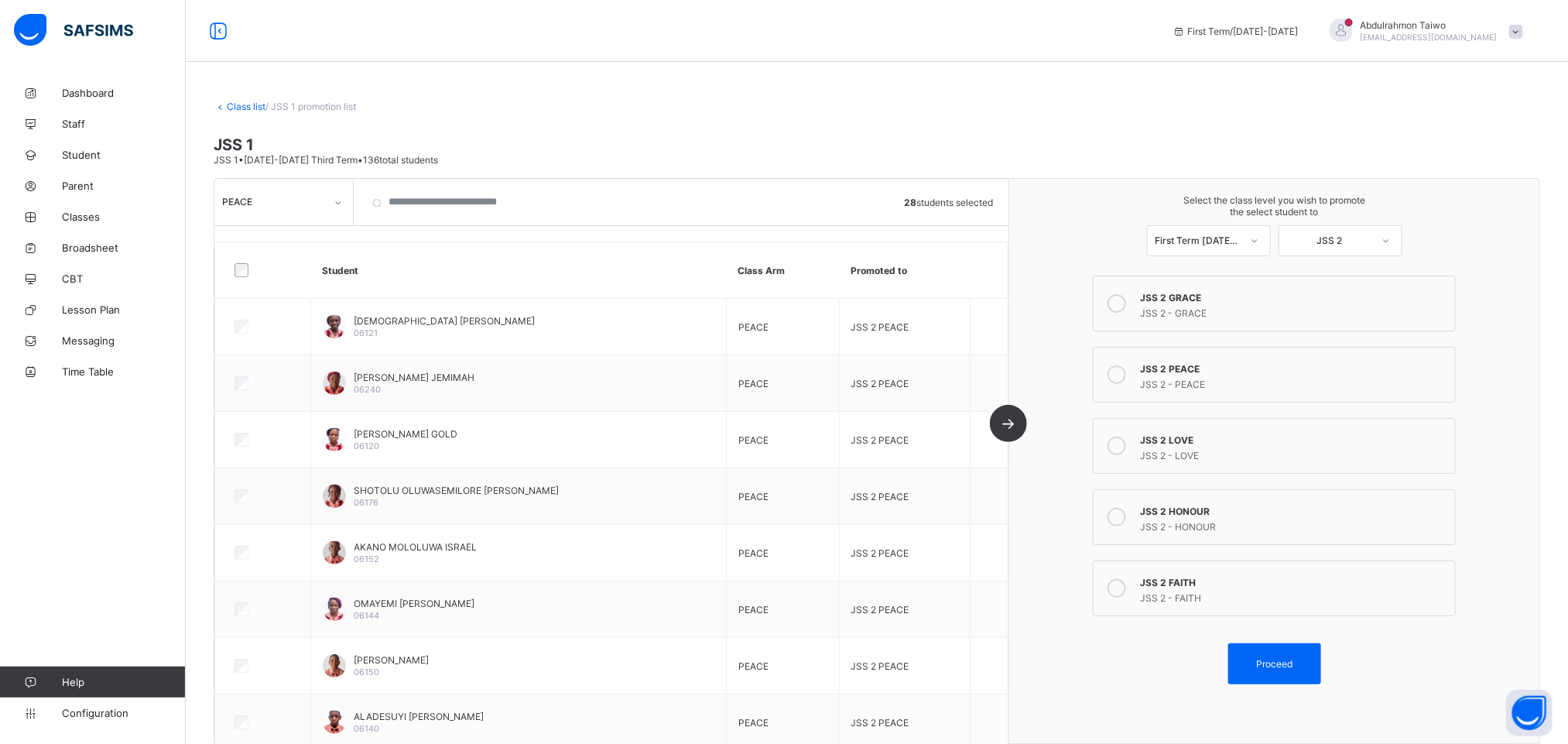
click at [1108, 636] on span at bounding box center [1274, 636] width 371 height 16
click at [309, 214] on div "PEACE" at bounding box center [283, 202] width 139 height 29
click at [537, 260] on th "Student" at bounding box center [519, 269] width 416 height 56
click at [82, 715] on span "Configuration" at bounding box center [123, 713] width 123 height 13
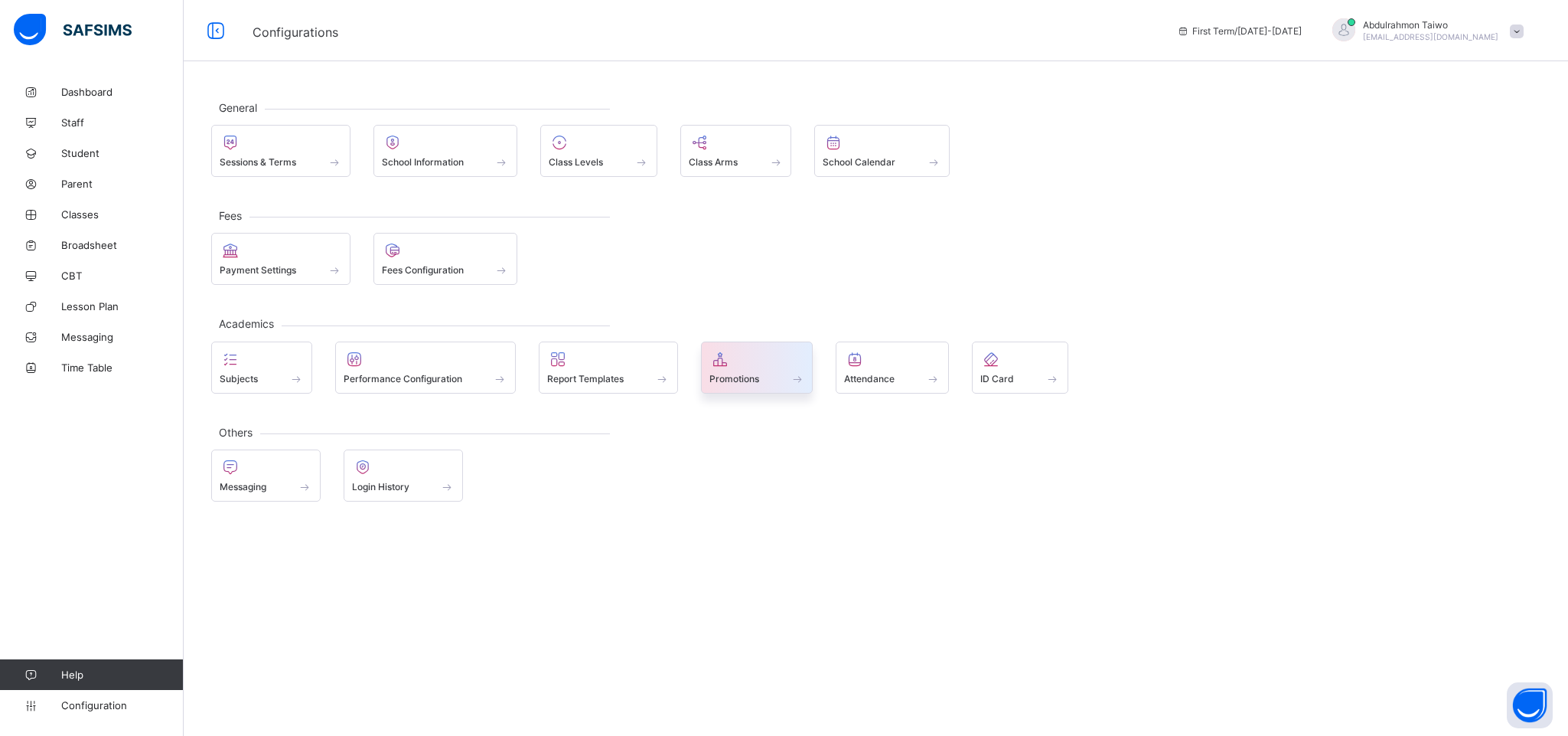
click at [744, 374] on span "Promotions" at bounding box center [734, 378] width 50 height 12
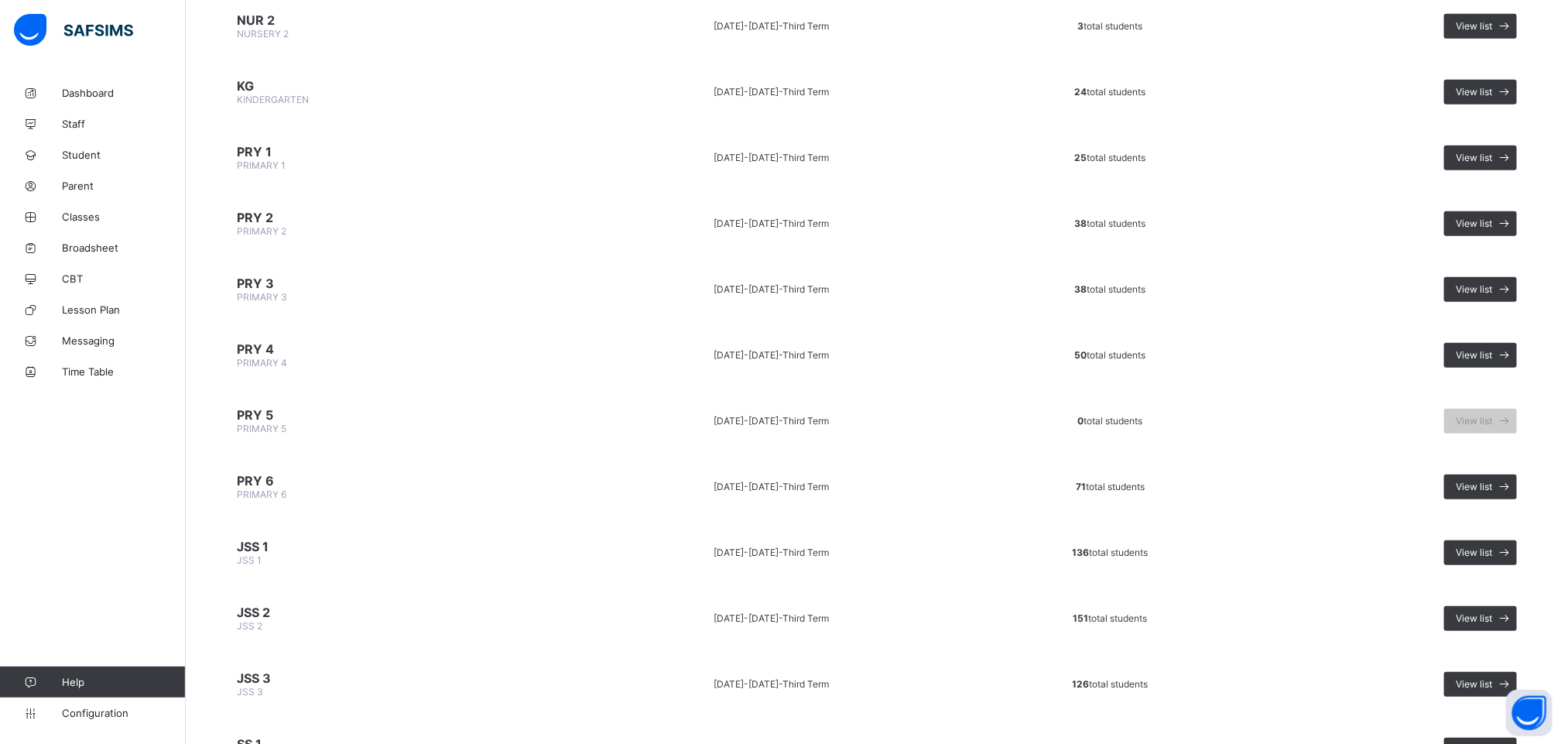
scroll to position [464, 0]
click at [1492, 545] on span "View list" at bounding box center [1474, 551] width 36 height 12
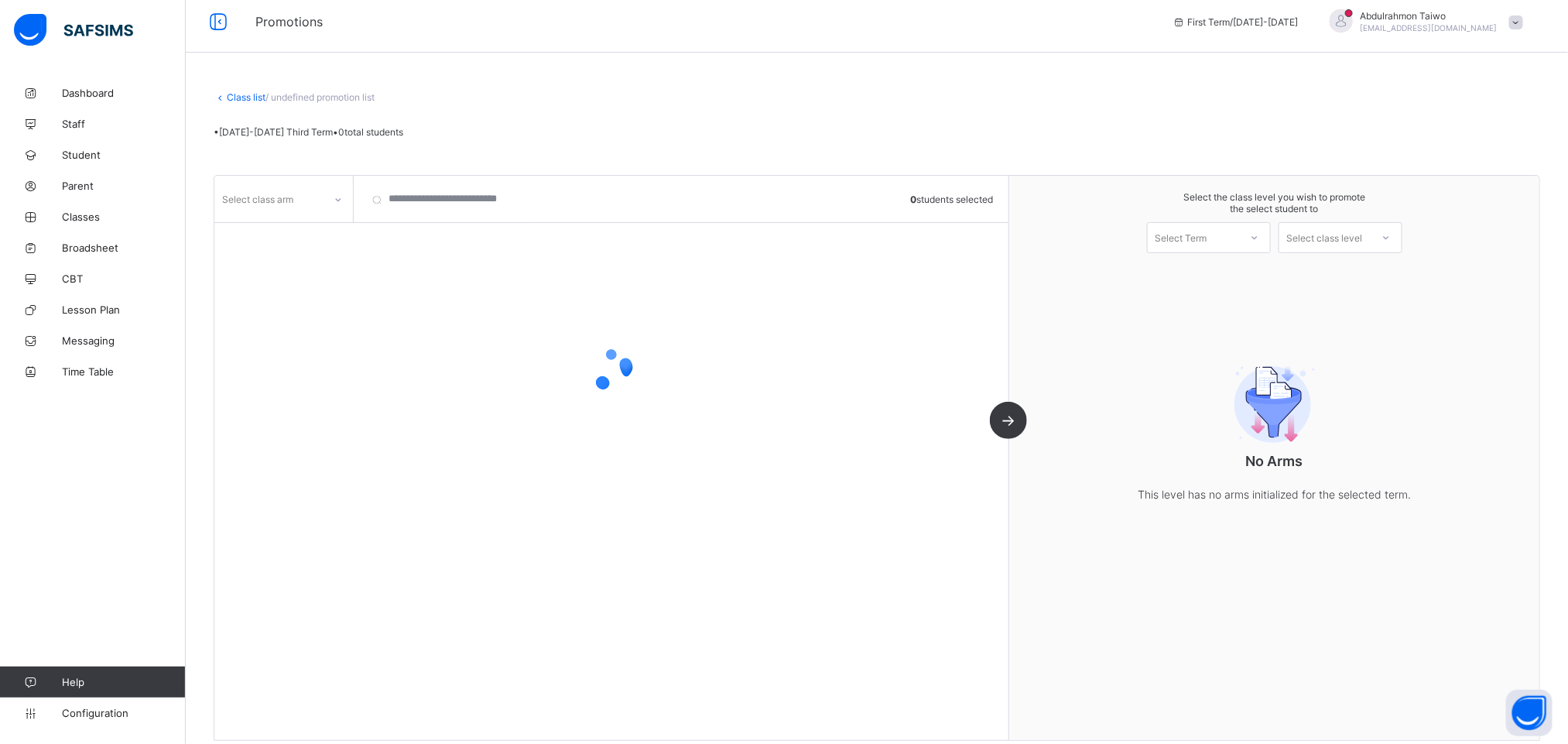
scroll to position [24, 0]
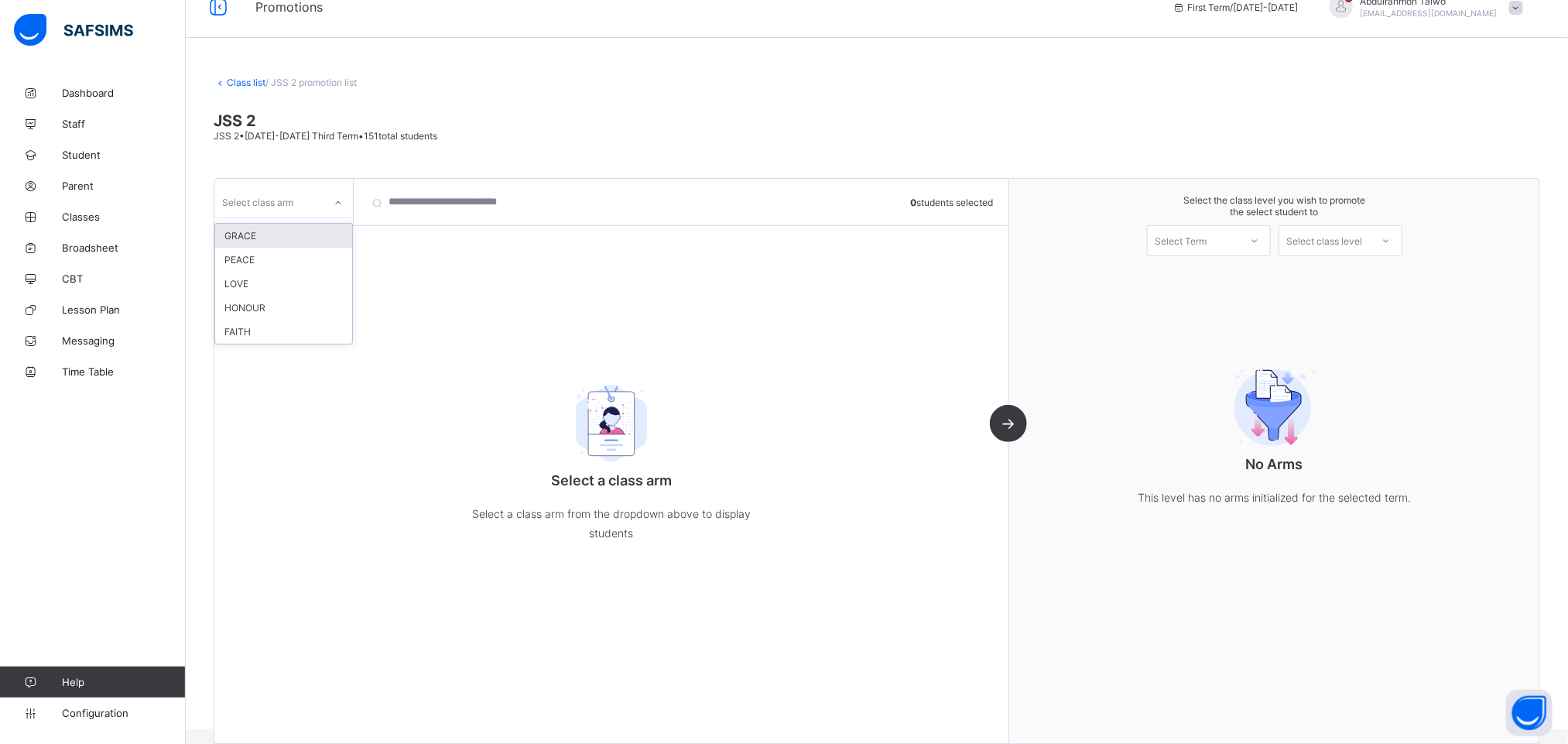
click at [258, 194] on div "Select class arm" at bounding box center [258, 202] width 71 height 29
click at [257, 233] on div "GRACE" at bounding box center [283, 236] width 137 height 24
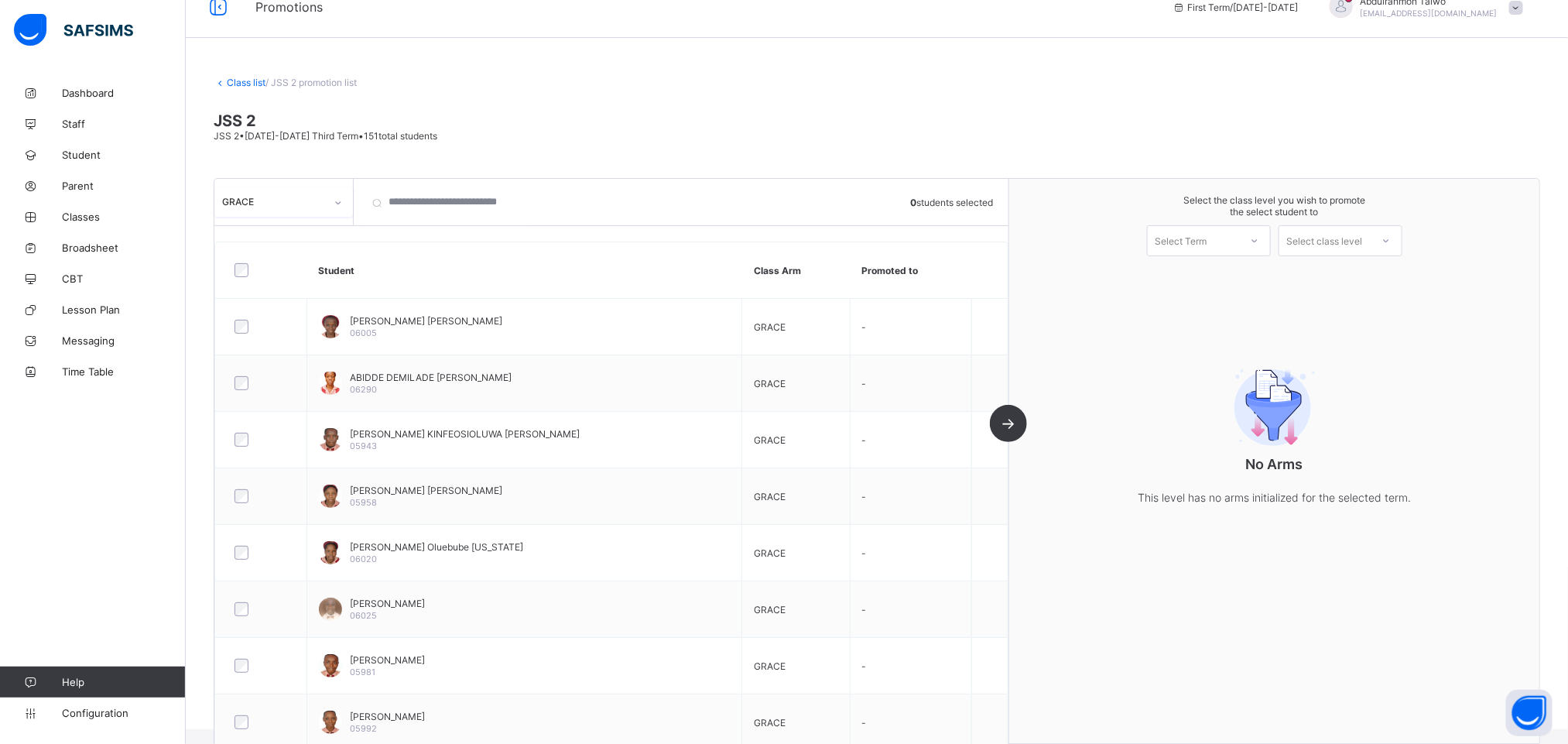
click at [1205, 244] on div "Select Term" at bounding box center [1182, 240] width 52 height 30
click at [1210, 271] on div "First Term 2025-2026" at bounding box center [1209, 281] width 122 height 35
click at [1333, 242] on div "Select class level" at bounding box center [1324, 240] width 76 height 30
click at [1365, 279] on div "JSS 3" at bounding box center [1340, 275] width 122 height 25
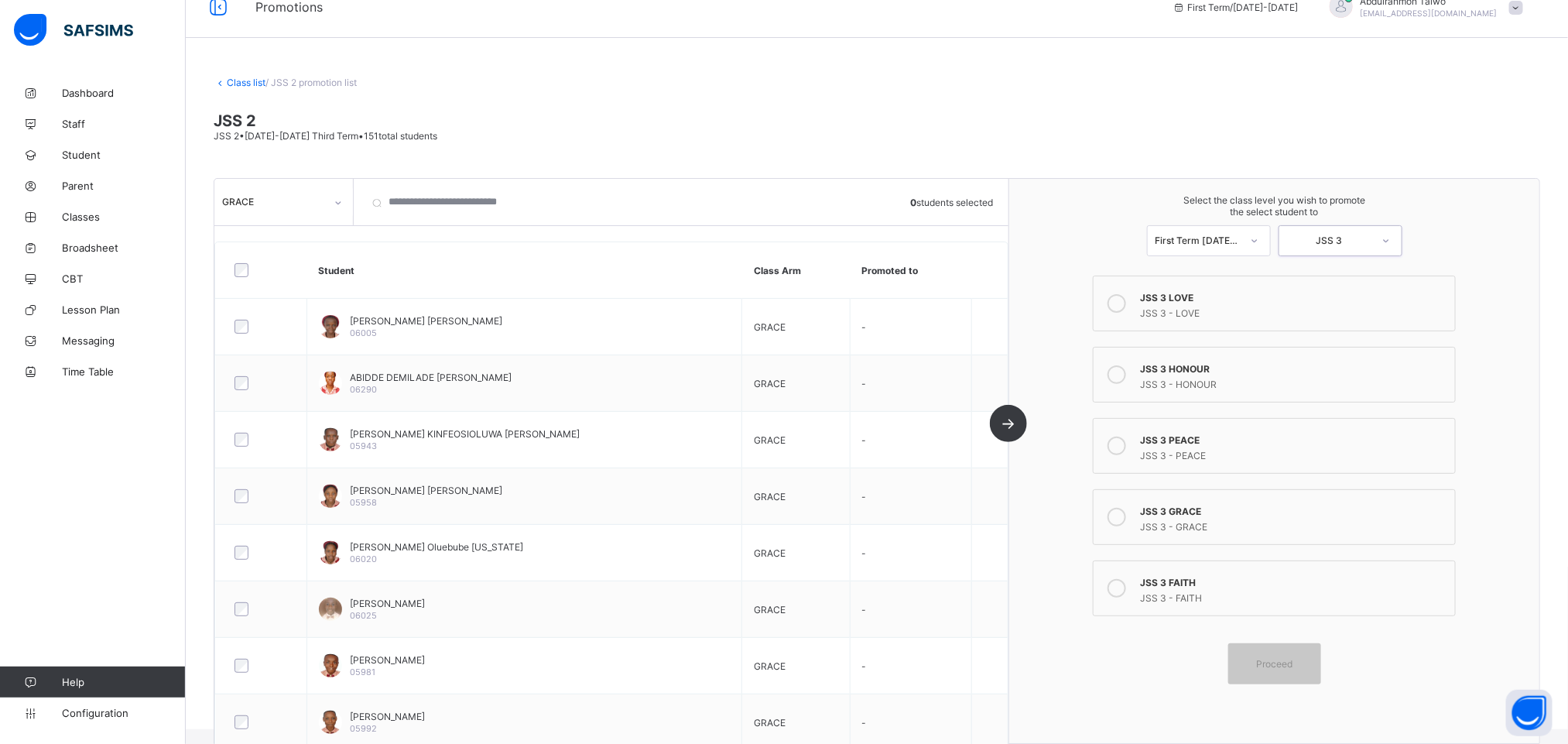
click at [244, 278] on div at bounding box center [261, 269] width 68 height 32
click at [1194, 504] on div "JSS 3 GRACE" at bounding box center [1294, 509] width 308 height 16
click at [1278, 667] on span "Proceed" at bounding box center [1274, 663] width 36 height 12
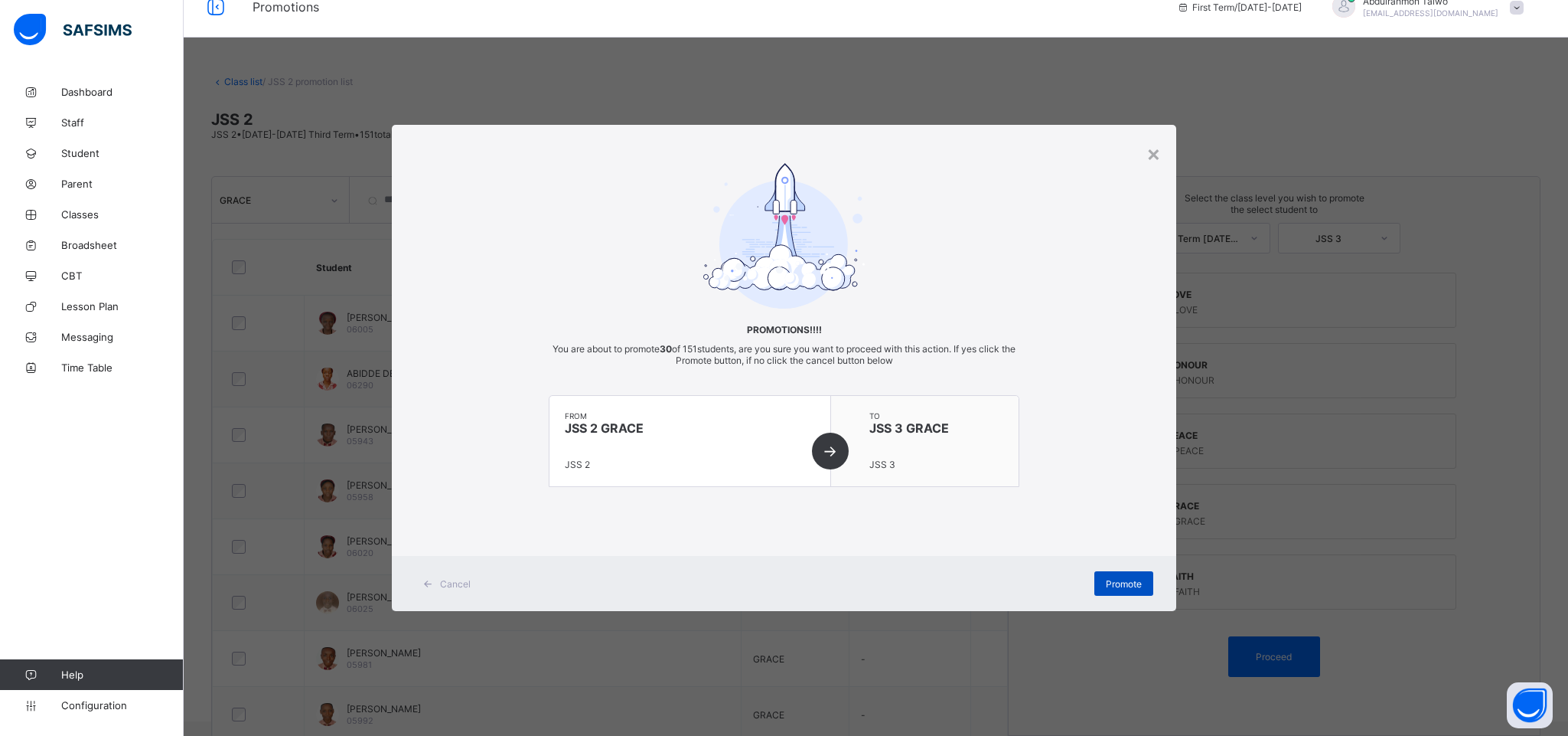
click at [1121, 588] on span "Promote" at bounding box center [1124, 583] width 36 height 12
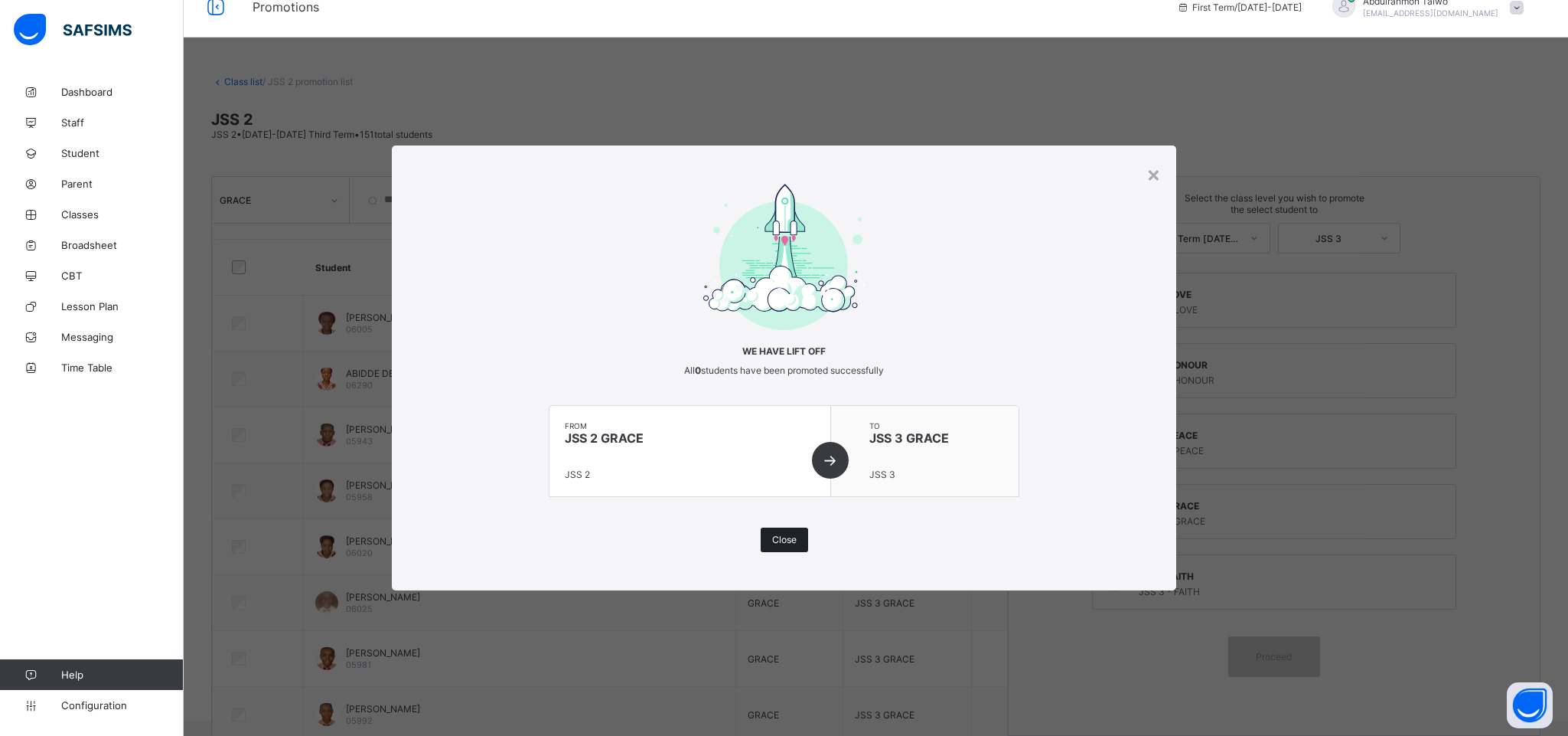
click at [797, 541] on div "Close" at bounding box center [784, 539] width 48 height 24
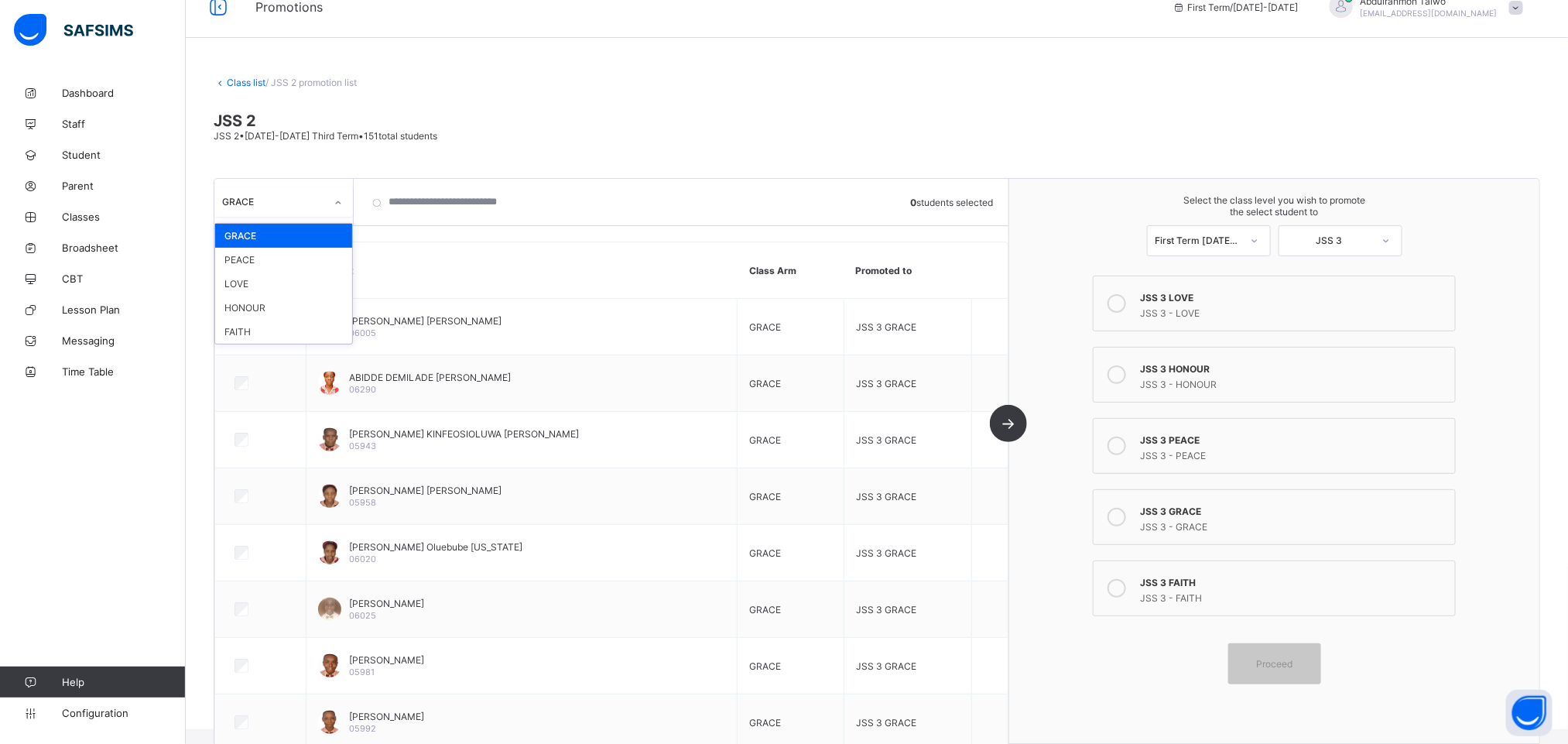
click at [320, 195] on div "GRACE" at bounding box center [268, 201] width 109 height 22
click at [275, 251] on div "PEACE" at bounding box center [283, 259] width 137 height 24
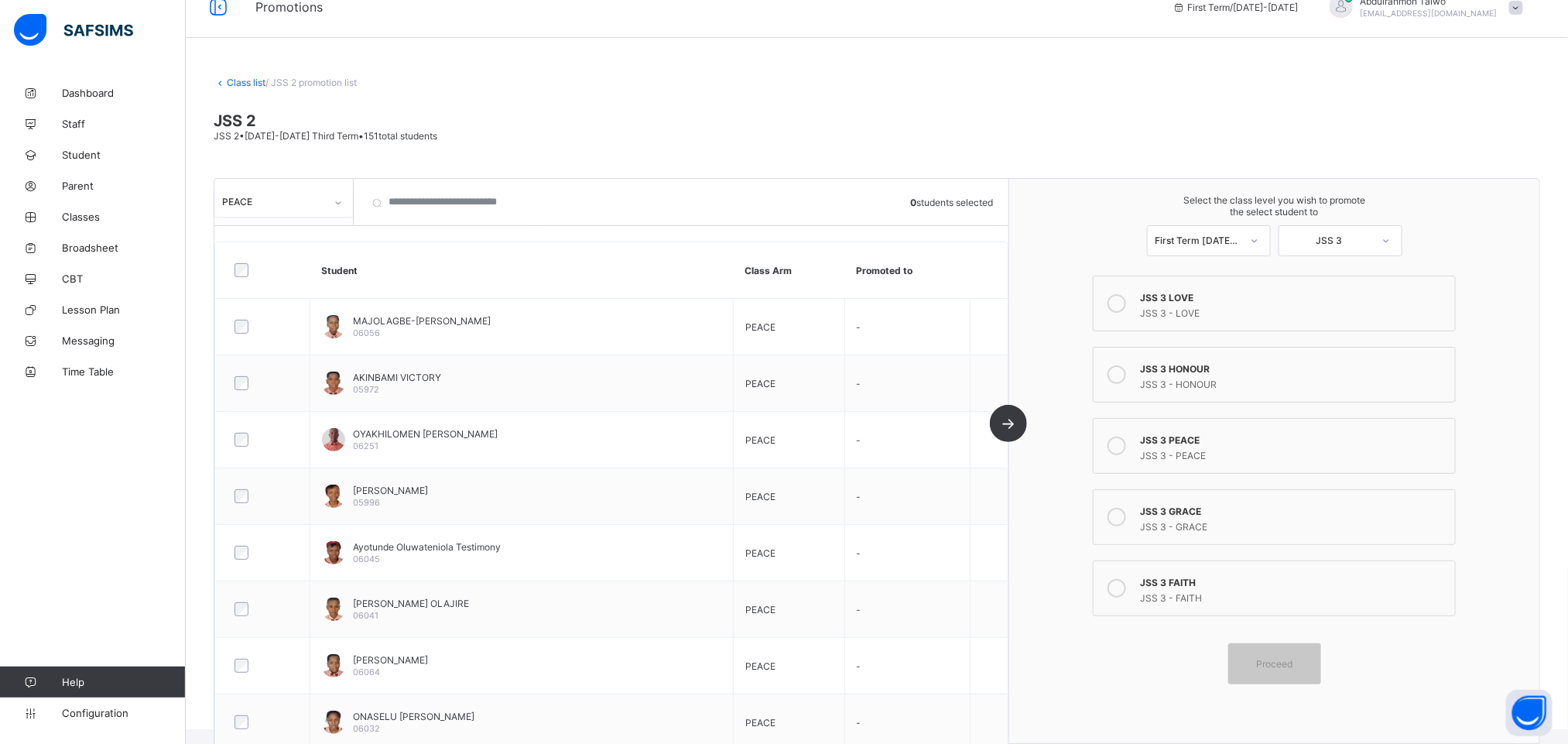
click at [1243, 441] on div "JSS 3 PEACE" at bounding box center [1294, 438] width 308 height 16
click at [1299, 675] on div "Proceed" at bounding box center [1275, 663] width 92 height 41
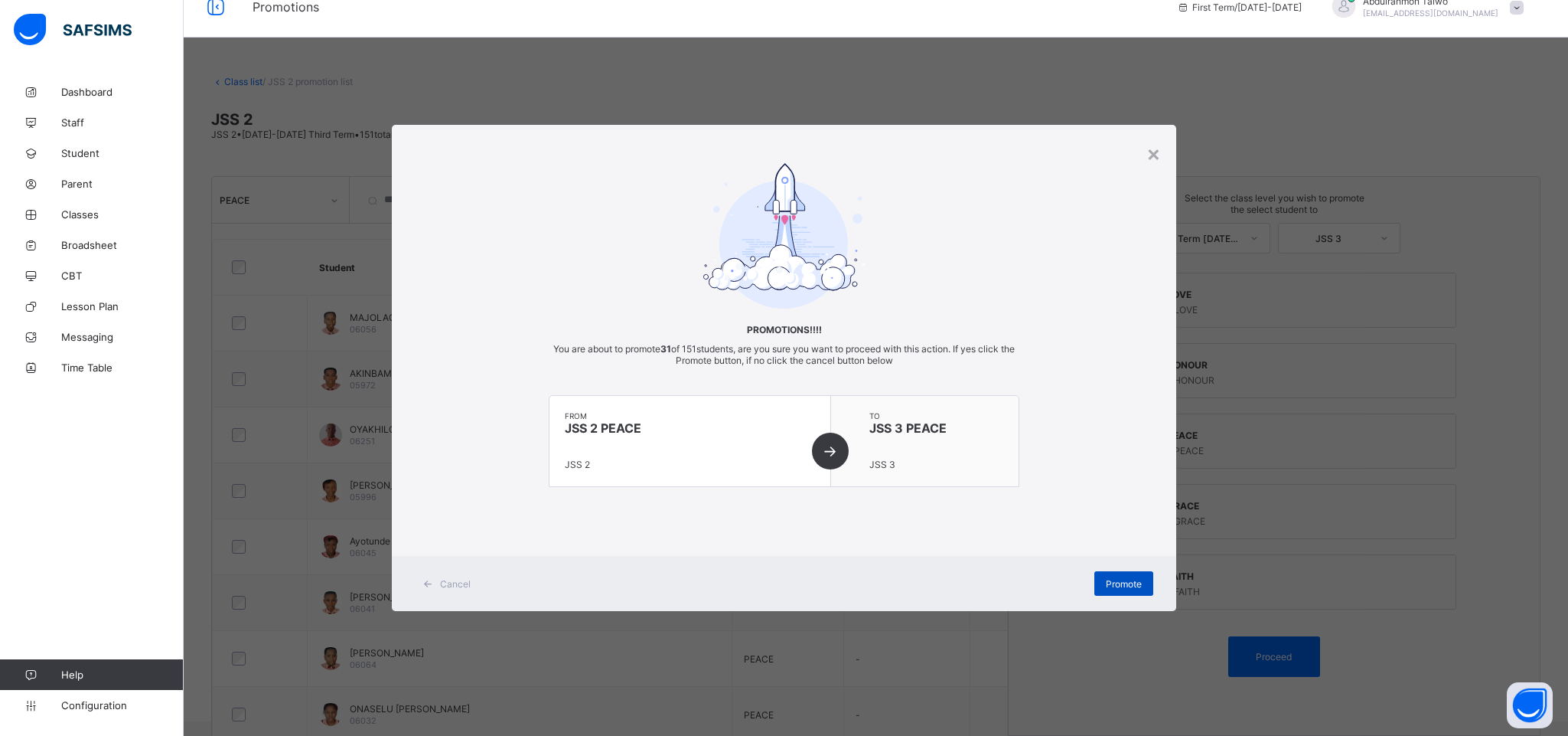
click at [1118, 578] on span "Promote" at bounding box center [1124, 583] width 36 height 12
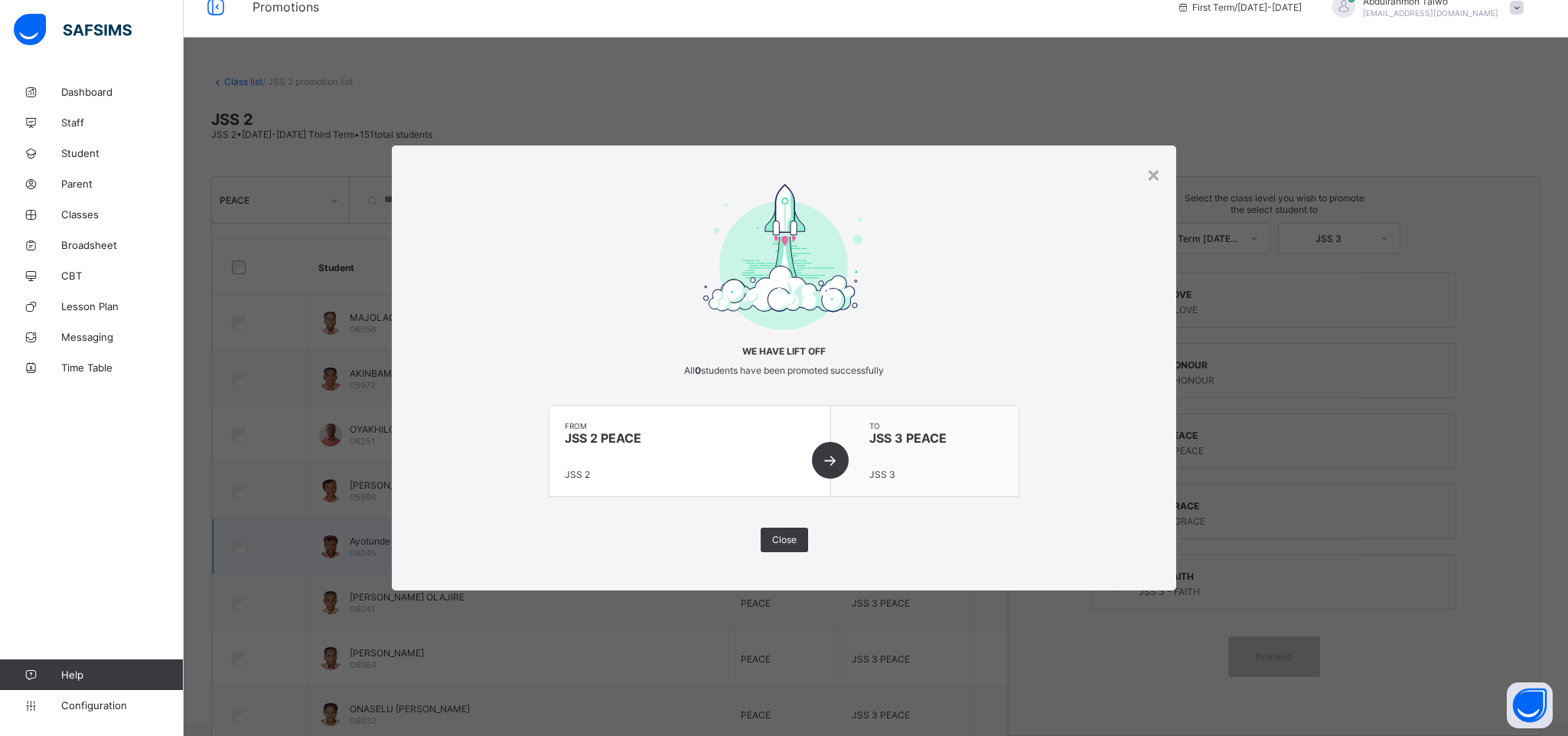
click at [790, 543] on span "Close" at bounding box center [784, 540] width 24 height 12
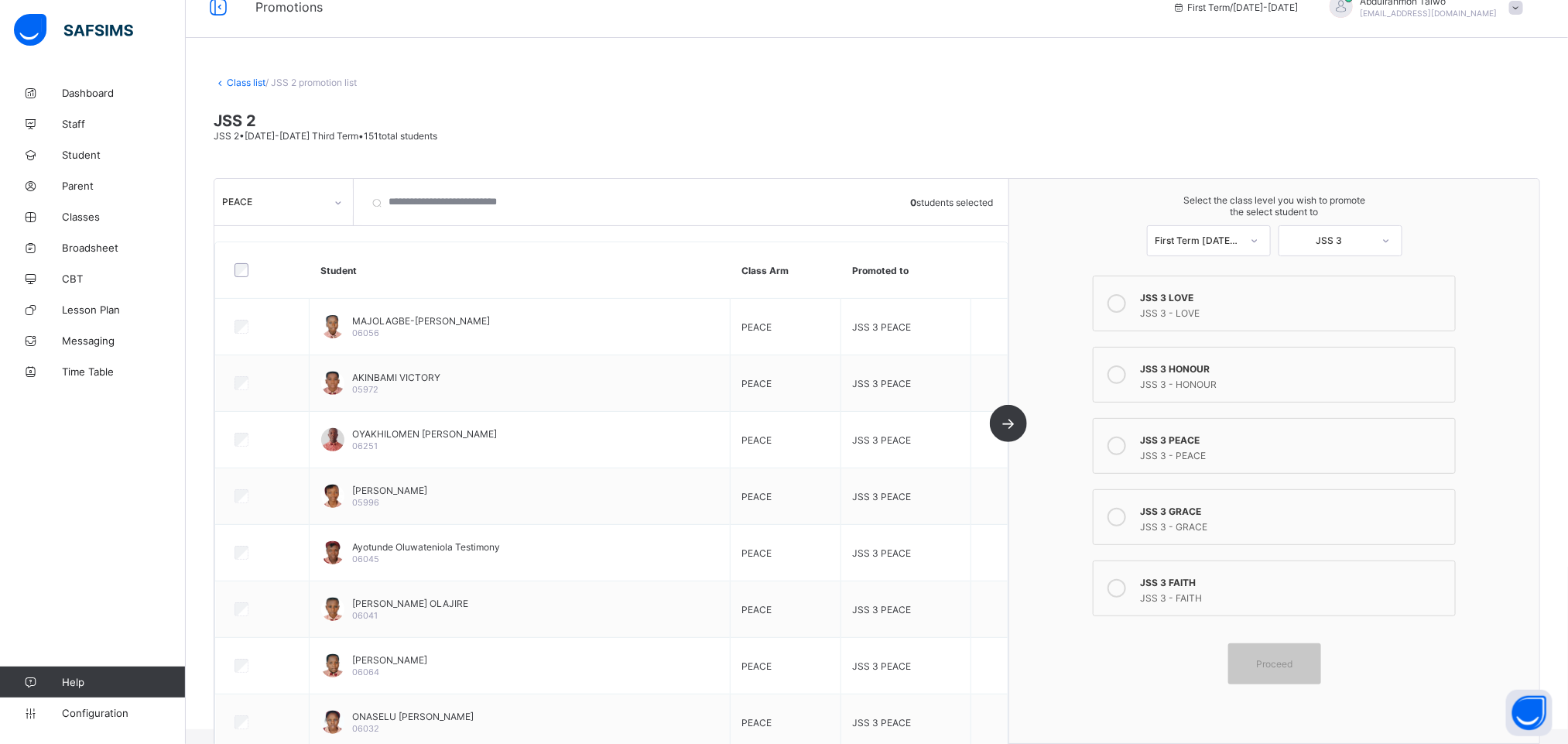
click at [272, 200] on div "PEACE" at bounding box center [273, 201] width 103 height 12
click at [262, 278] on div "LOVE" at bounding box center [283, 283] width 137 height 24
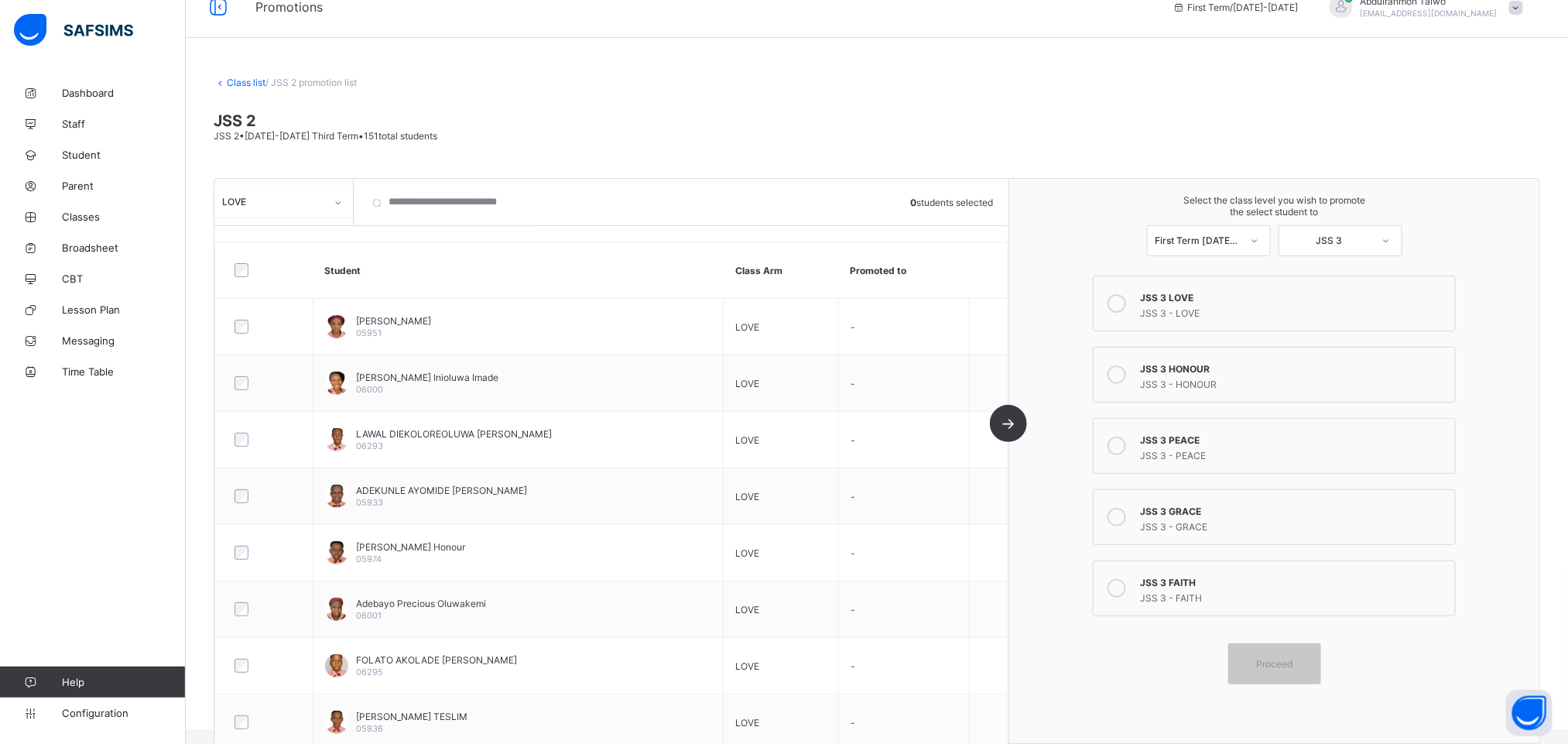
click at [1195, 304] on div "JSS 3 - LOVE" at bounding box center [1294, 312] width 308 height 16
click at [247, 279] on div at bounding box center [264, 269] width 75 height 32
click at [1309, 664] on span "Proceed" at bounding box center [1274, 663] width 70 height 12
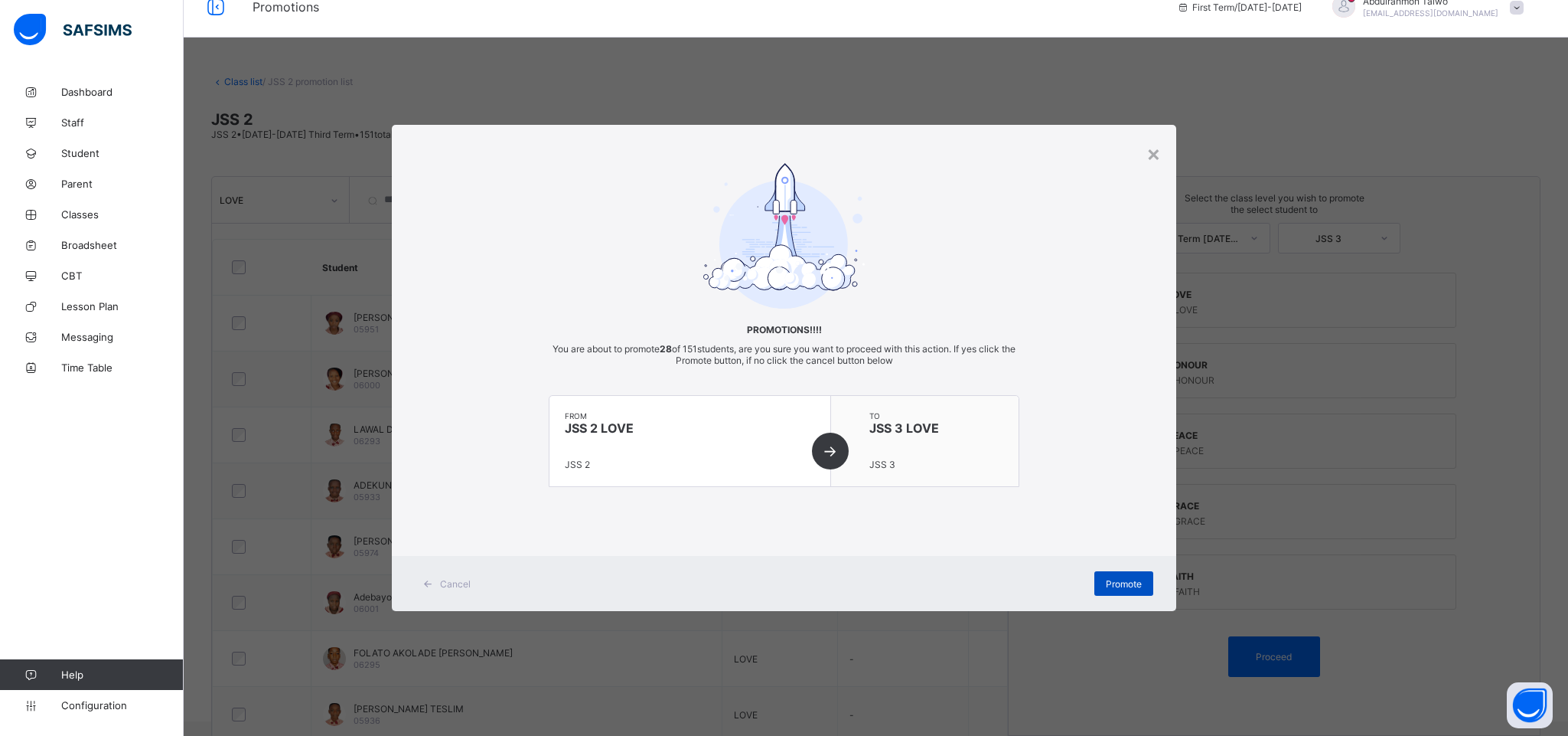
click at [1111, 575] on div "Promote" at bounding box center [1124, 582] width 59 height 24
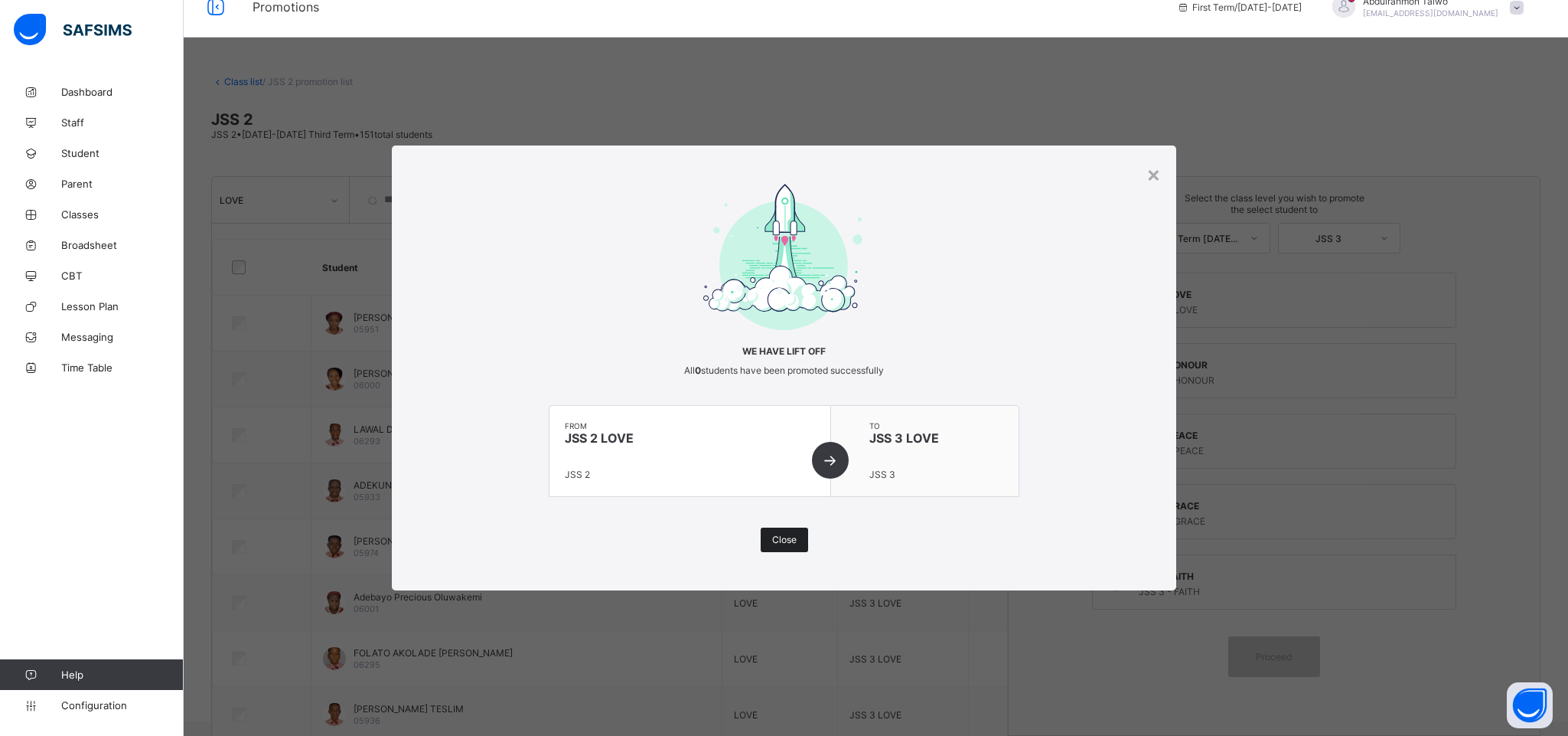
click at [770, 542] on div "Close" at bounding box center [784, 539] width 48 height 24
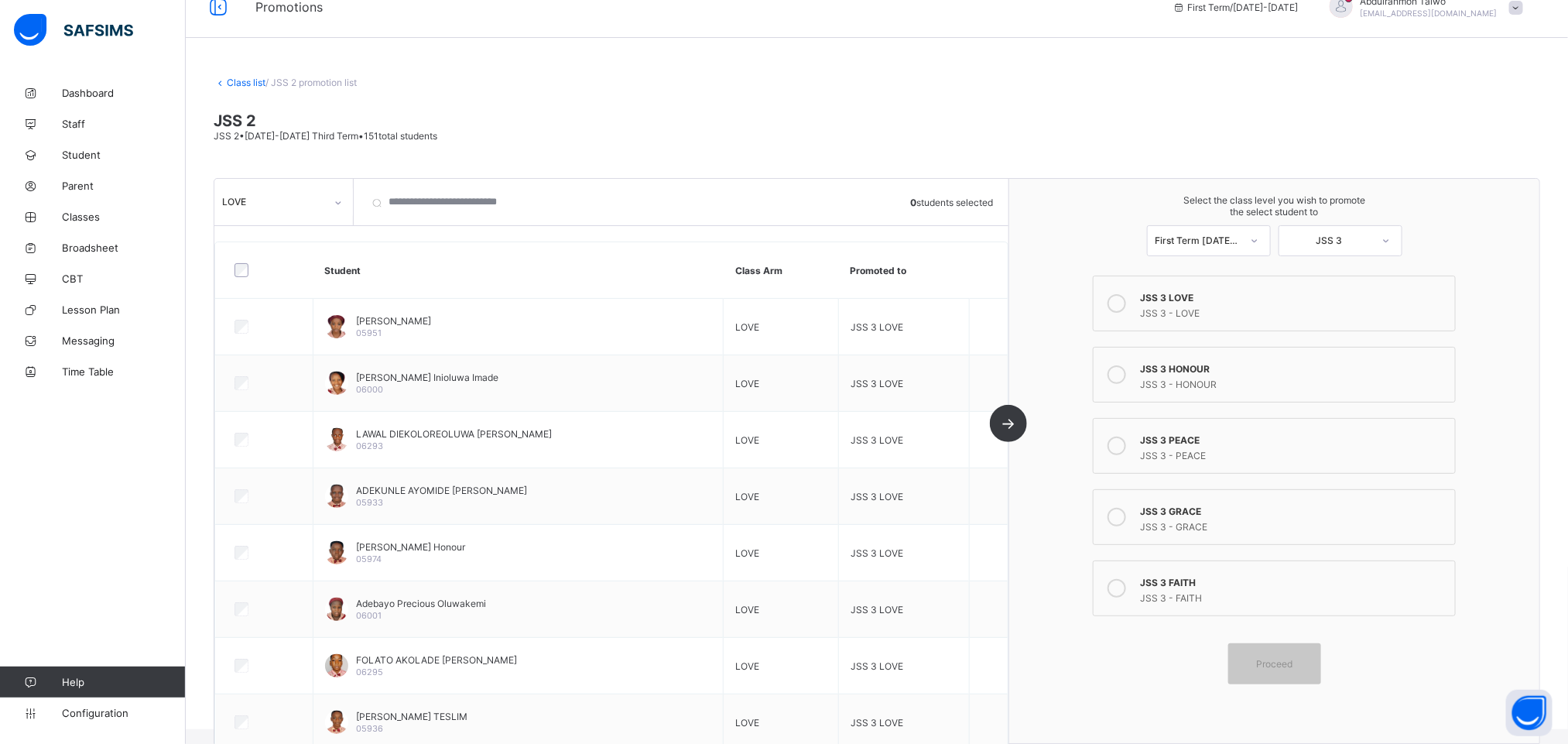
click at [233, 198] on div "LOVE" at bounding box center [273, 201] width 103 height 12
click at [293, 307] on div "HONOUR" at bounding box center [283, 308] width 137 height 24
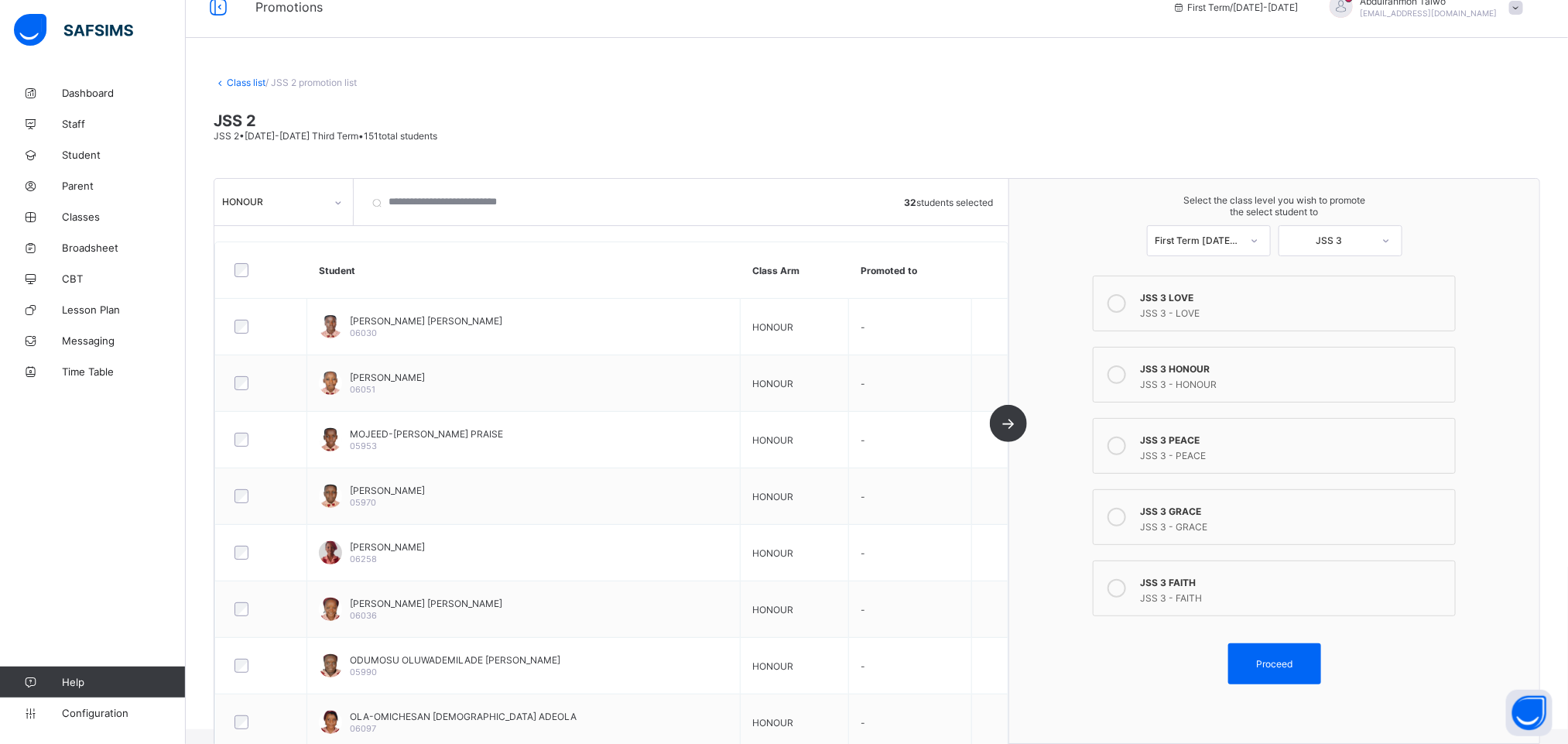
click at [1193, 373] on div "JSS 3 HONOUR" at bounding box center [1294, 367] width 308 height 16
click at [1293, 667] on span "Proceed" at bounding box center [1274, 663] width 36 height 12
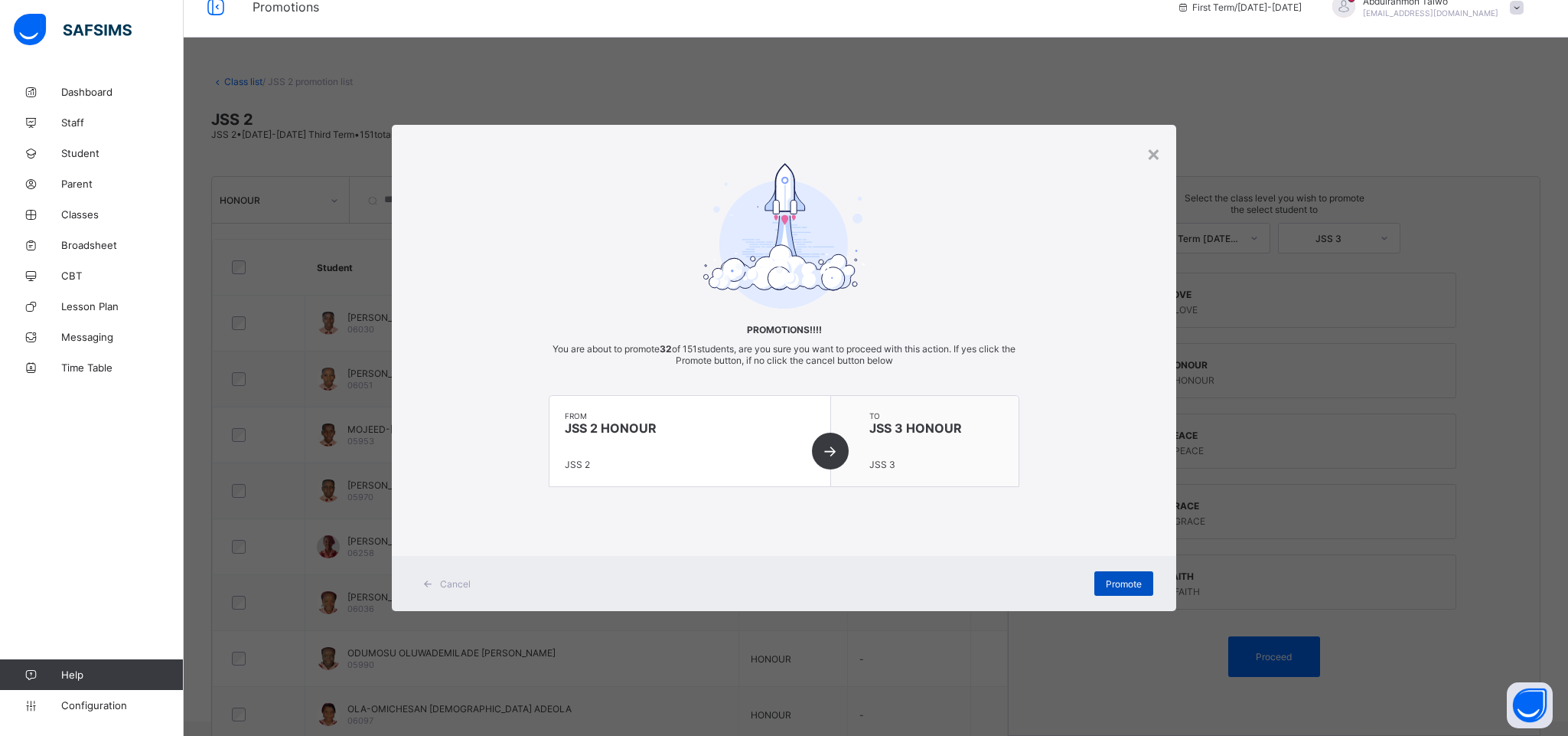
click at [1131, 583] on span "Promote" at bounding box center [1124, 583] width 36 height 12
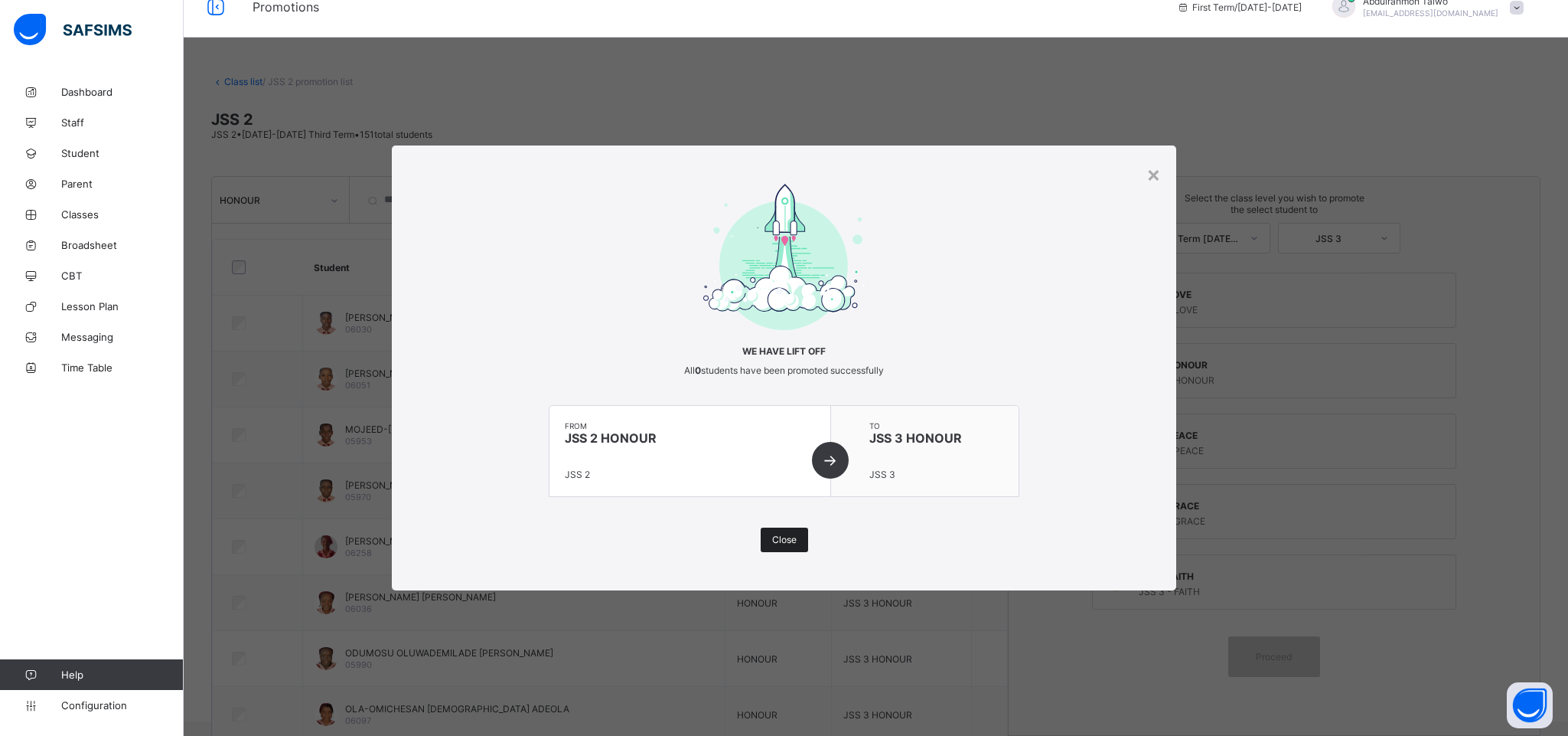
click at [780, 538] on span "Close" at bounding box center [784, 540] width 24 height 12
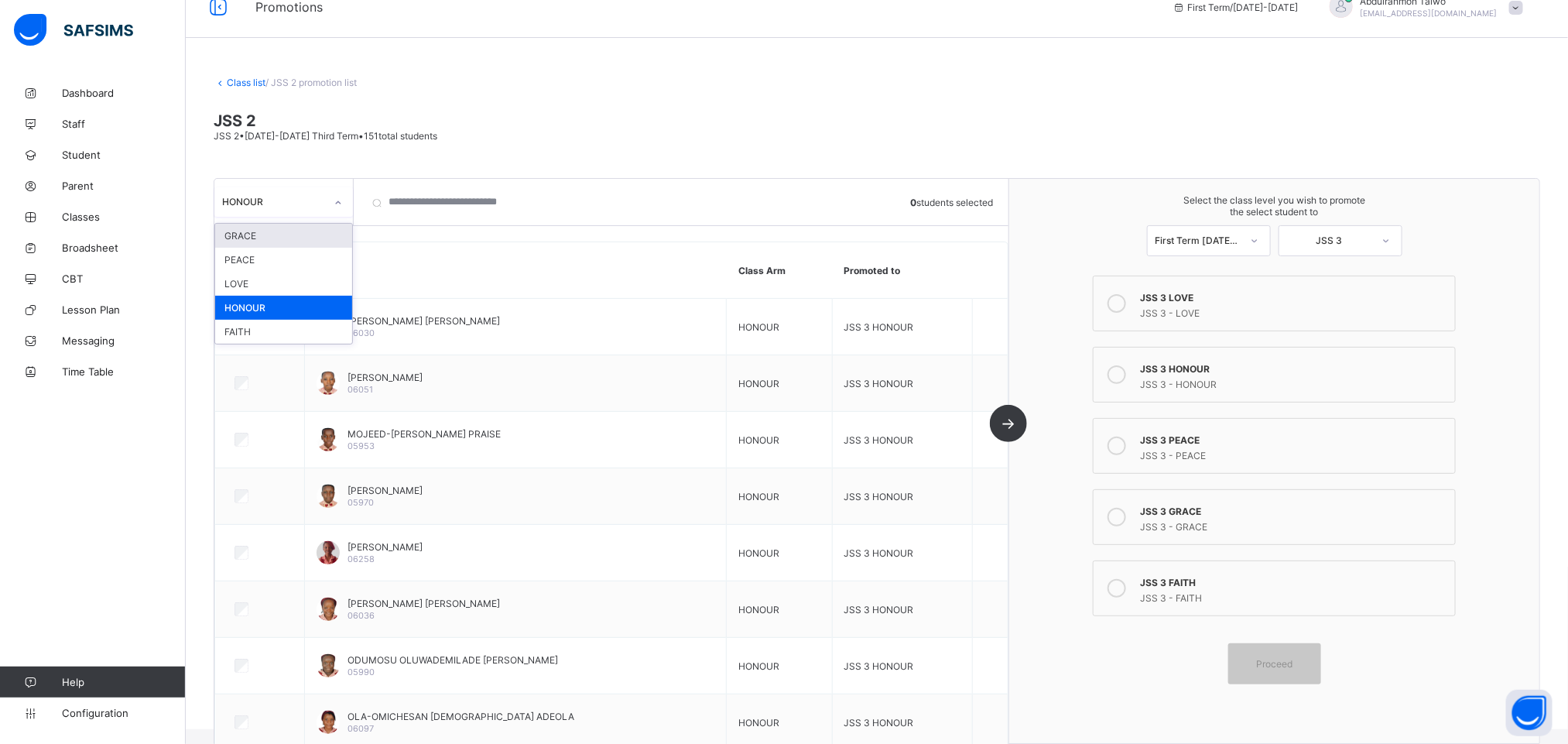
click at [258, 202] on div "HONOUR" at bounding box center [273, 201] width 103 height 12
click at [288, 327] on div "FAITH" at bounding box center [283, 331] width 137 height 24
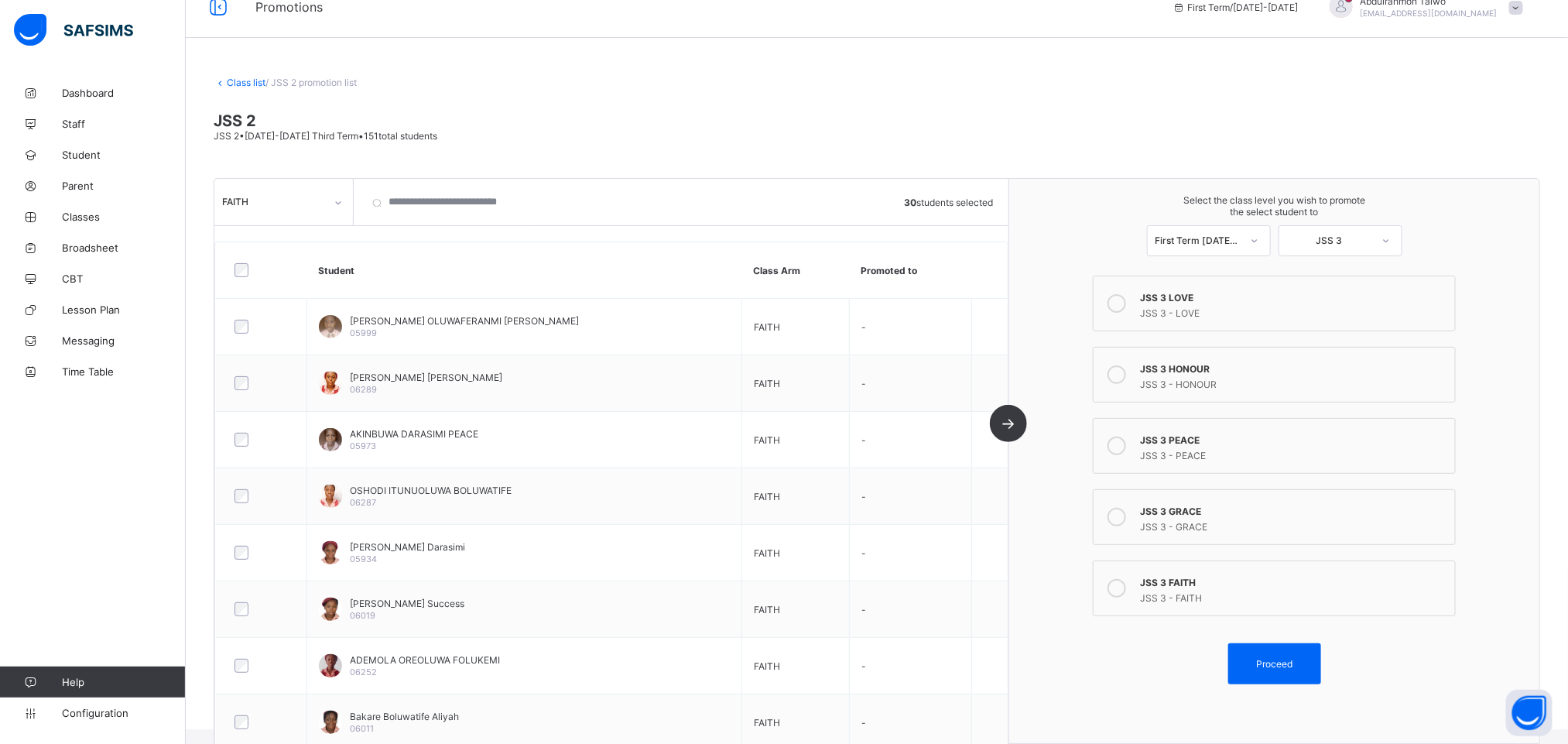
click at [1221, 585] on div "JSS 3 FAITH" at bounding box center [1294, 581] width 308 height 16
click at [1309, 664] on span "Proceed" at bounding box center [1274, 663] width 70 height 12
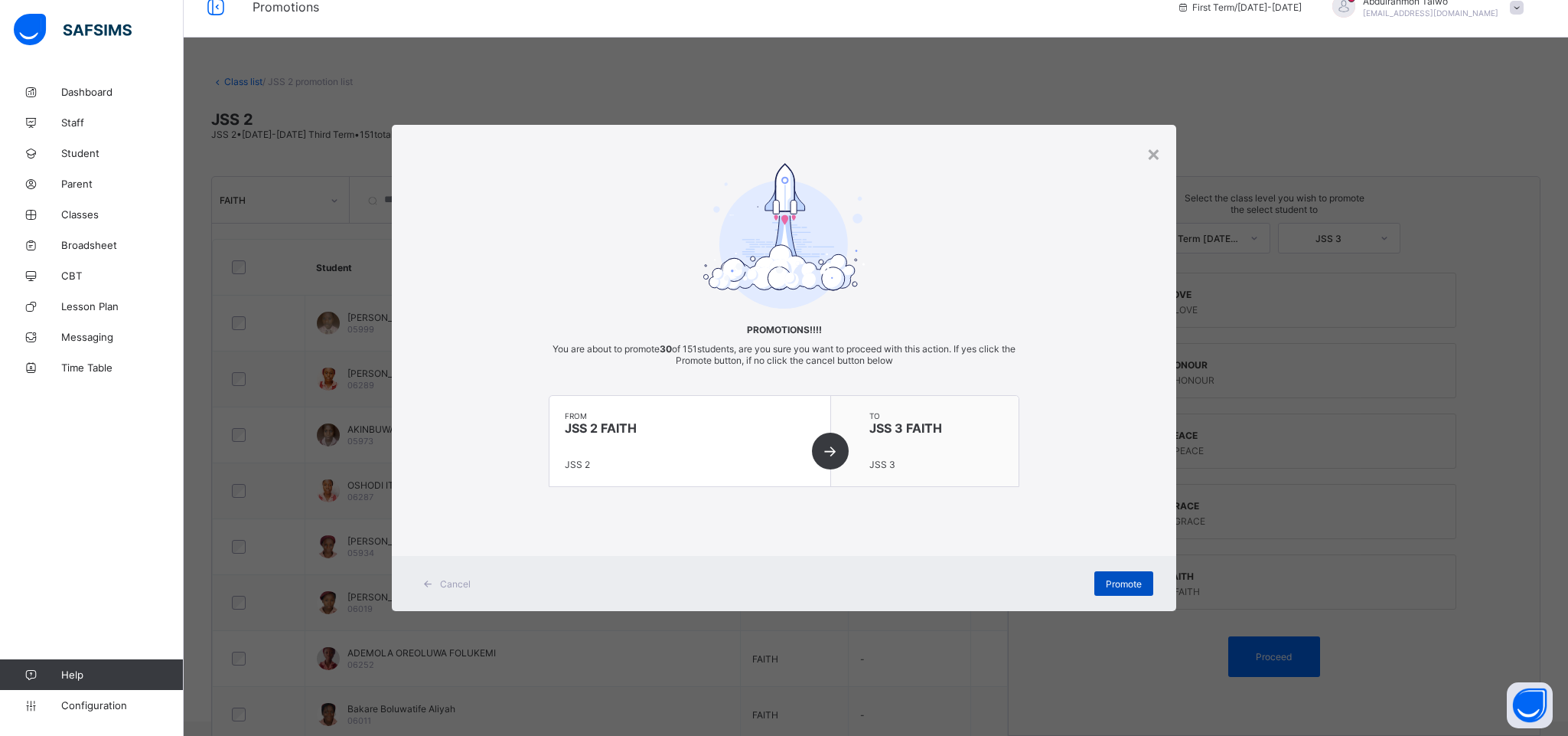
click at [1123, 572] on div "Promote" at bounding box center [1124, 582] width 59 height 24
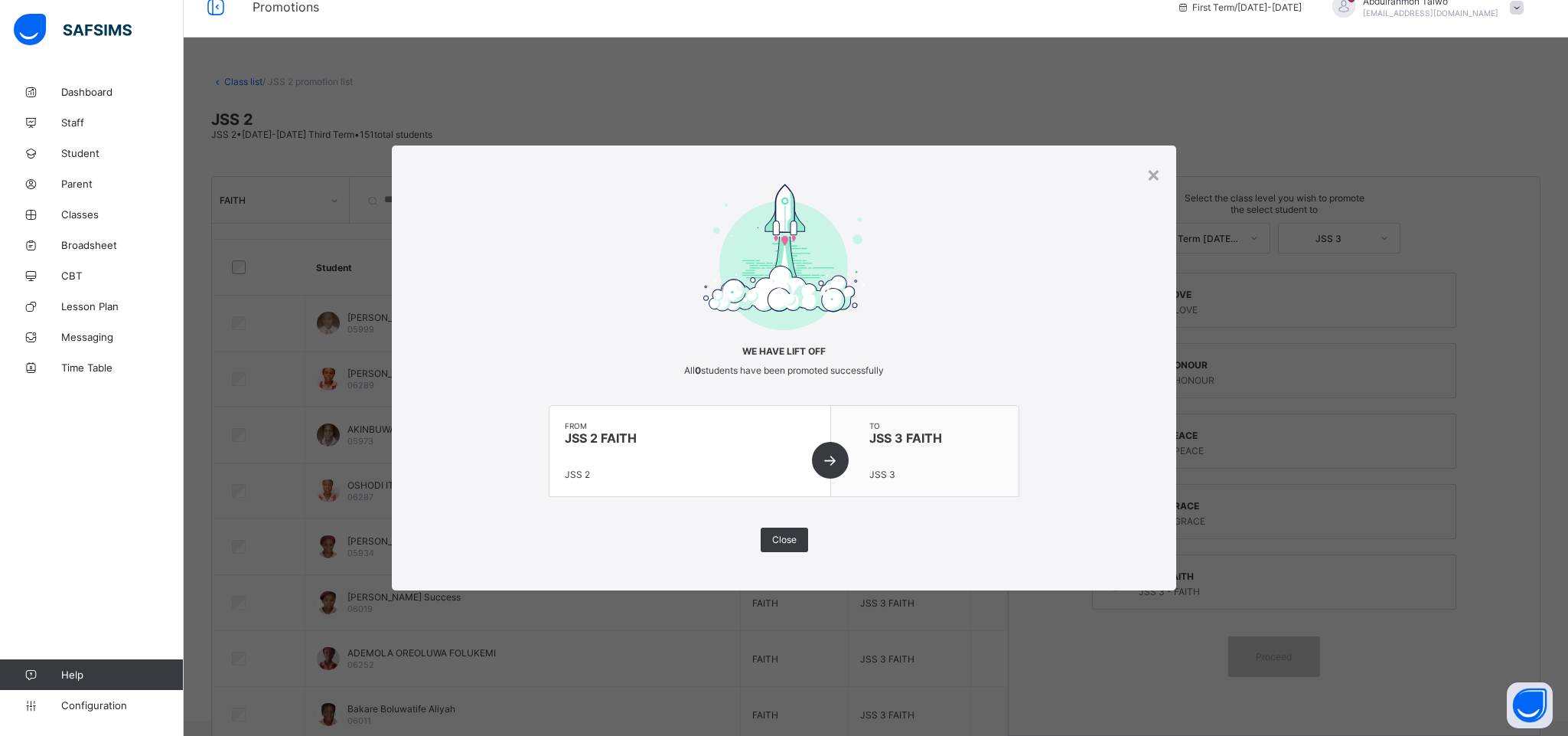
click at [1139, 359] on div "We have lift off All 0 students have been promoted successfully from JSS 2 FAIT…" at bounding box center [784, 368] width 784 height 368
click at [793, 538] on span "Close" at bounding box center [784, 540] width 24 height 12
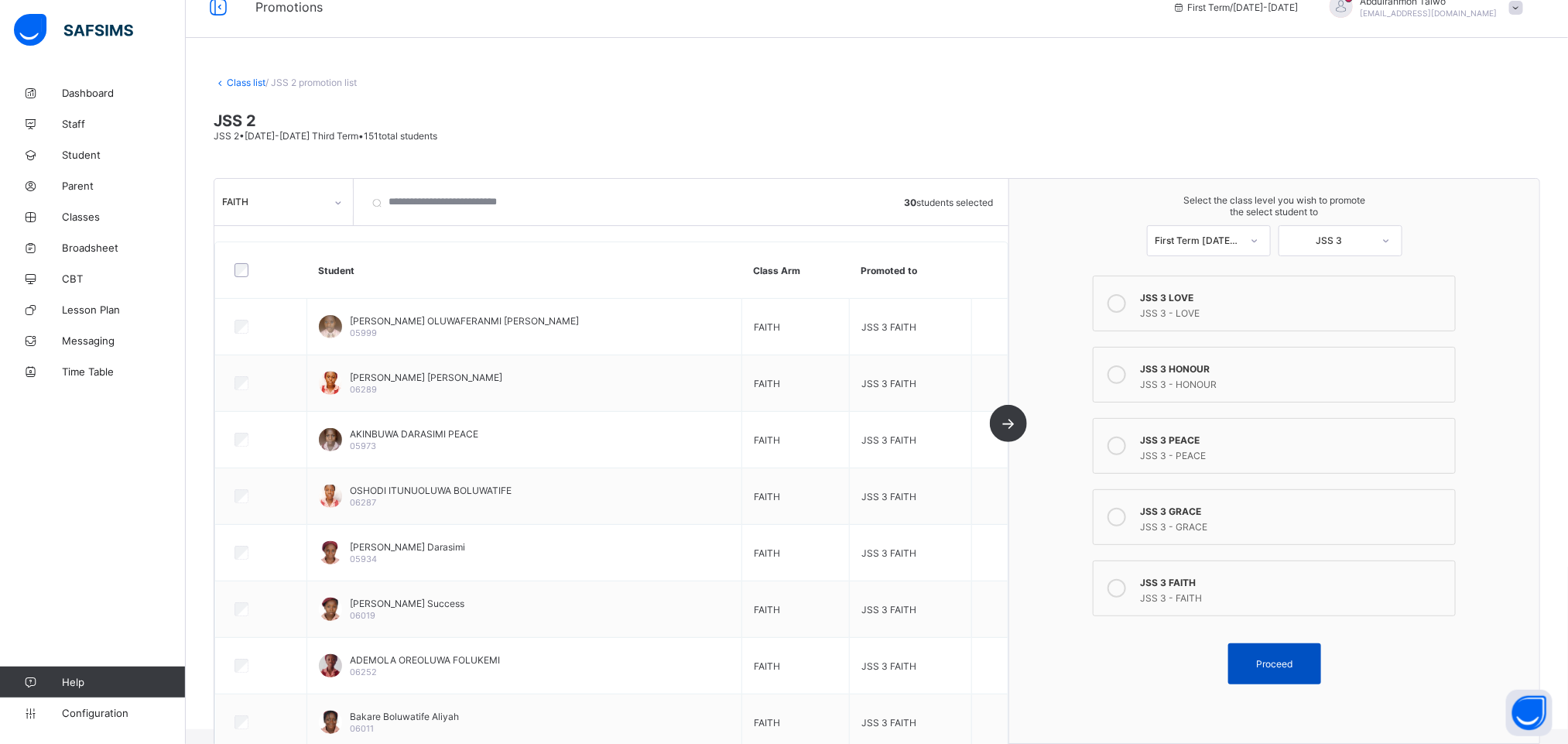
click at [1284, 678] on div "Proceed" at bounding box center [1275, 663] width 92 height 41
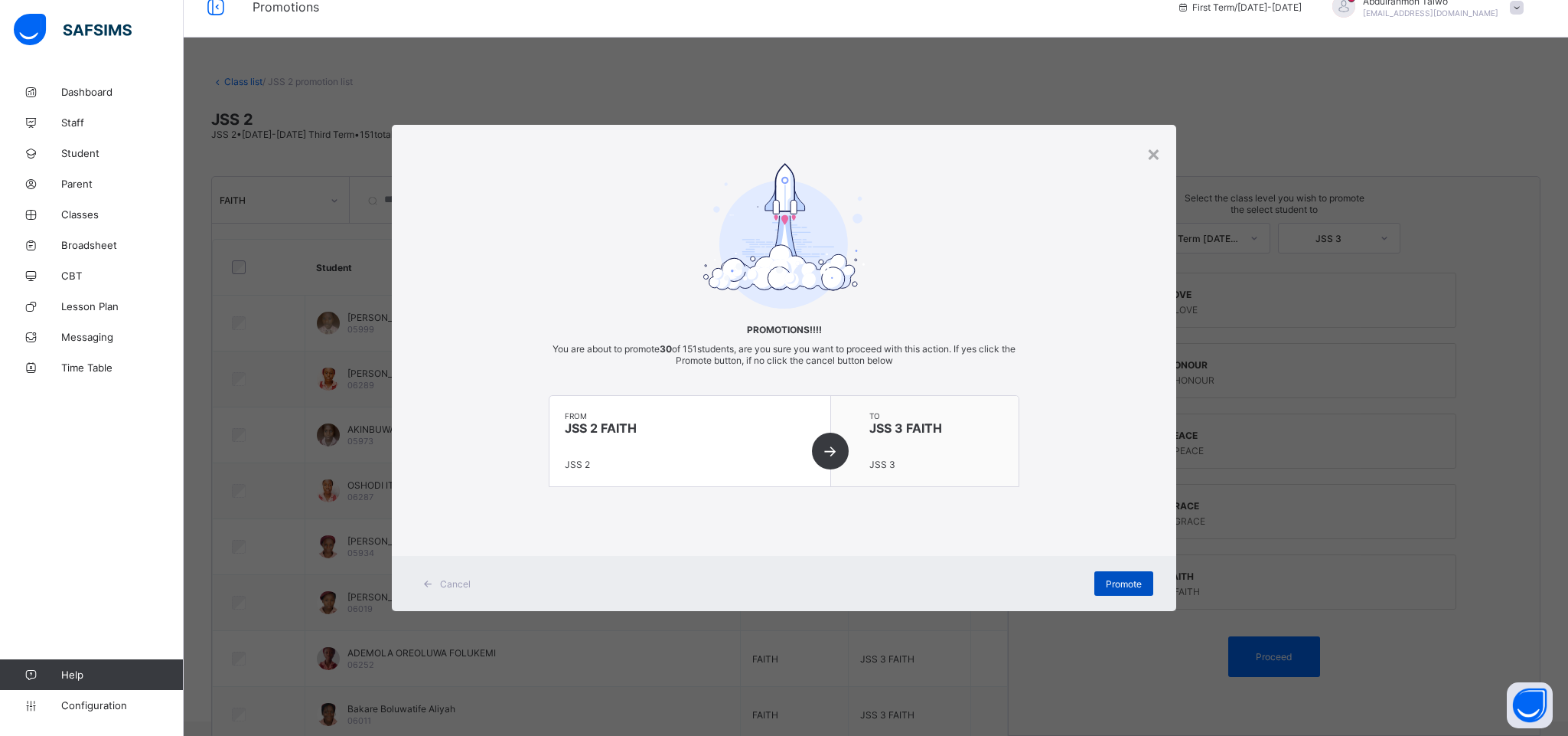
click at [1107, 578] on span "Promote" at bounding box center [1124, 583] width 36 height 12
click at [1157, 153] on div "×" at bounding box center [1153, 153] width 15 height 26
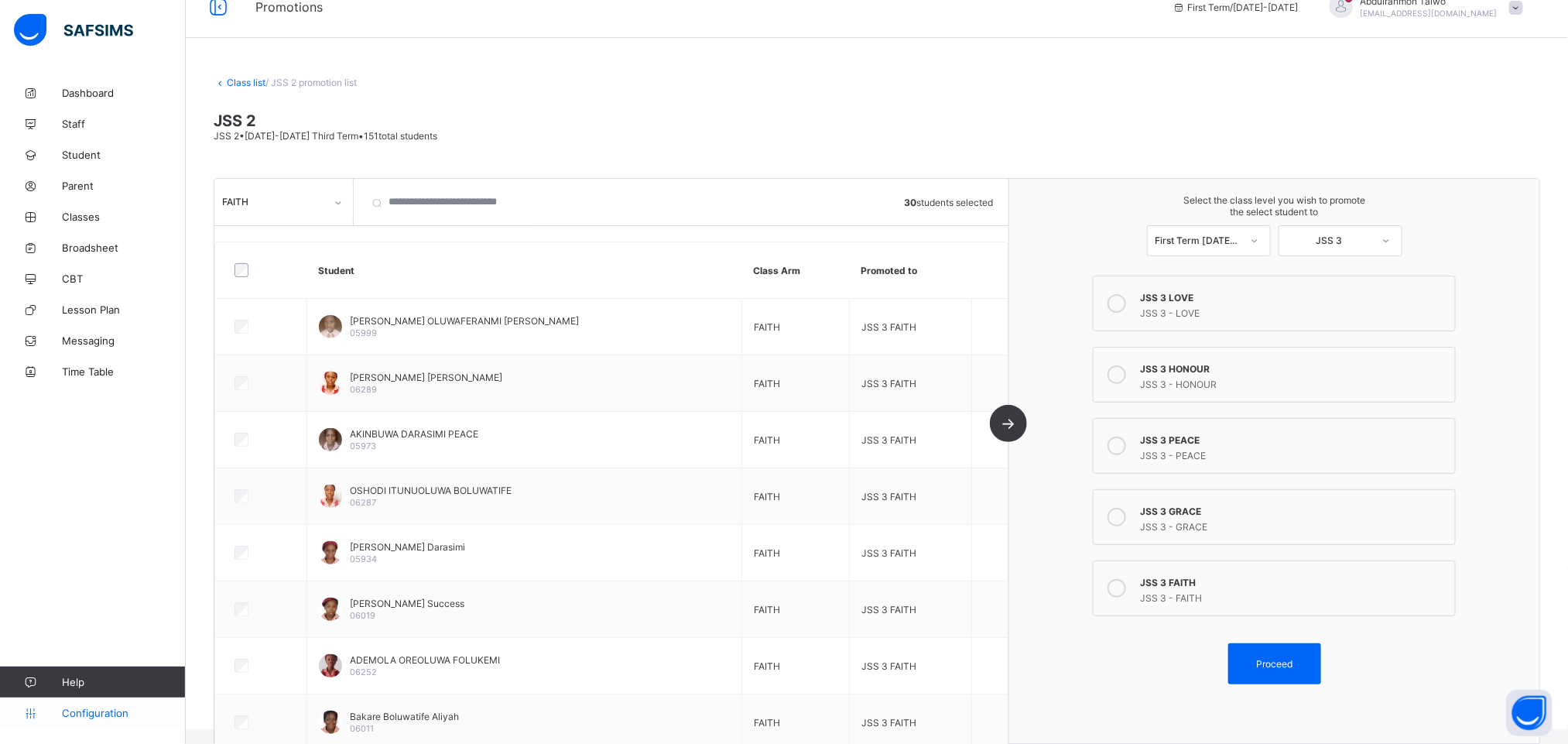
click at [102, 717] on span "Configuration" at bounding box center [123, 713] width 123 height 13
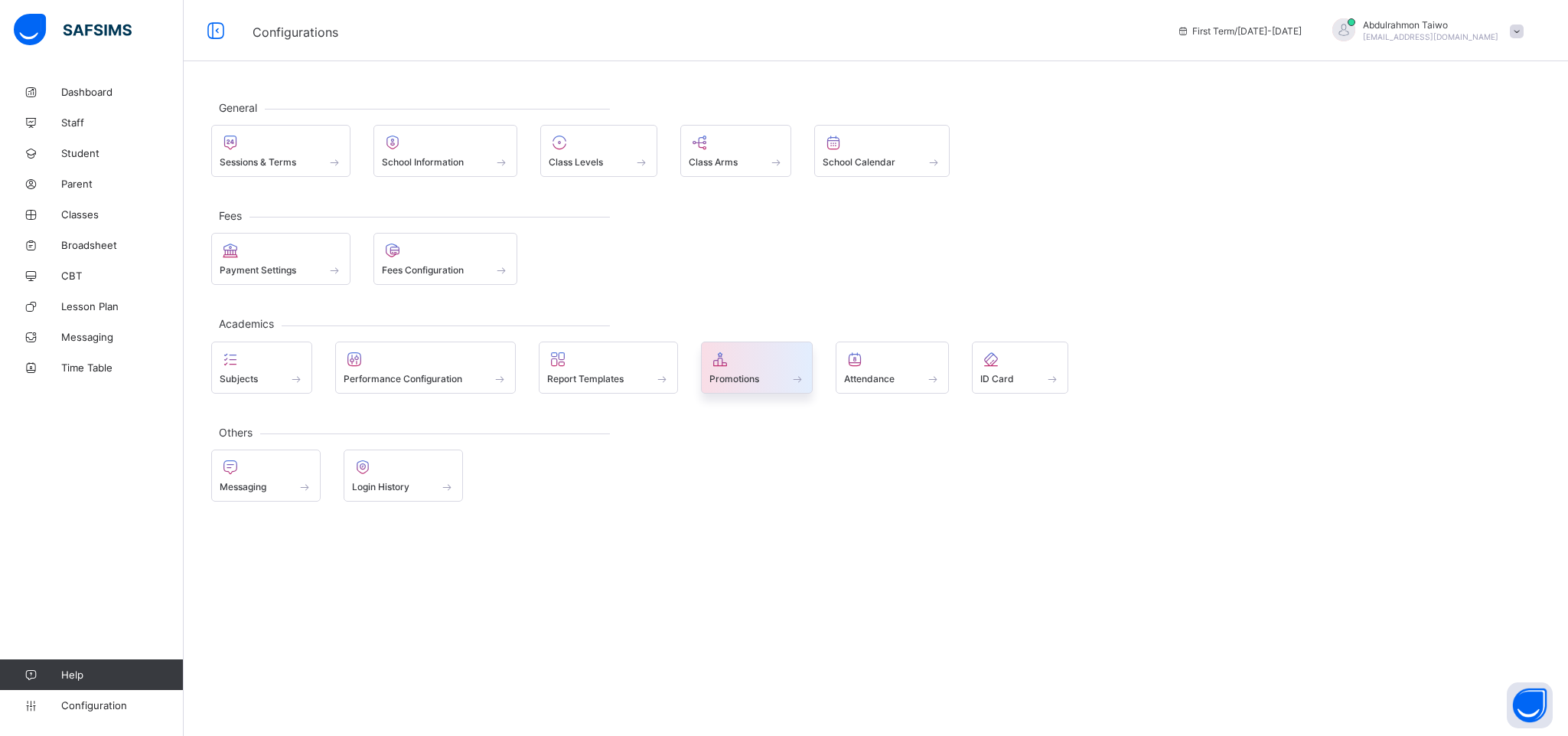
click at [740, 372] on div "Promotions" at bounding box center [757, 378] width 95 height 13
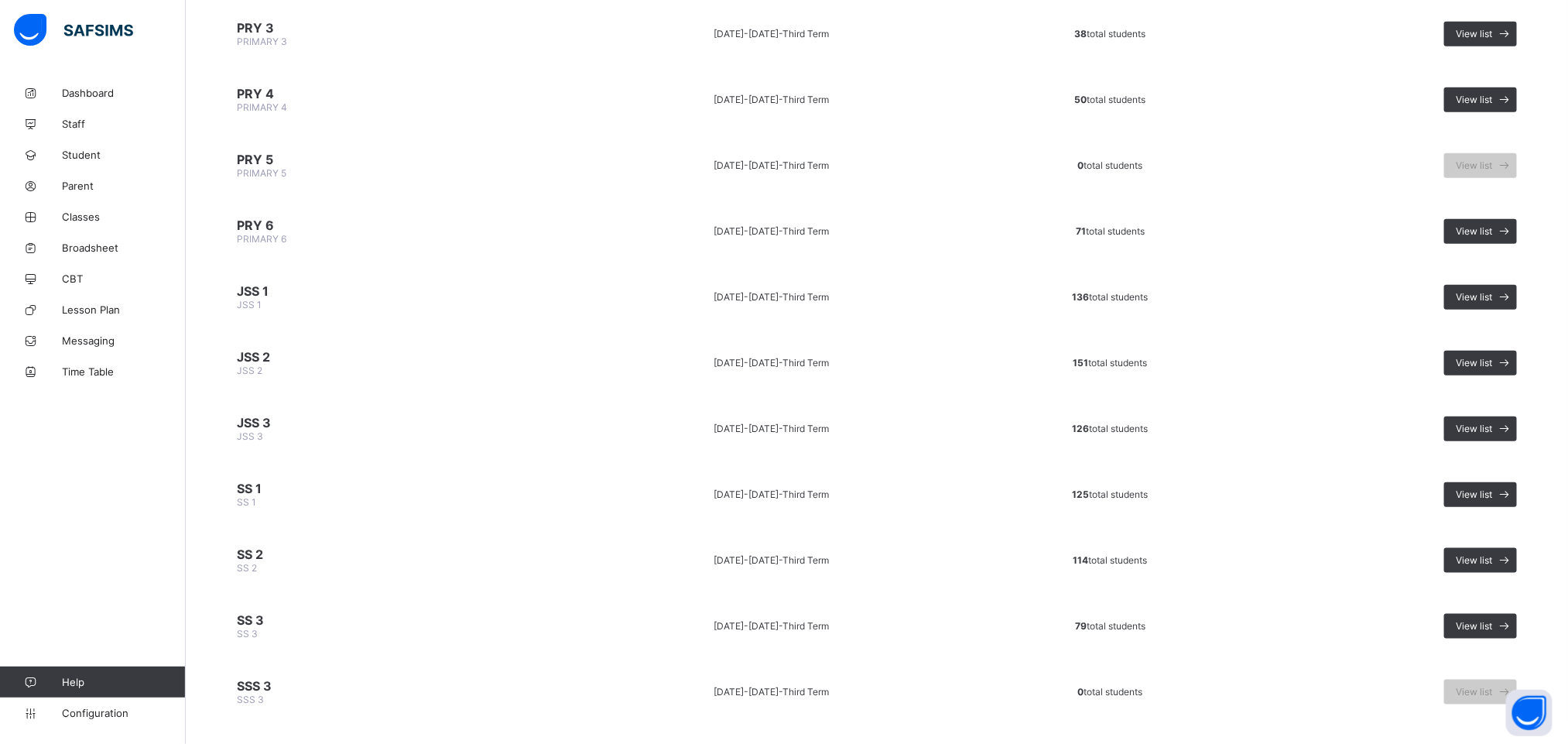
scroll to position [661, 0]
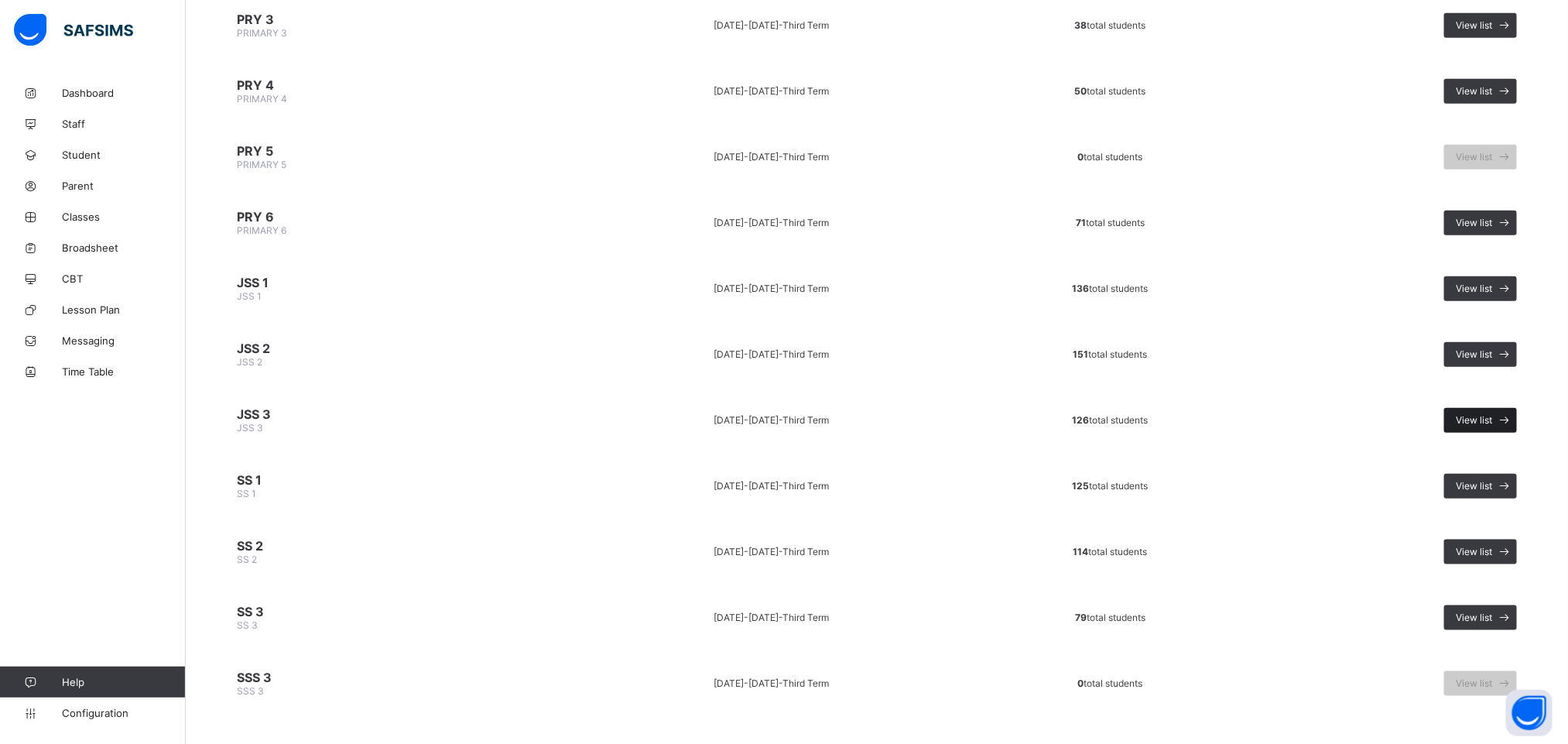
click at [1492, 414] on span "View list" at bounding box center [1474, 420] width 36 height 12
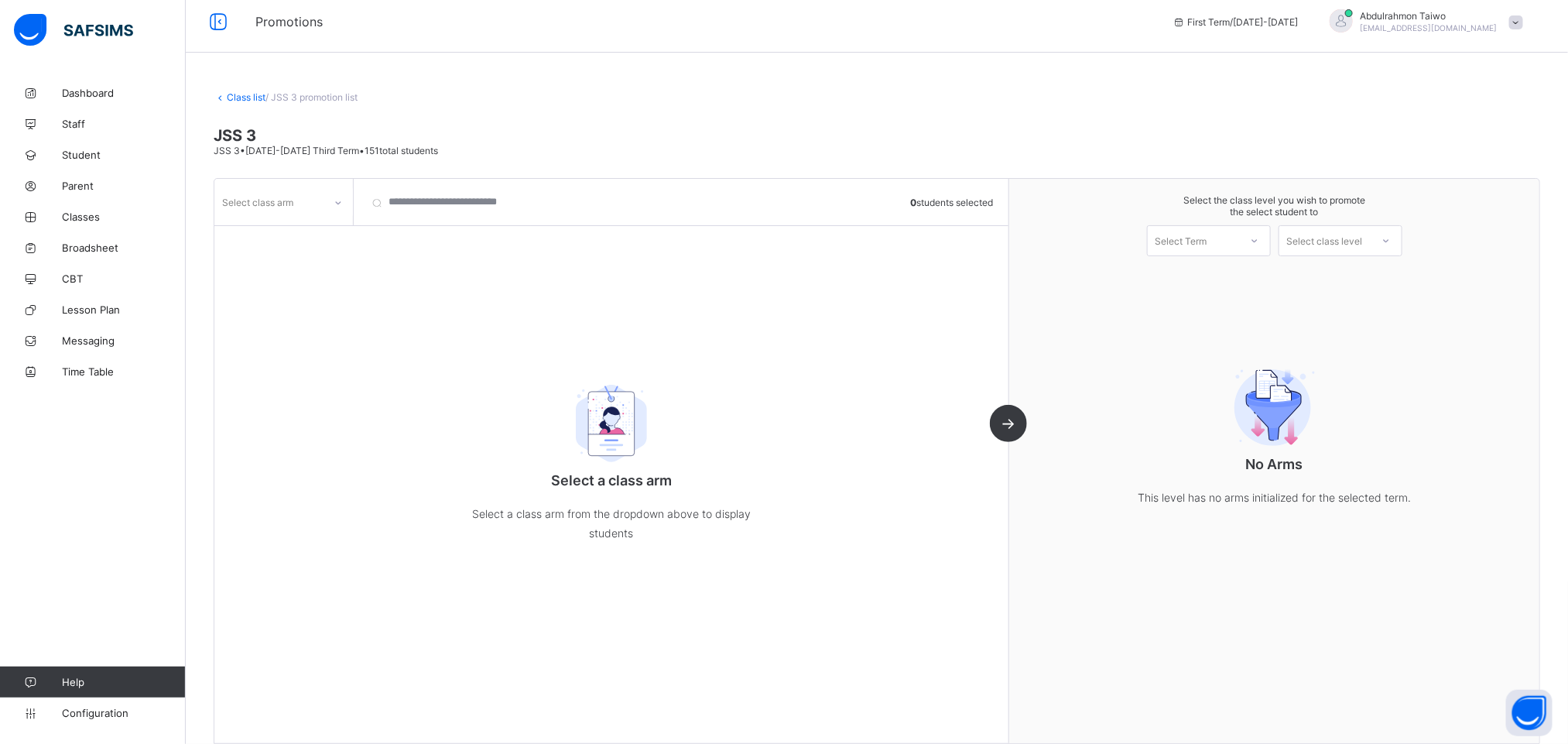
scroll to position [24, 0]
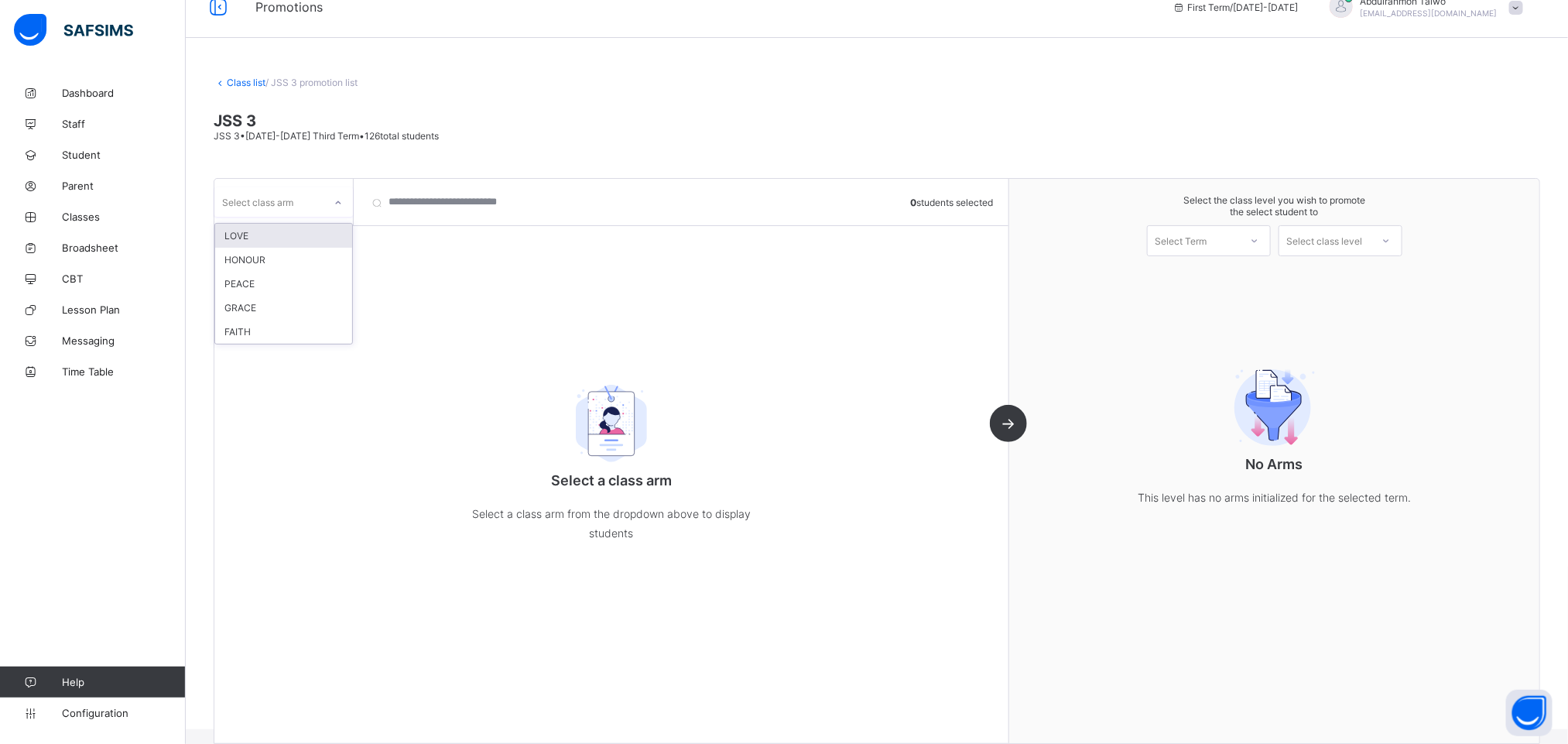
click at [300, 200] on div "Select class arm" at bounding box center [268, 201] width 109 height 22
click at [296, 233] on div "LOVE" at bounding box center [283, 236] width 137 height 24
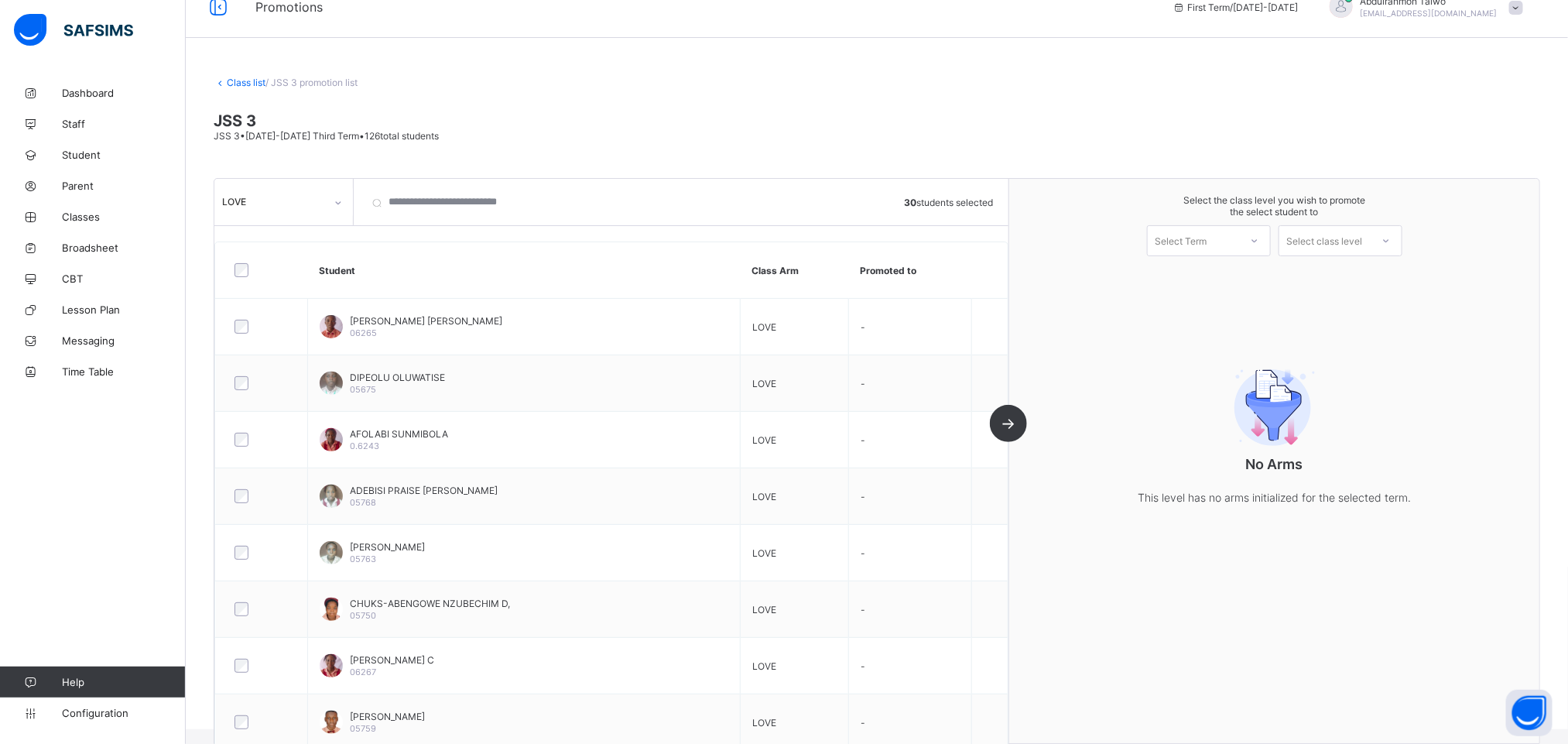
click at [1238, 235] on div "Select Term" at bounding box center [1193, 241] width 91 height 22
click at [1225, 284] on div "First Term 2025-2026" at bounding box center [1209, 281] width 122 height 35
click at [1354, 233] on div "Select class level" at bounding box center [1324, 240] width 76 height 30
click at [1377, 279] on div "SS 1" at bounding box center [1340, 275] width 122 height 25
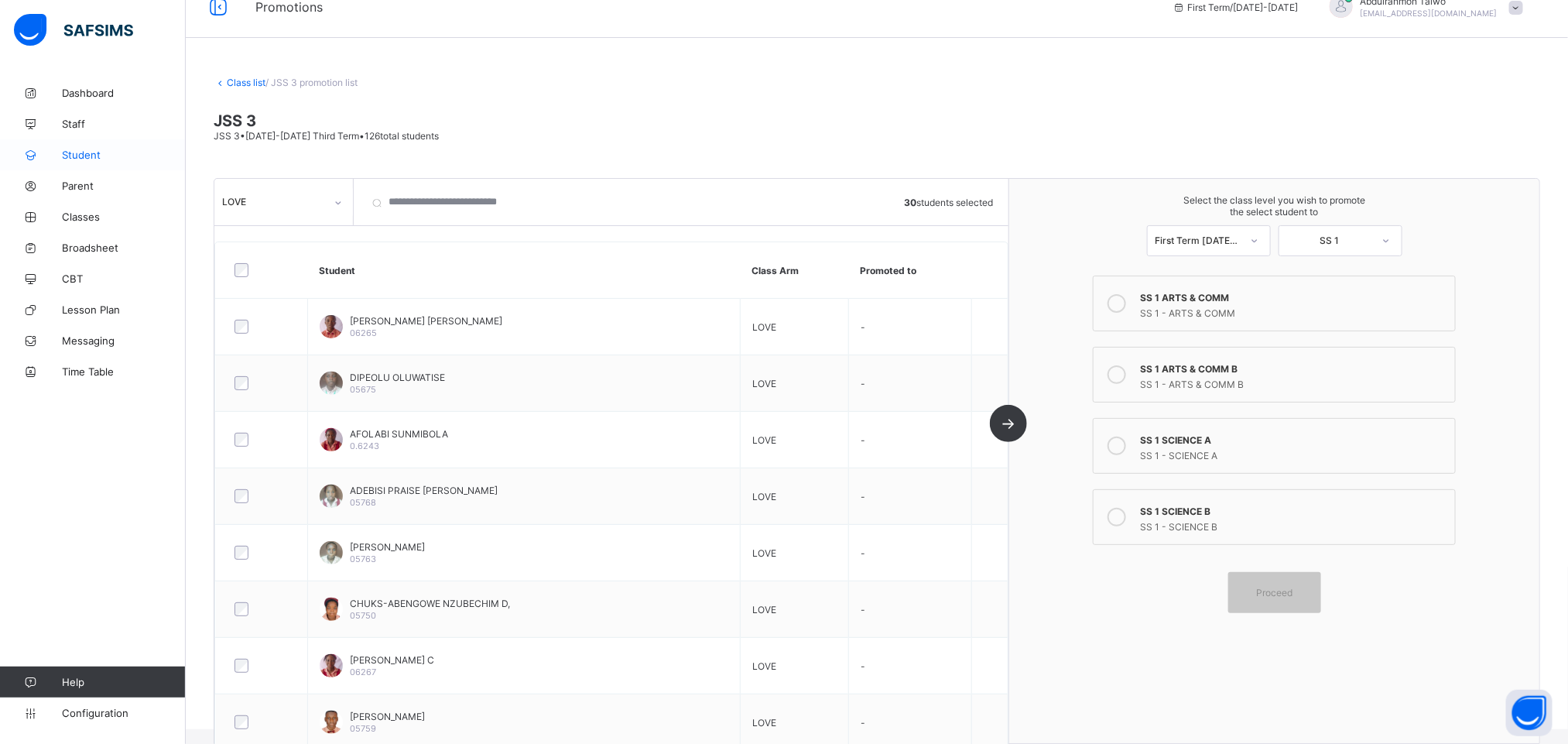
click at [68, 153] on span "Student" at bounding box center [124, 154] width 124 height 13
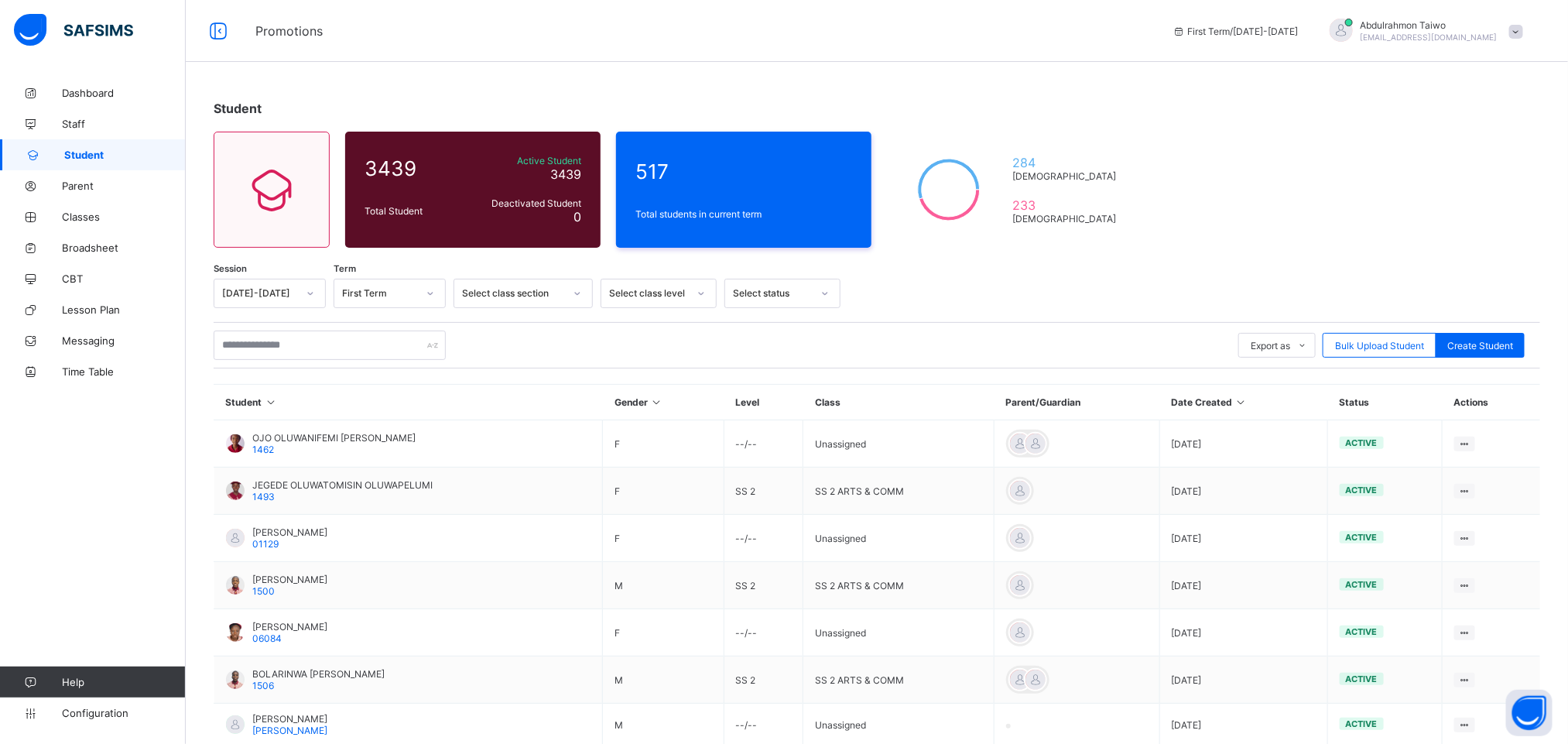
click at [525, 300] on div "Select class section" at bounding box center [508, 293] width 108 height 22
click at [526, 298] on div "Select class section" at bounding box center [513, 294] width 102 height 12
click at [644, 296] on div "Select class level" at bounding box center [649, 294] width 79 height 12
click at [630, 416] on div "JSS 2" at bounding box center [659, 416] width 115 height 24
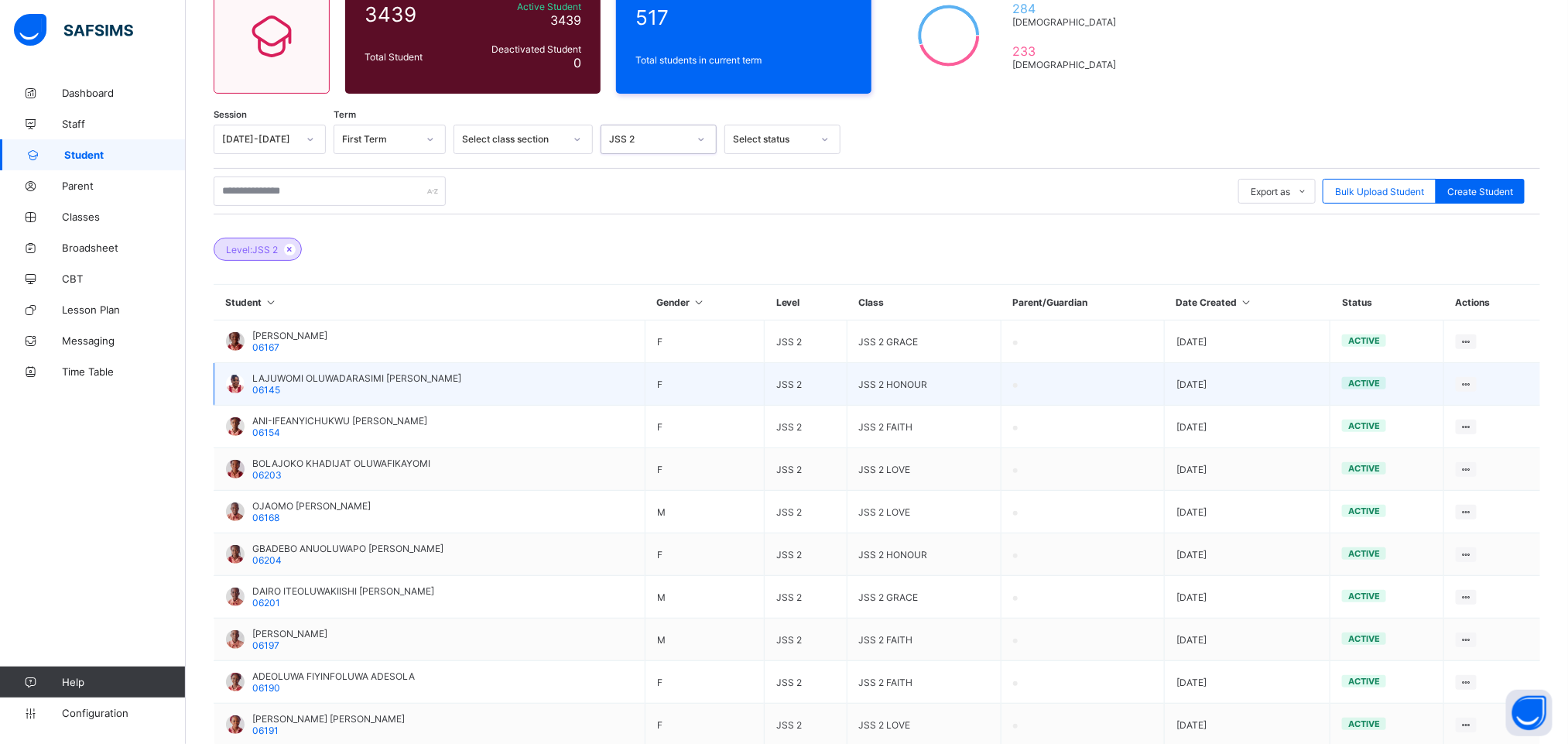
scroll to position [232, 0]
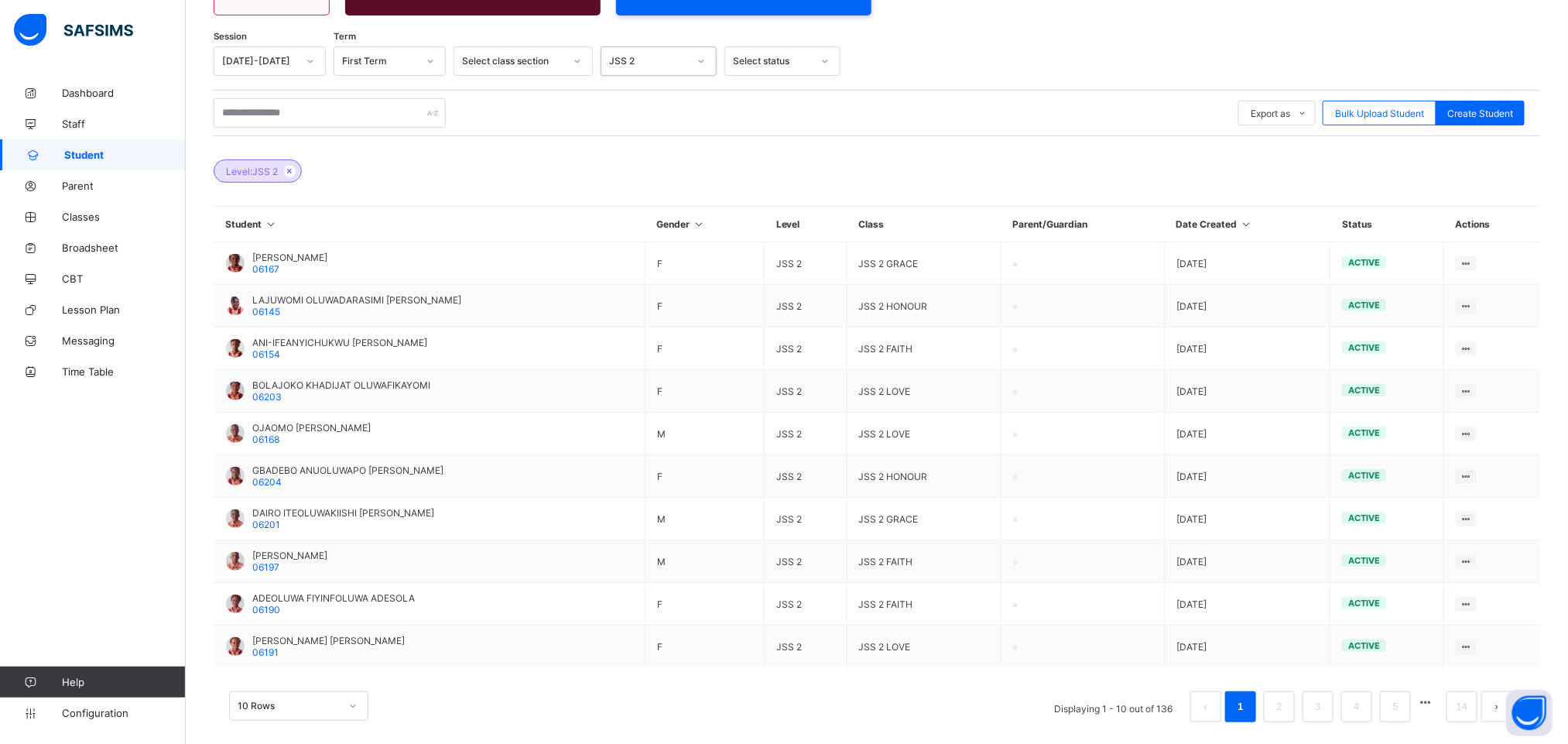
click at [878, 220] on th "Class" at bounding box center [923, 224] width 154 height 35
click at [864, 227] on th "Class" at bounding box center [923, 224] width 154 height 35
click at [879, 232] on th "Class" at bounding box center [923, 224] width 154 height 35
click at [873, 223] on th "Class" at bounding box center [923, 224] width 154 height 35
click at [1038, 227] on th "Parent/Guardian" at bounding box center [1083, 224] width 163 height 35
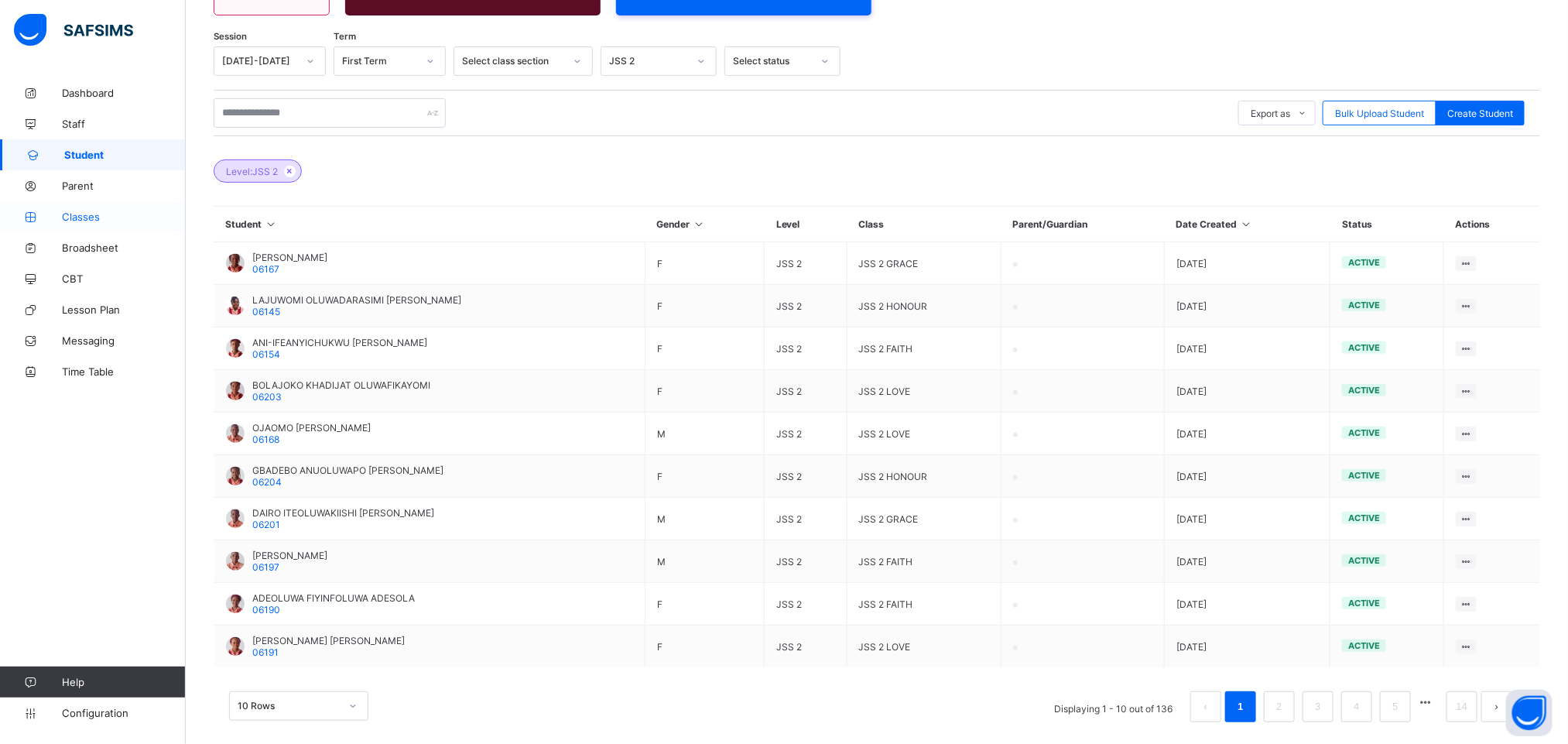
click at [77, 207] on link "Classes" at bounding box center [92, 216] width 186 height 30
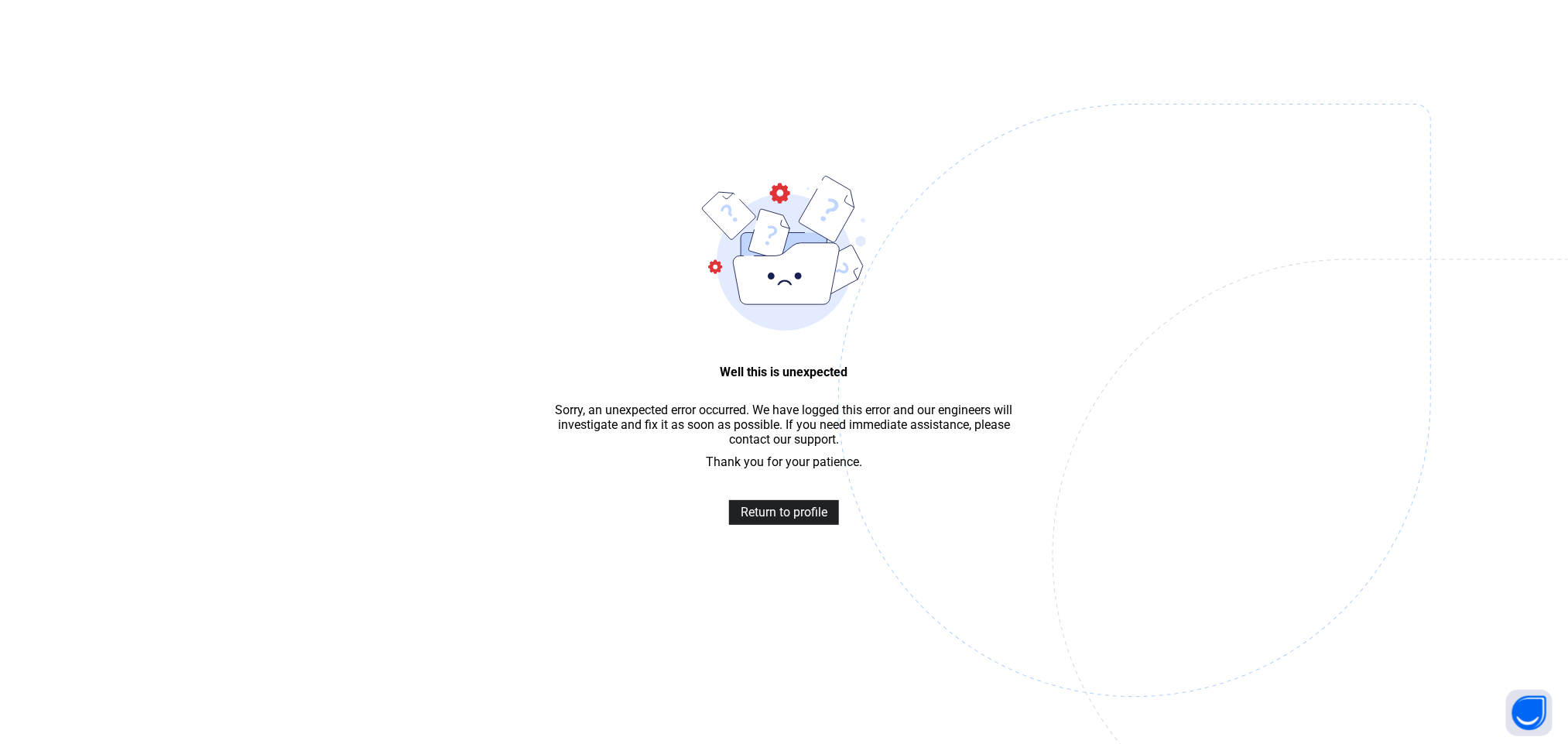
click at [801, 519] on span "Return to profile" at bounding box center [784, 511] width 87 height 15
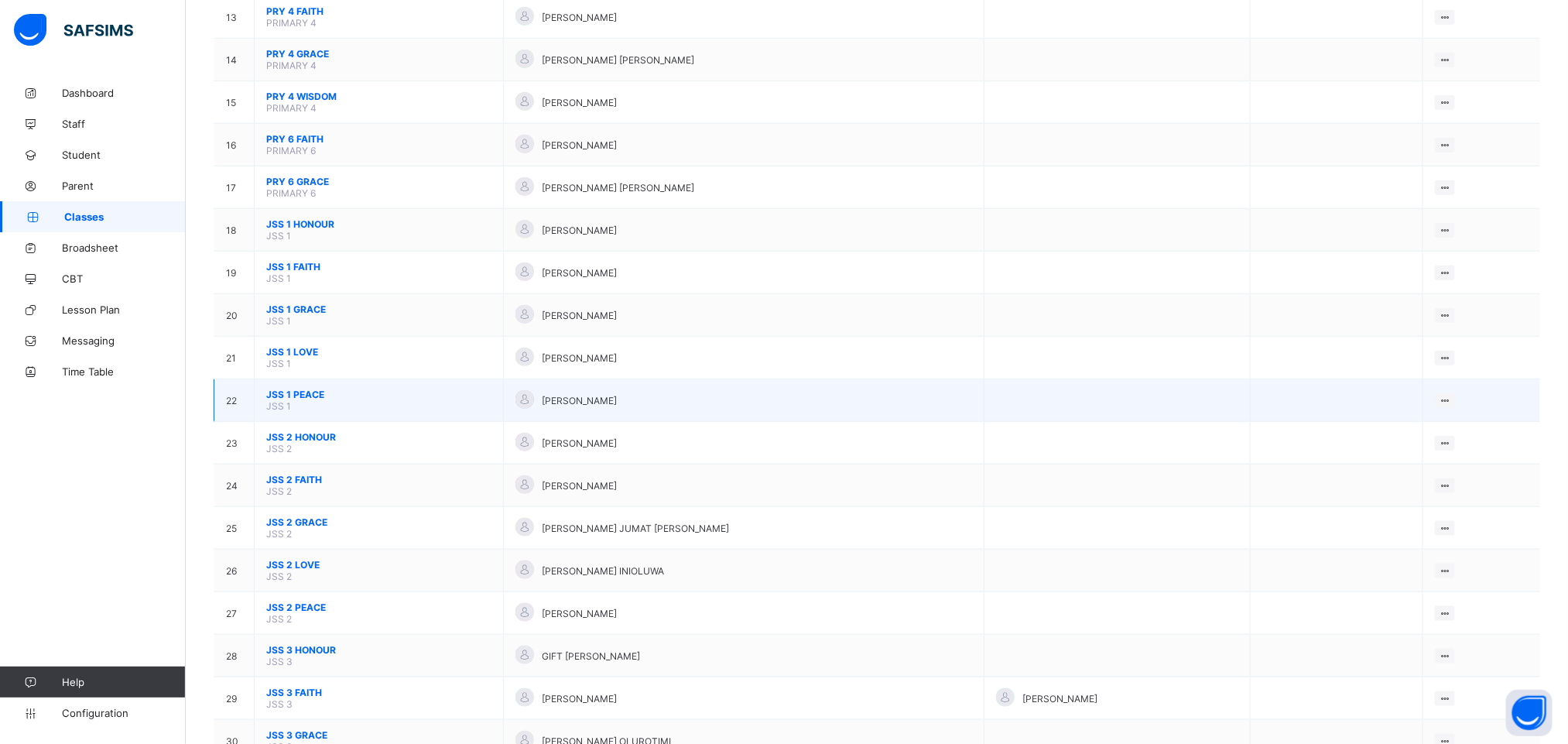
scroll to position [813, 0]
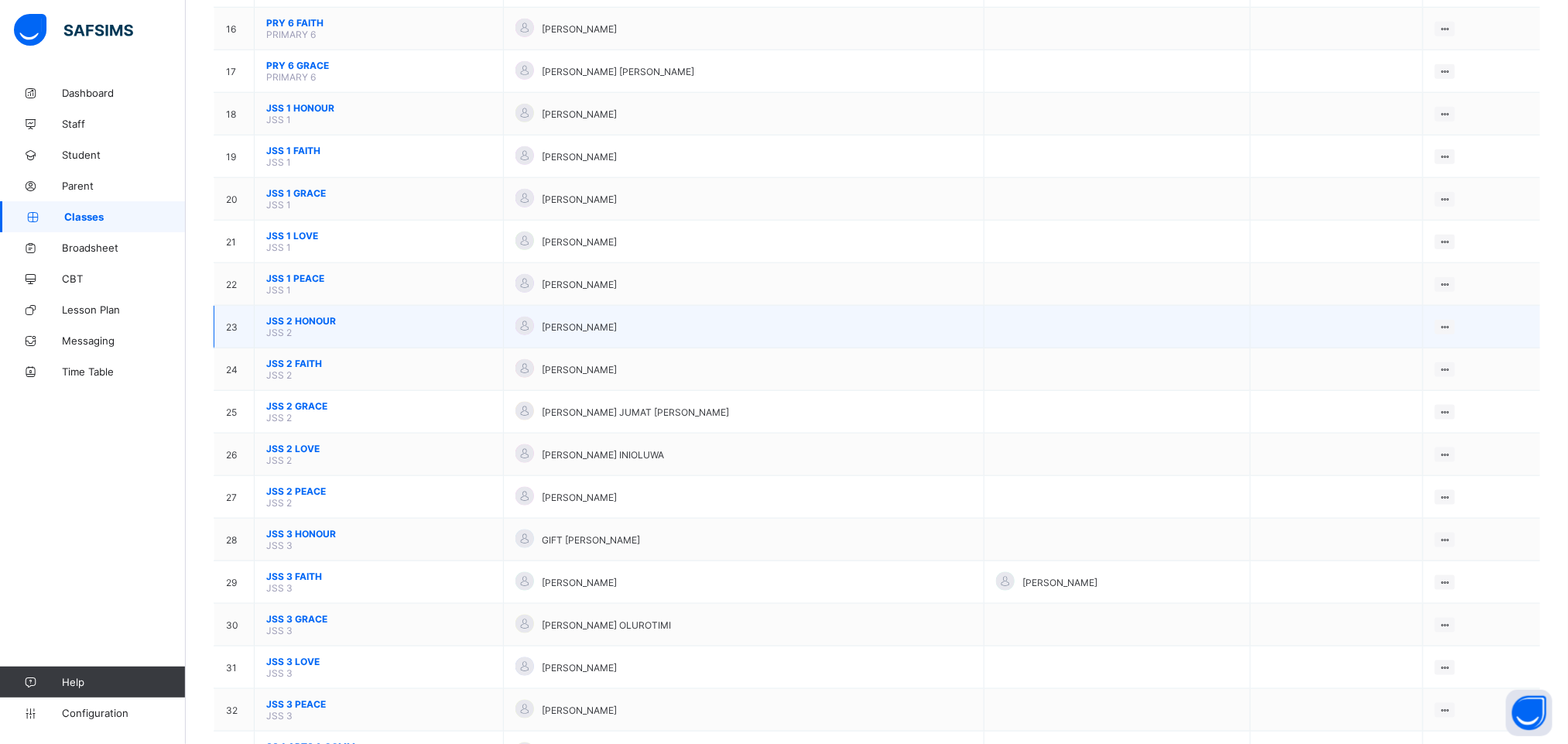
click at [354, 340] on td "JSS 2 HONOUR JSS 2" at bounding box center [379, 326] width 250 height 42
click at [293, 341] on td "JSS 2 HONOUR JSS 2" at bounding box center [379, 326] width 250 height 42
click at [293, 326] on span "JSS 2 HONOUR" at bounding box center [378, 320] width 225 height 12
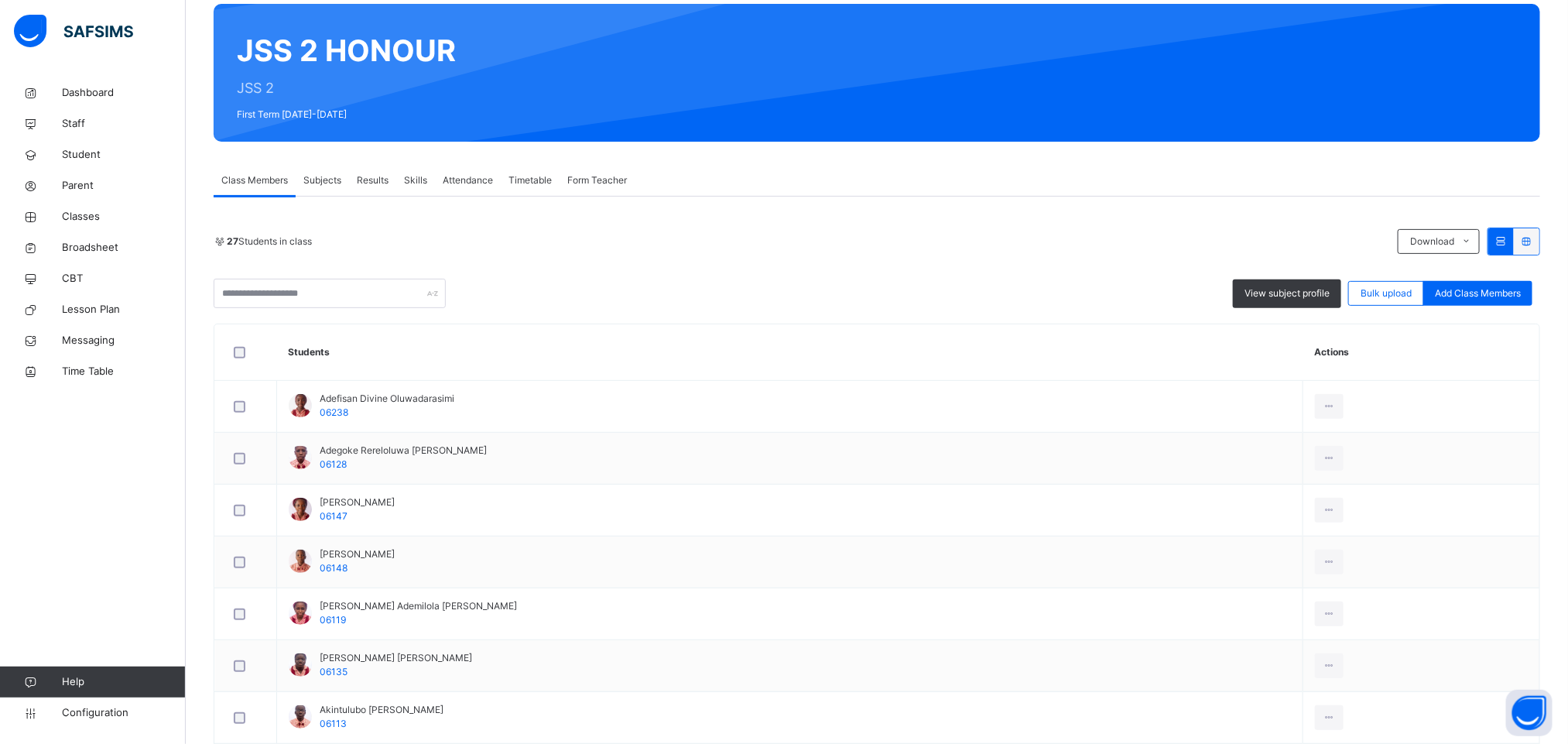
scroll to position [232, 0]
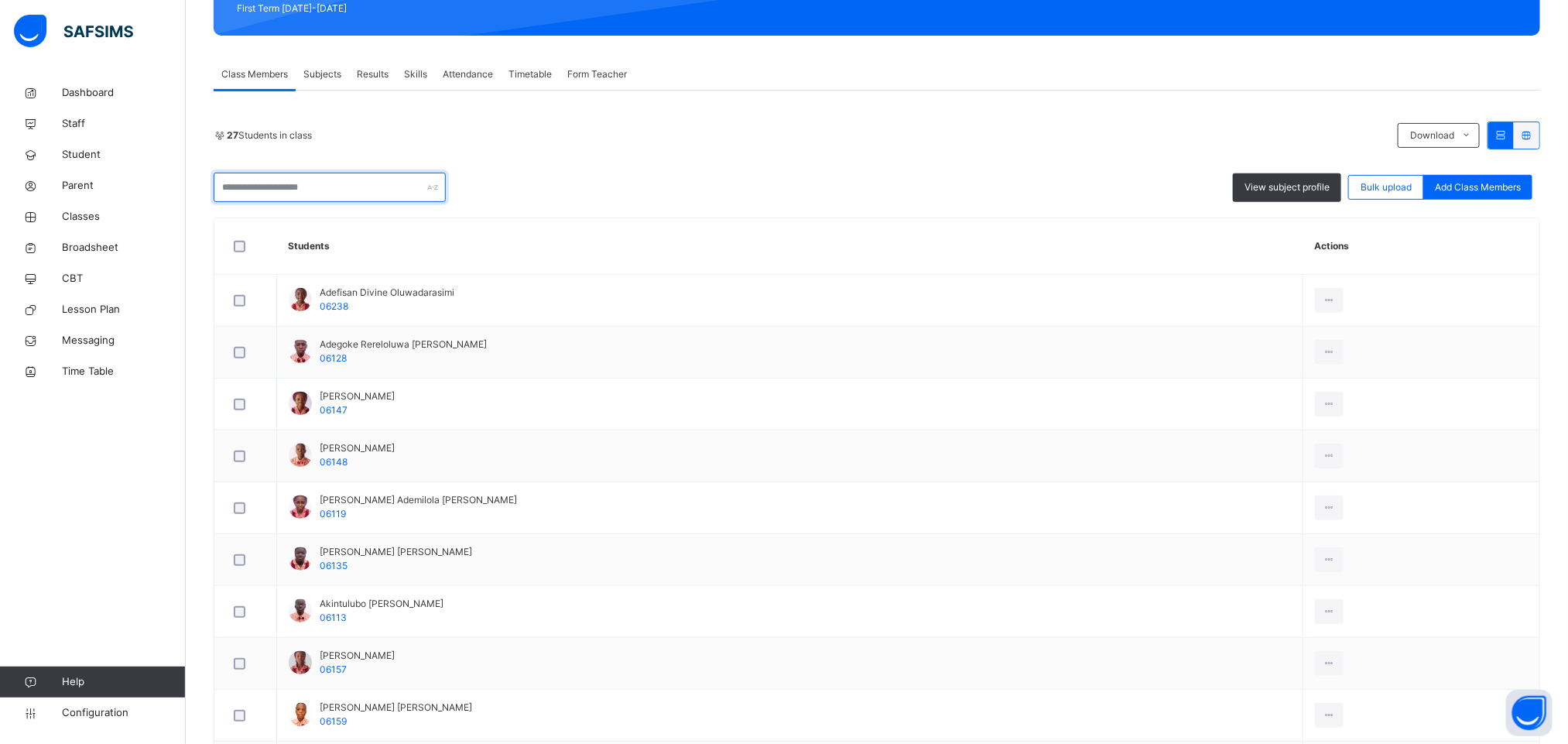
click at [308, 191] on input "text" at bounding box center [329, 188] width 232 height 29
click at [588, 195] on div "View subject profile Bulk upload Add Class Members" at bounding box center [877, 188] width 1327 height 29
click at [330, 79] on span "Subjects" at bounding box center [322, 74] width 38 height 14
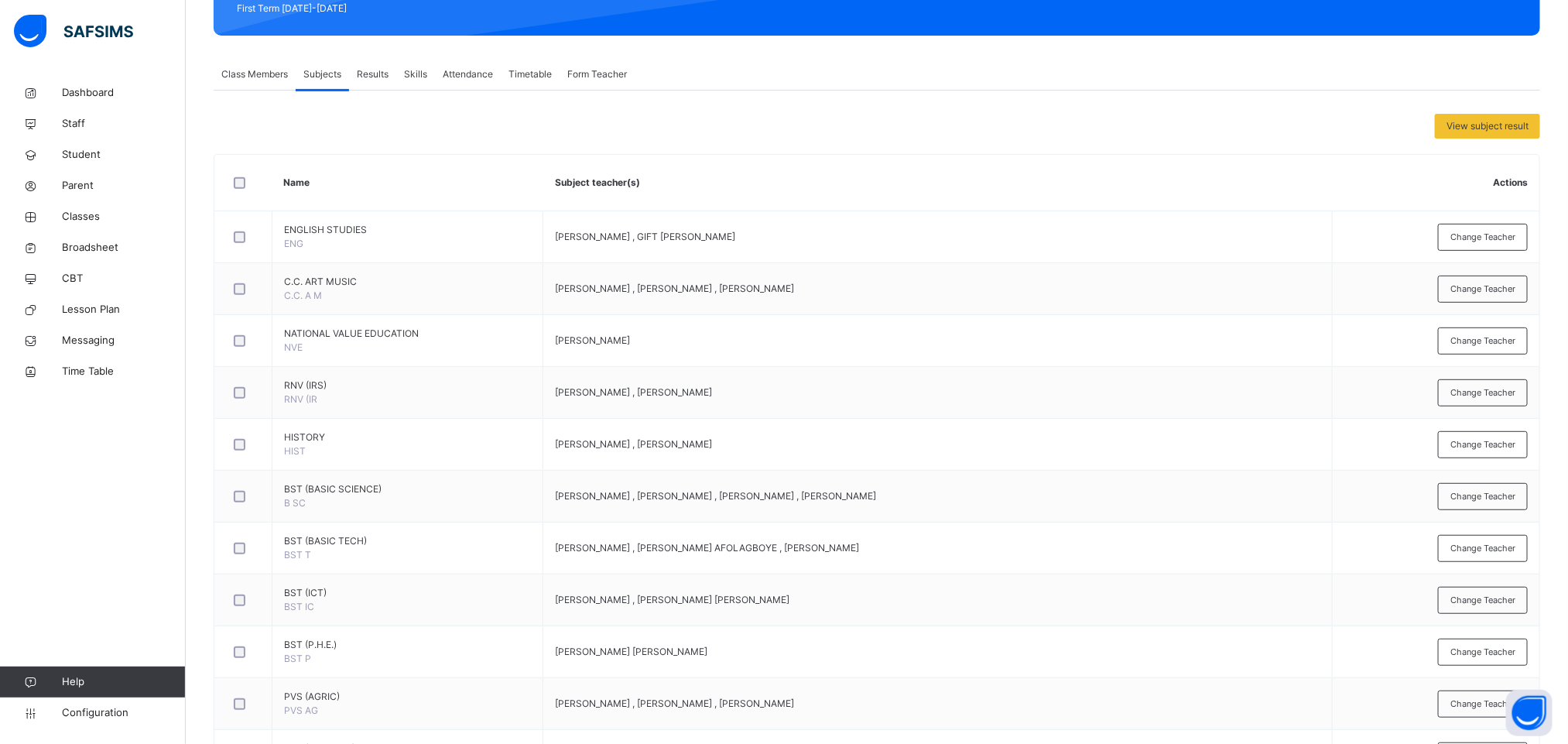
click at [377, 80] on span "Results" at bounding box center [373, 74] width 31 height 14
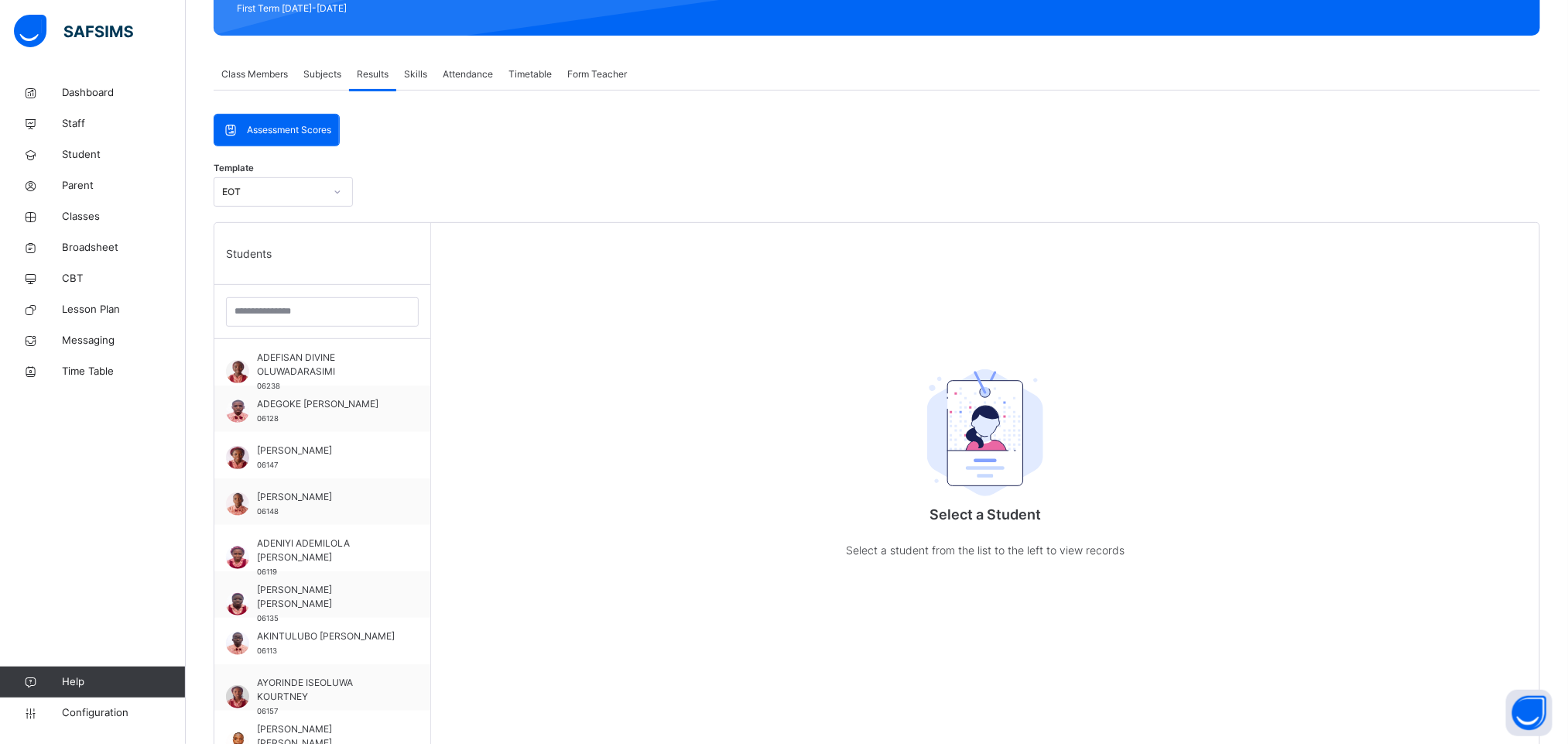
click at [244, 77] on span "Class Members" at bounding box center [255, 74] width 67 height 14
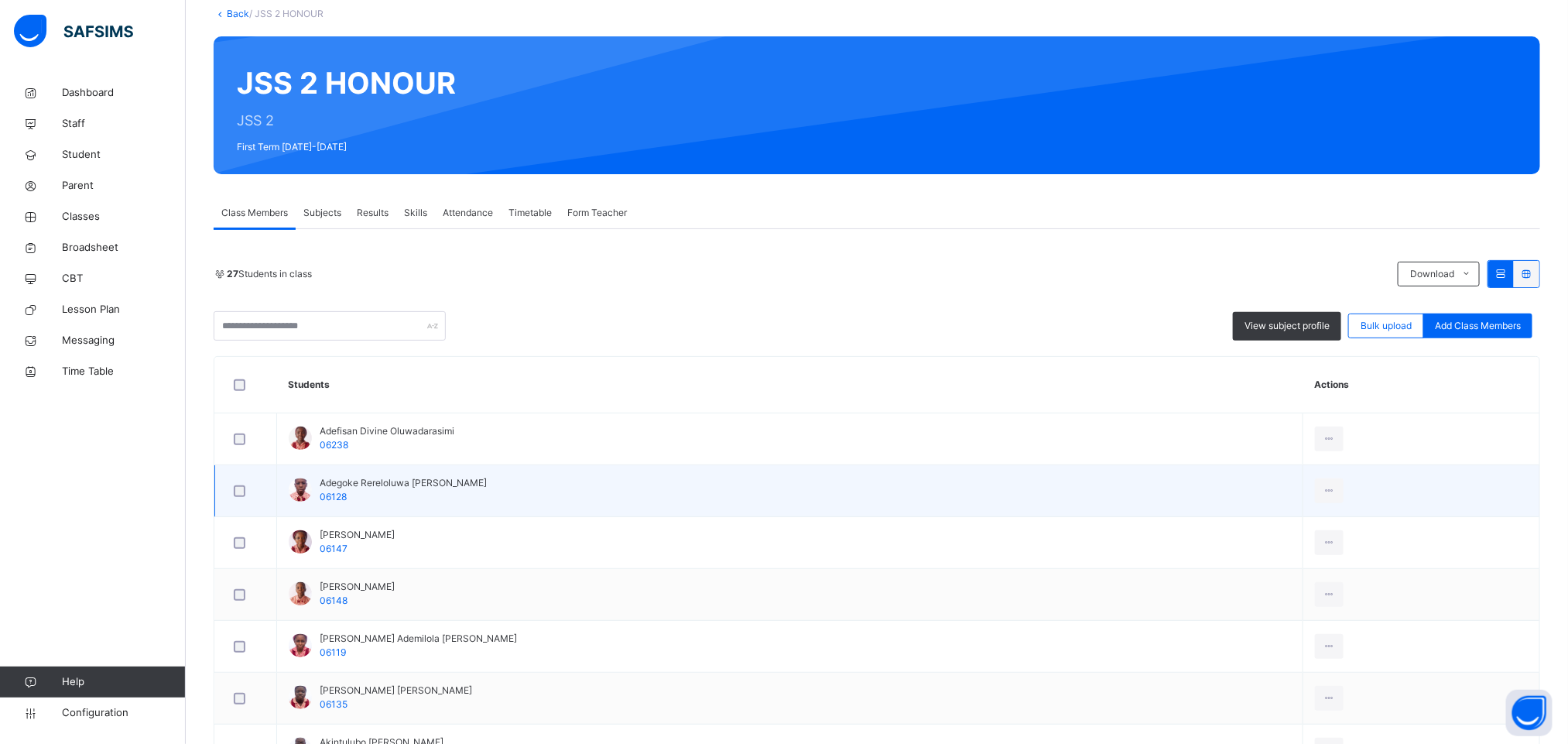
scroll to position [116, 0]
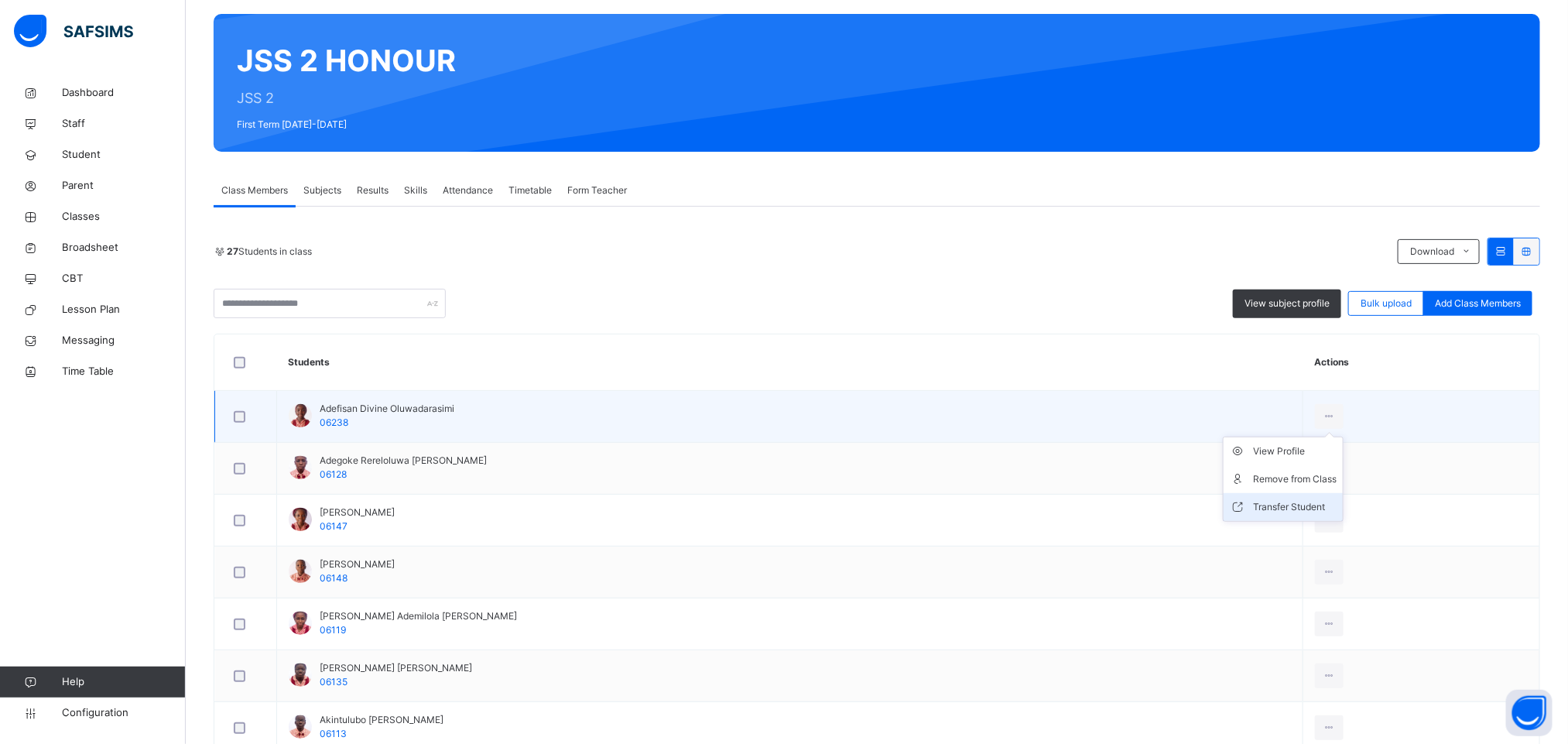
click at [1278, 513] on div "Transfer Student" at bounding box center [1295, 507] width 84 height 16
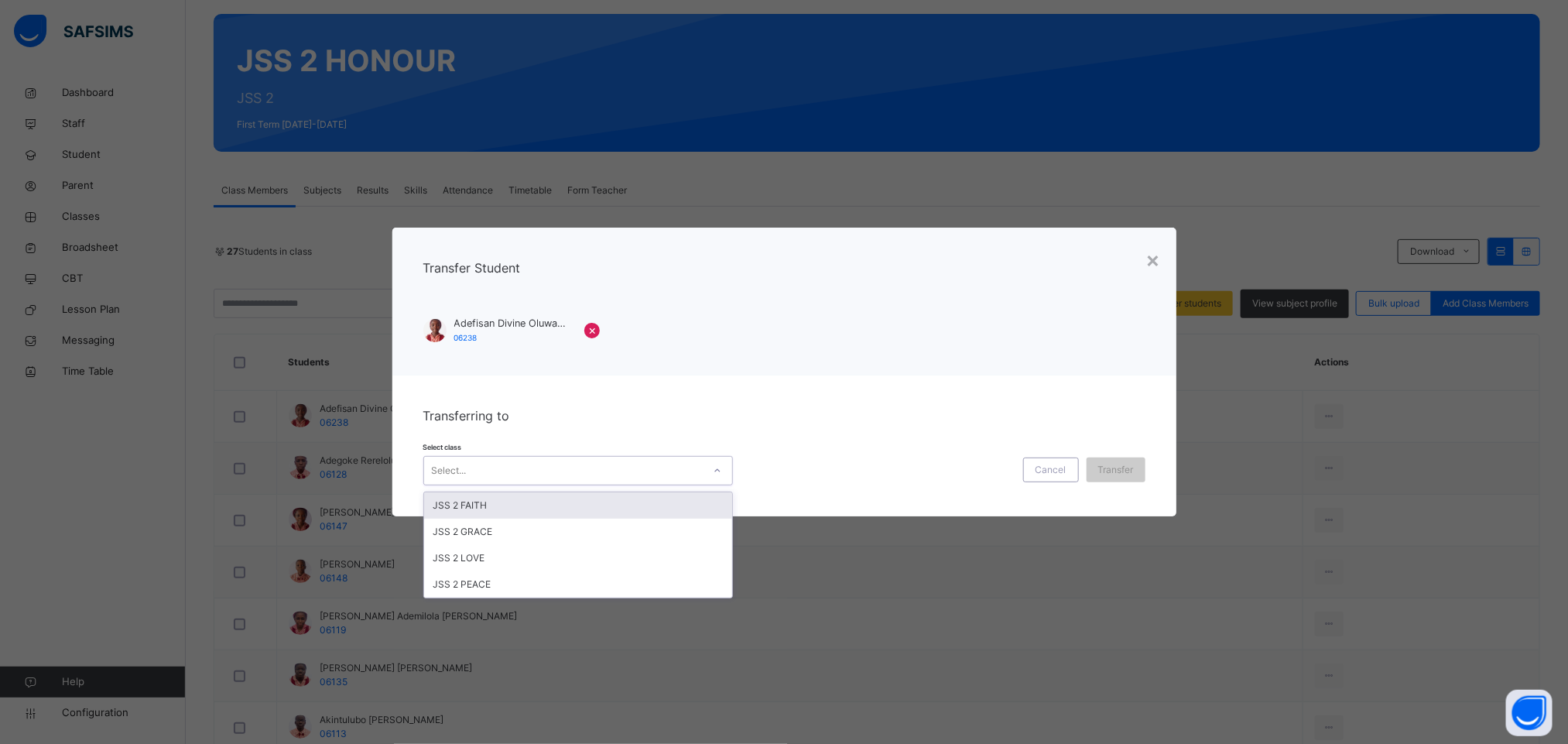
click at [622, 464] on div "Select..." at bounding box center [562, 471] width 278 height 24
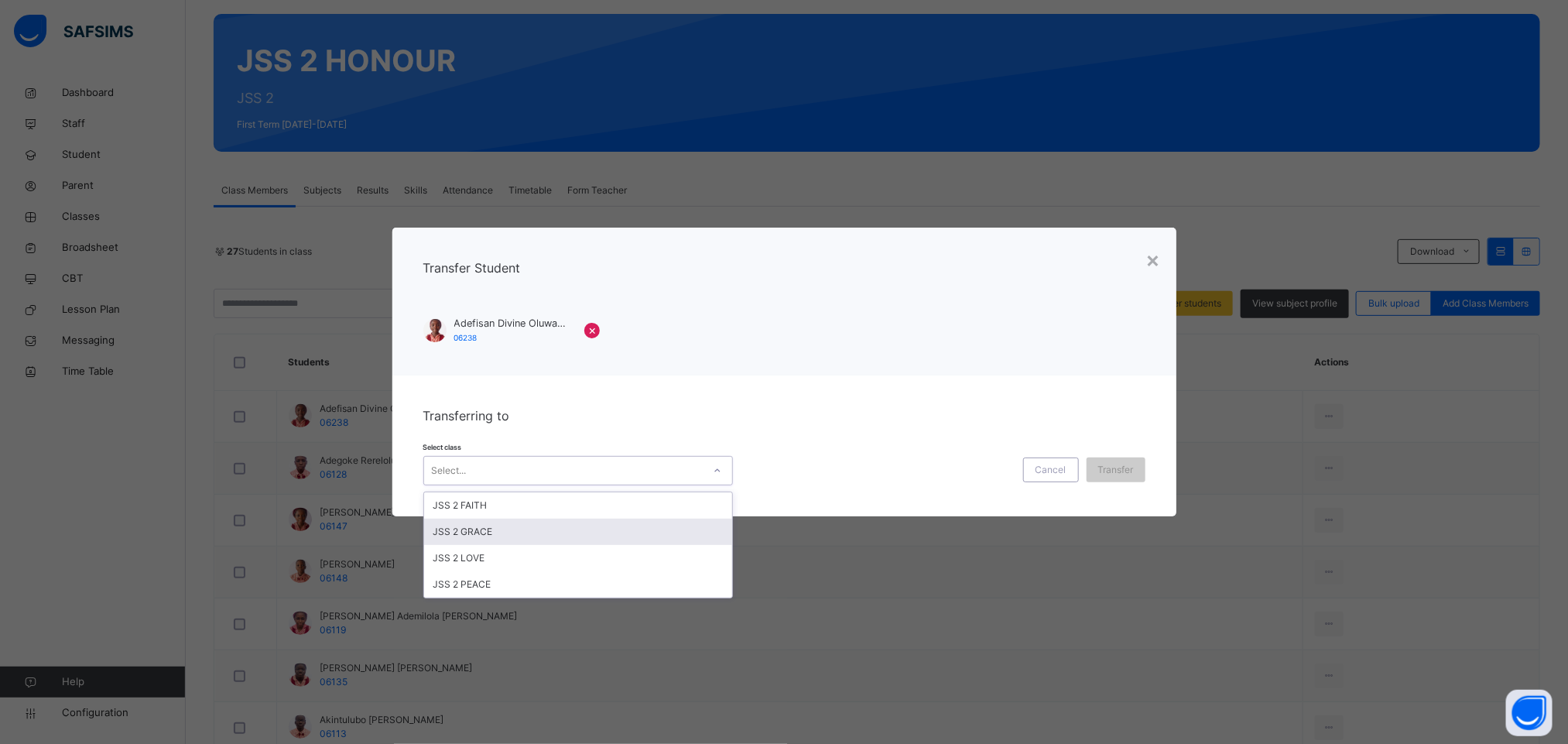
click at [493, 530] on div "JSS 2 GRACE" at bounding box center [577, 532] width 308 height 27
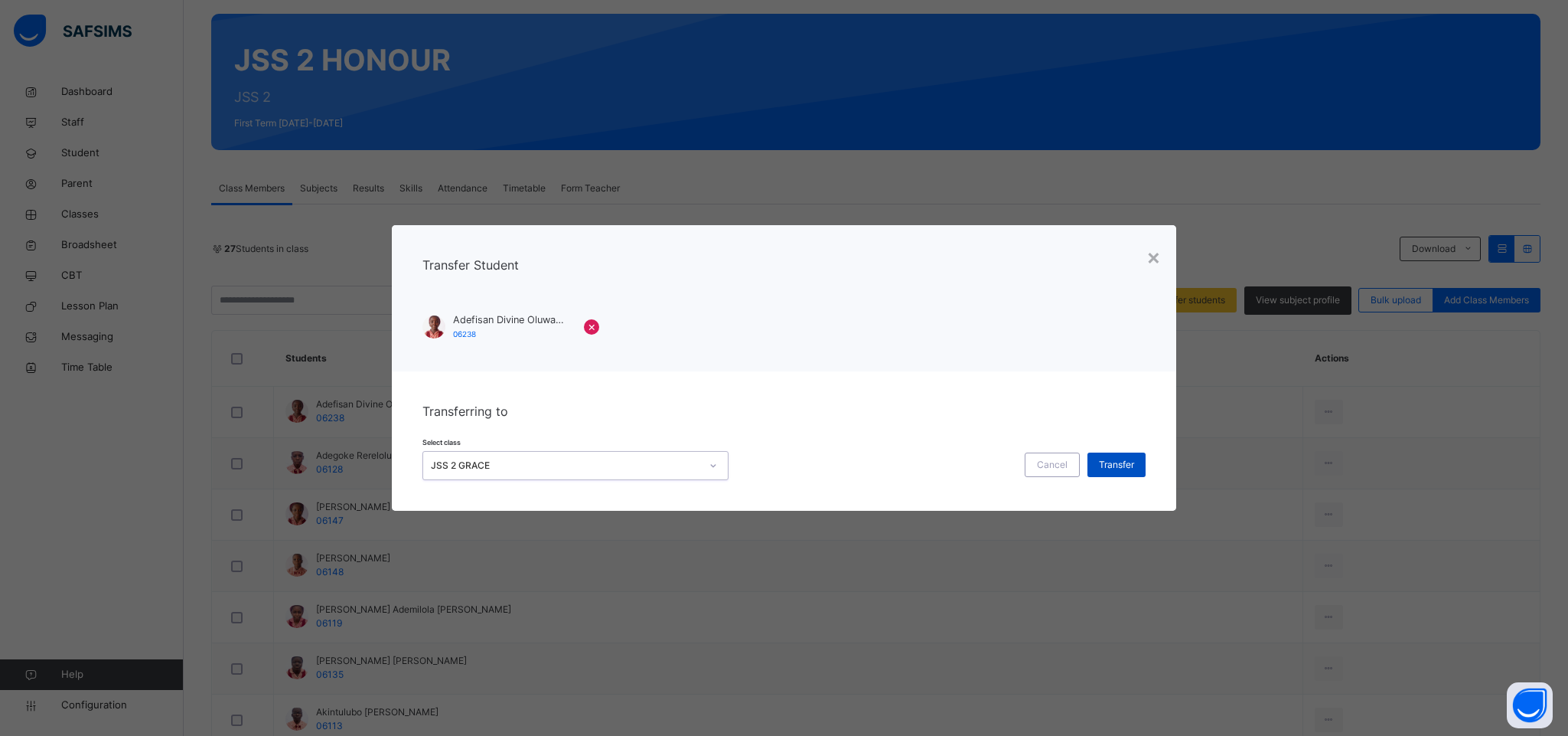
click at [1117, 469] on span "Transfer" at bounding box center [1117, 465] width 35 height 14
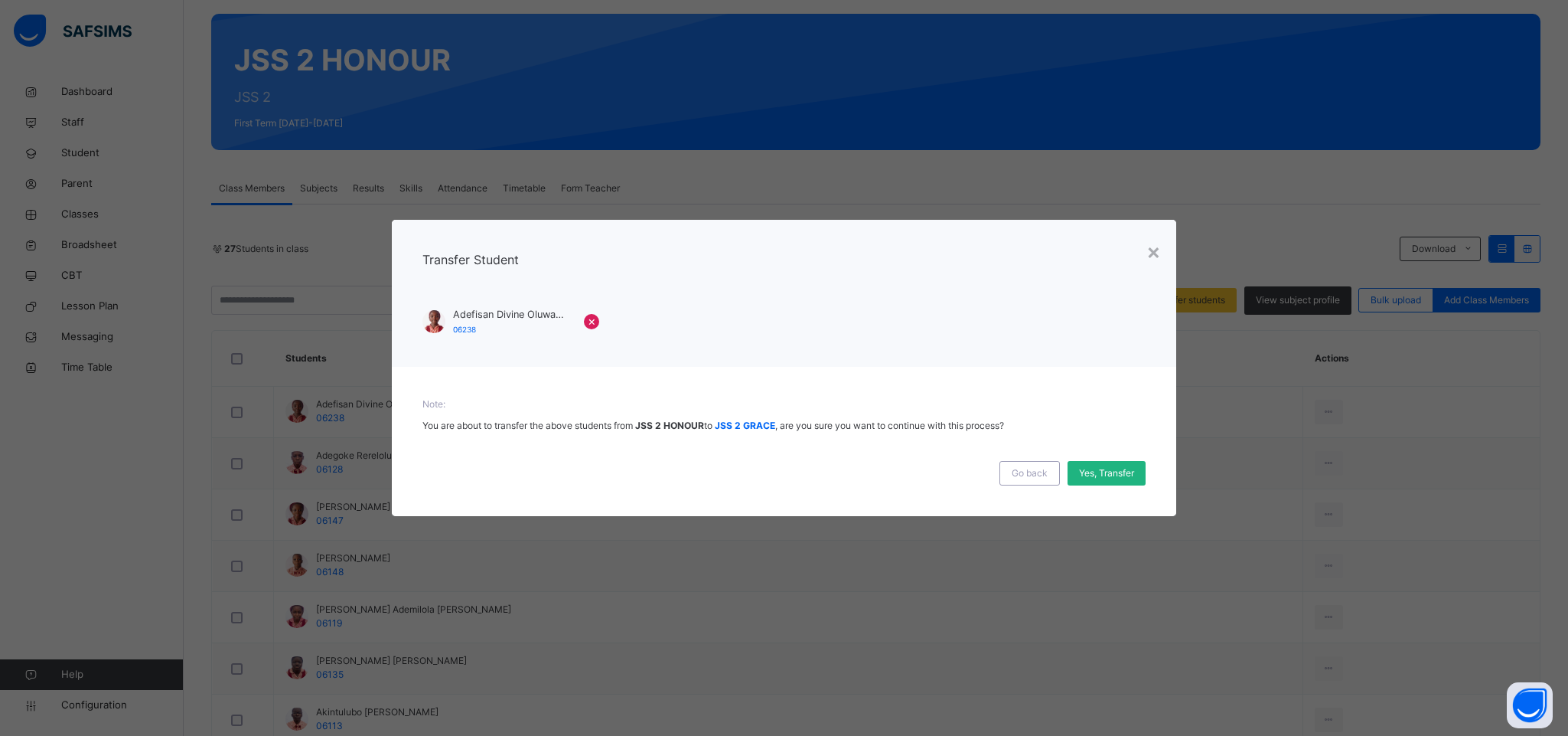
click at [1099, 476] on span "Yes, Transfer" at bounding box center [1106, 473] width 55 height 14
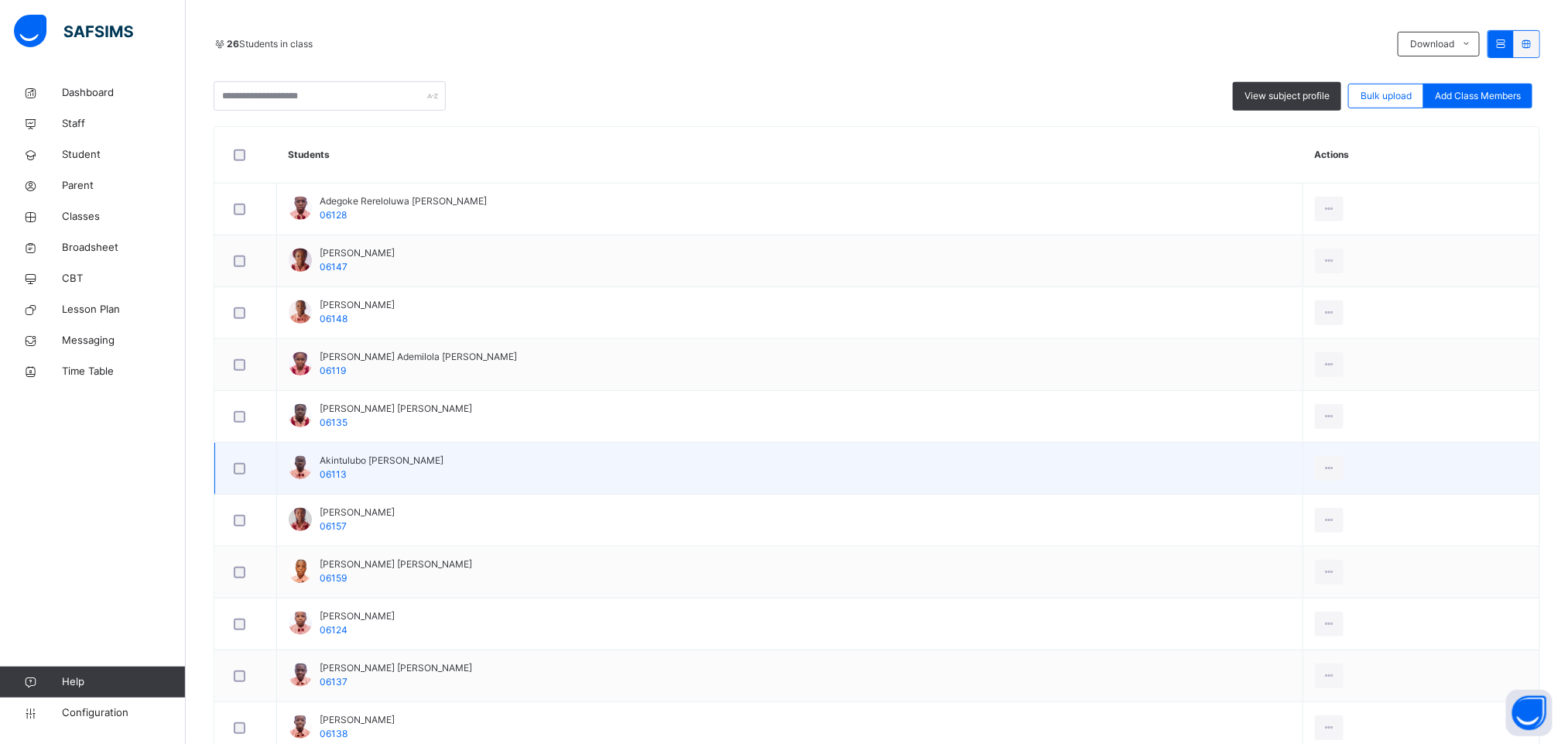
scroll to position [348, 0]
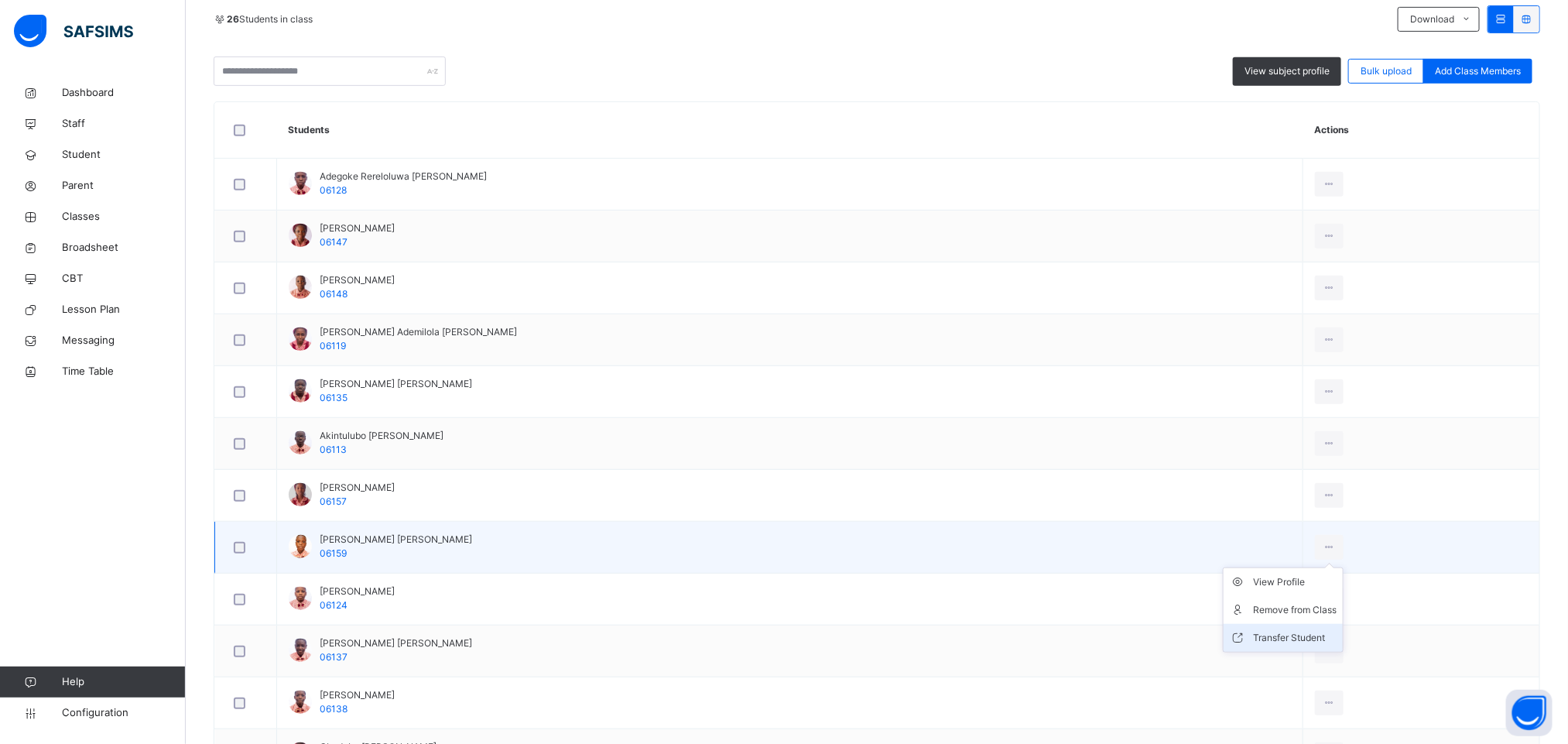
click at [1282, 639] on div "Transfer Student" at bounding box center [1295, 638] width 84 height 16
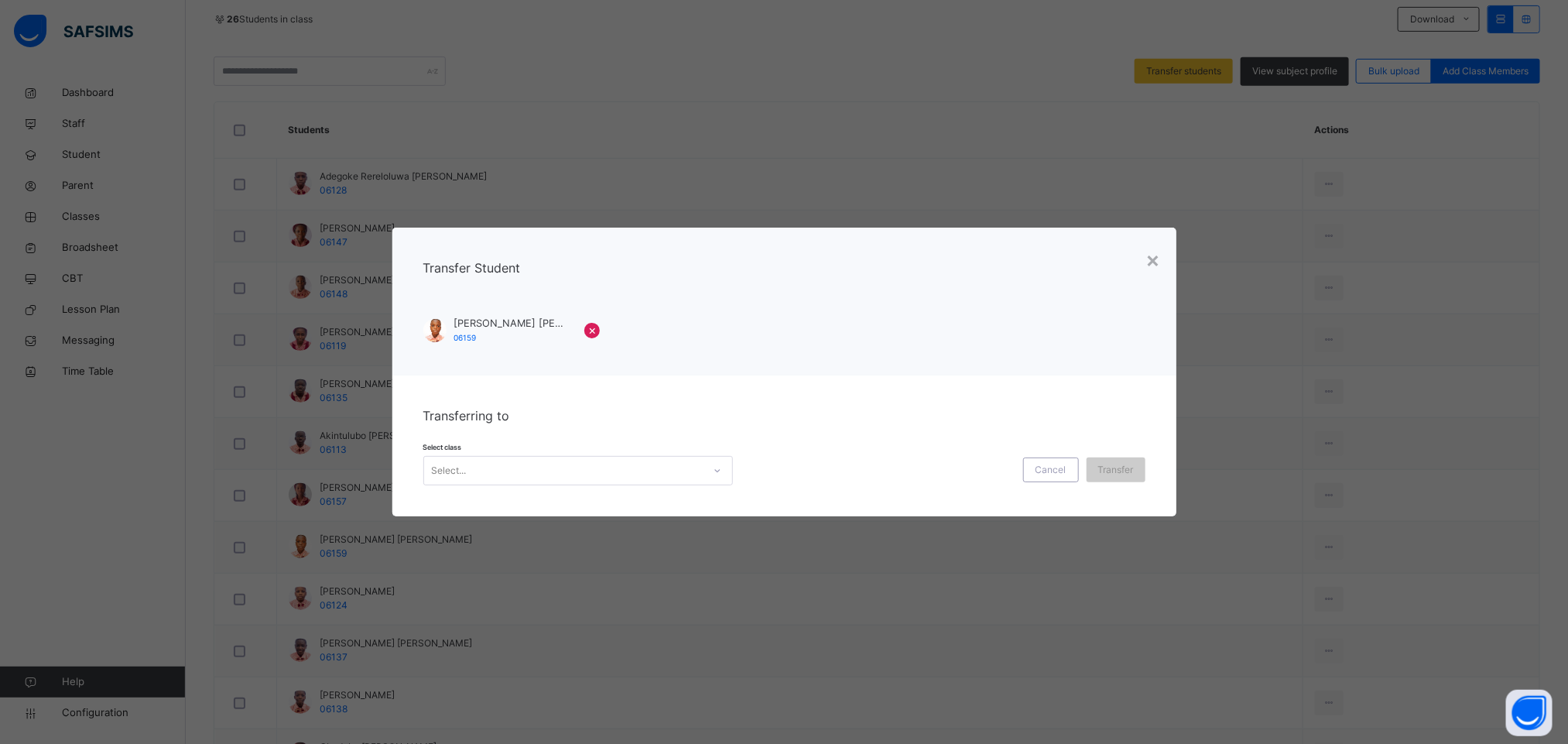
click at [658, 463] on div "Select..." at bounding box center [562, 471] width 278 height 24
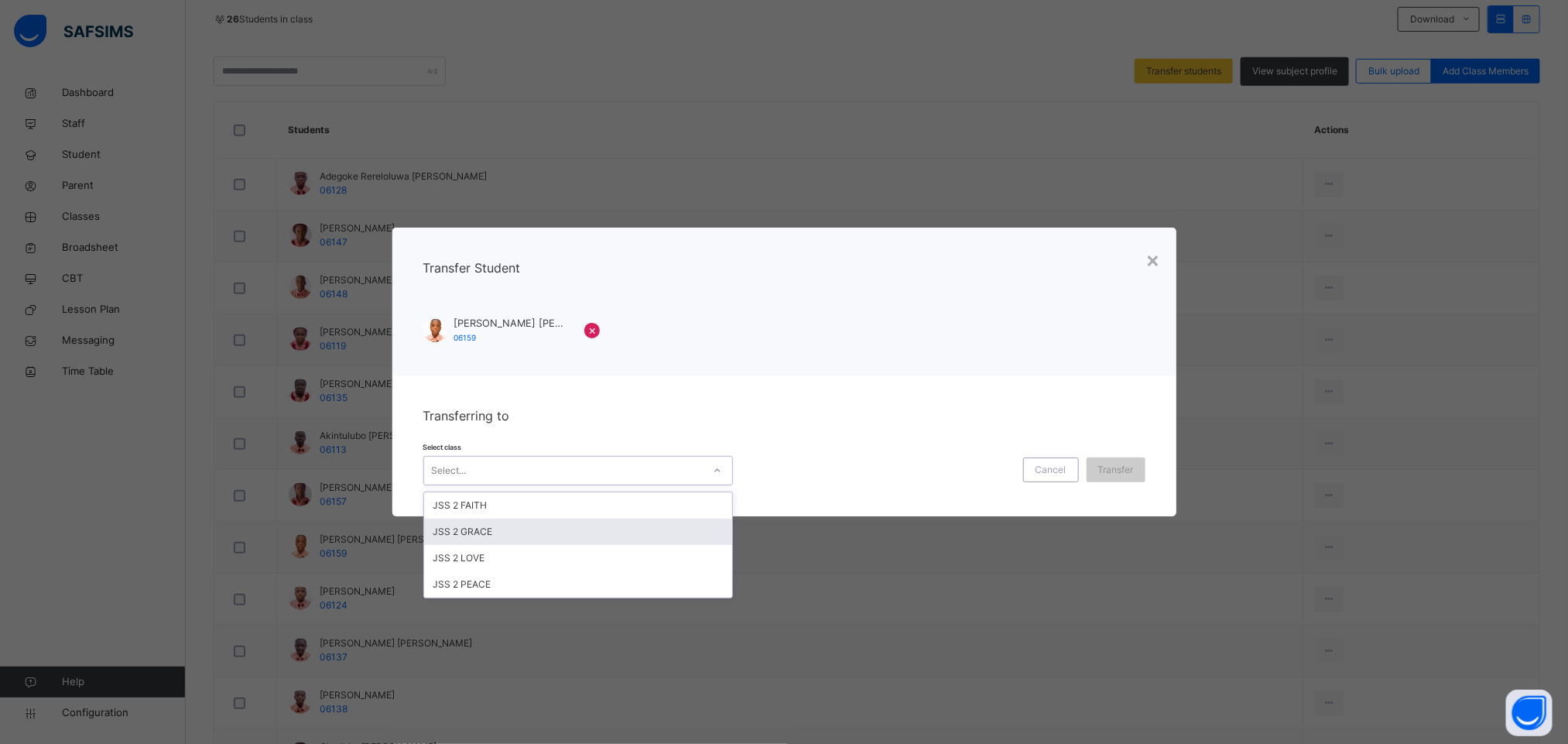
click at [537, 532] on div "JSS 2 GRACE" at bounding box center [577, 532] width 308 height 27
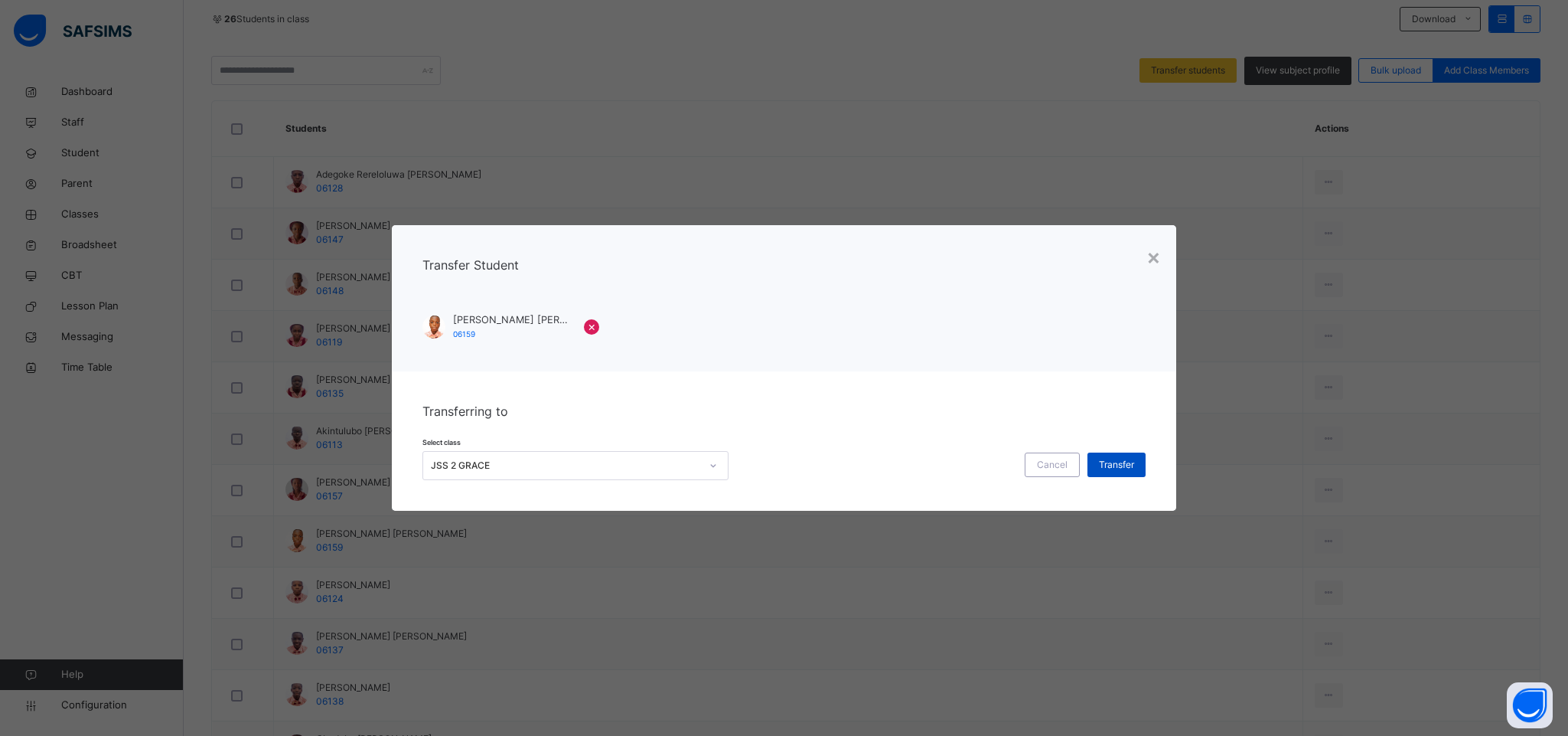
click at [1125, 459] on span "Transfer" at bounding box center [1117, 465] width 35 height 14
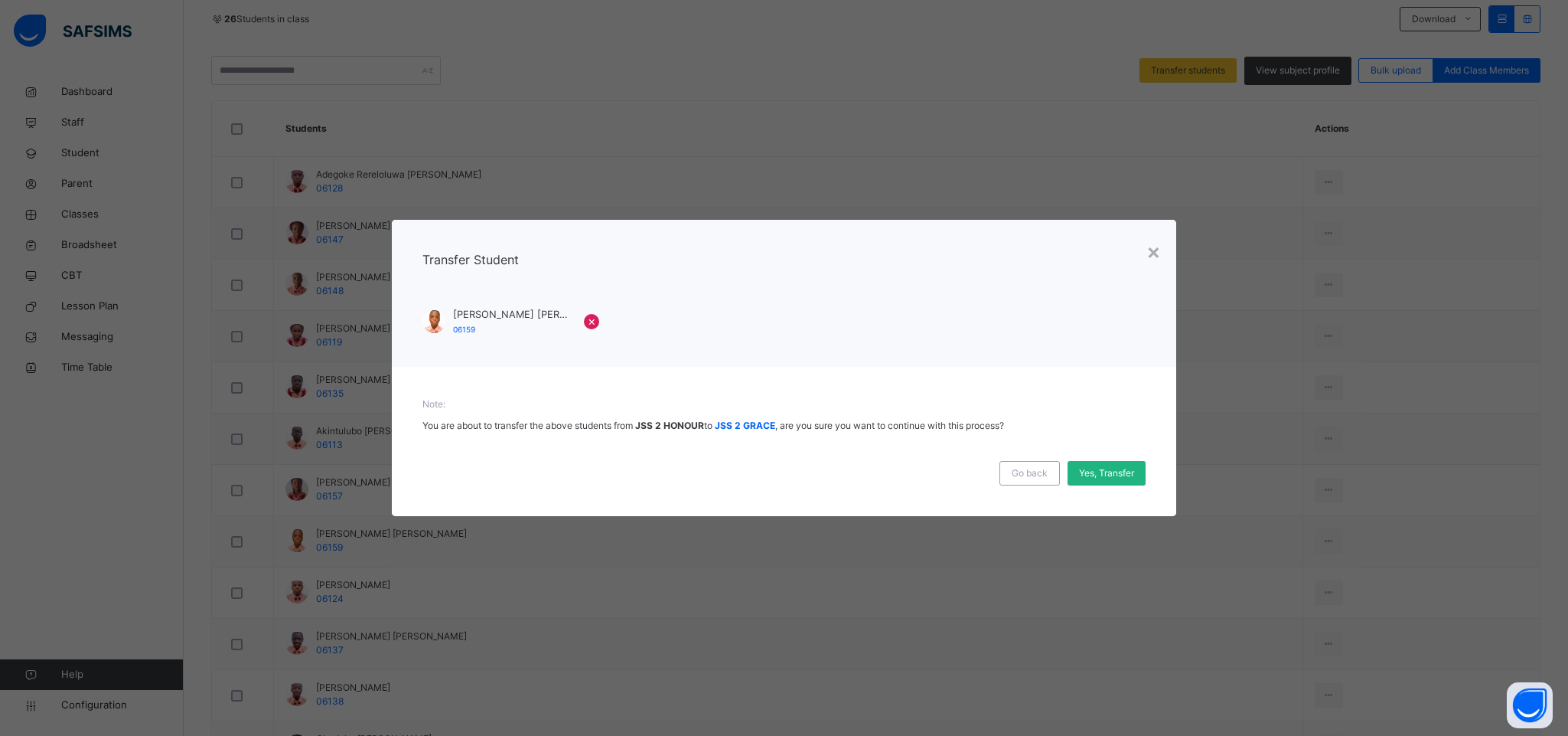
click at [1126, 480] on div "Yes, Transfer" at bounding box center [1106, 473] width 78 height 24
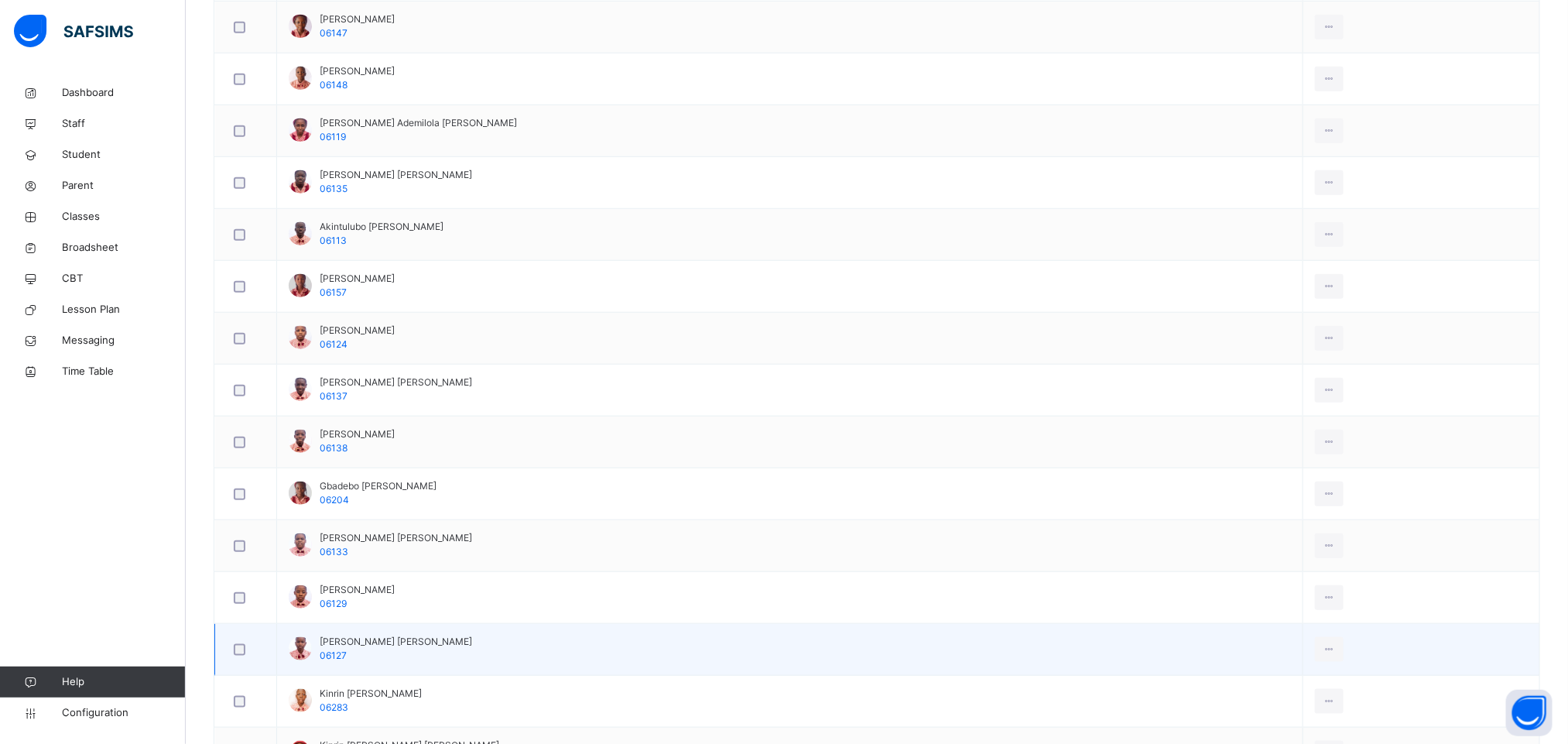
scroll to position [581, 0]
